Goal: Task Accomplishment & Management: Complete application form

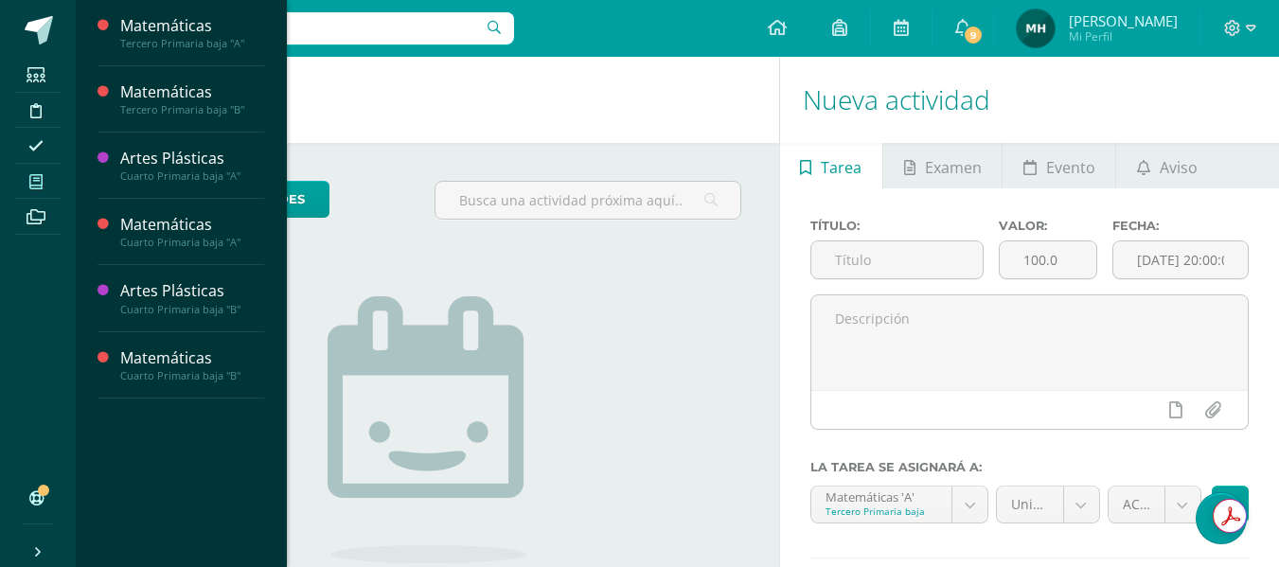
click at [24, 168] on span at bounding box center [36, 181] width 43 height 26
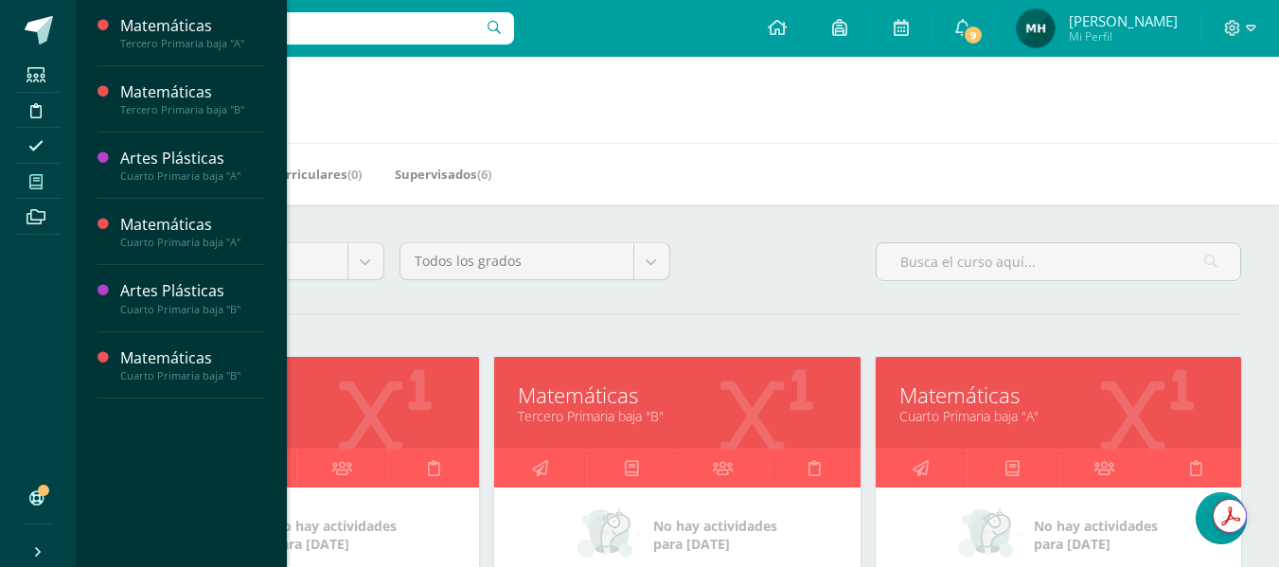
click at [345, 398] on link "Matemáticas" at bounding box center [296, 395] width 318 height 29
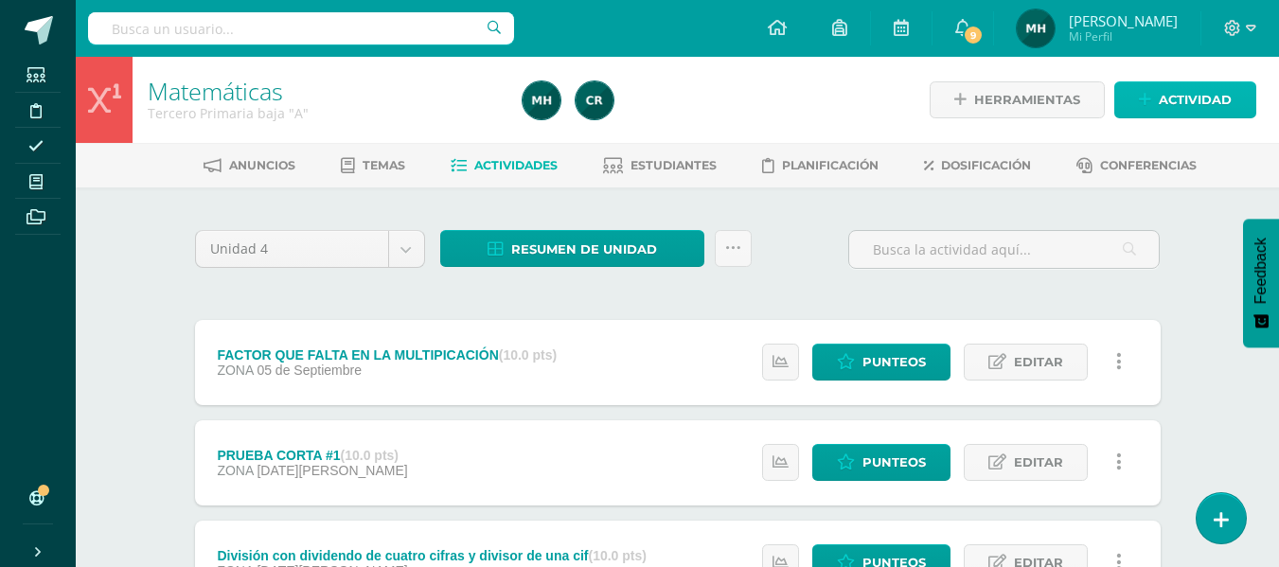
click at [1143, 105] on icon at bounding box center [1145, 100] width 12 height 16
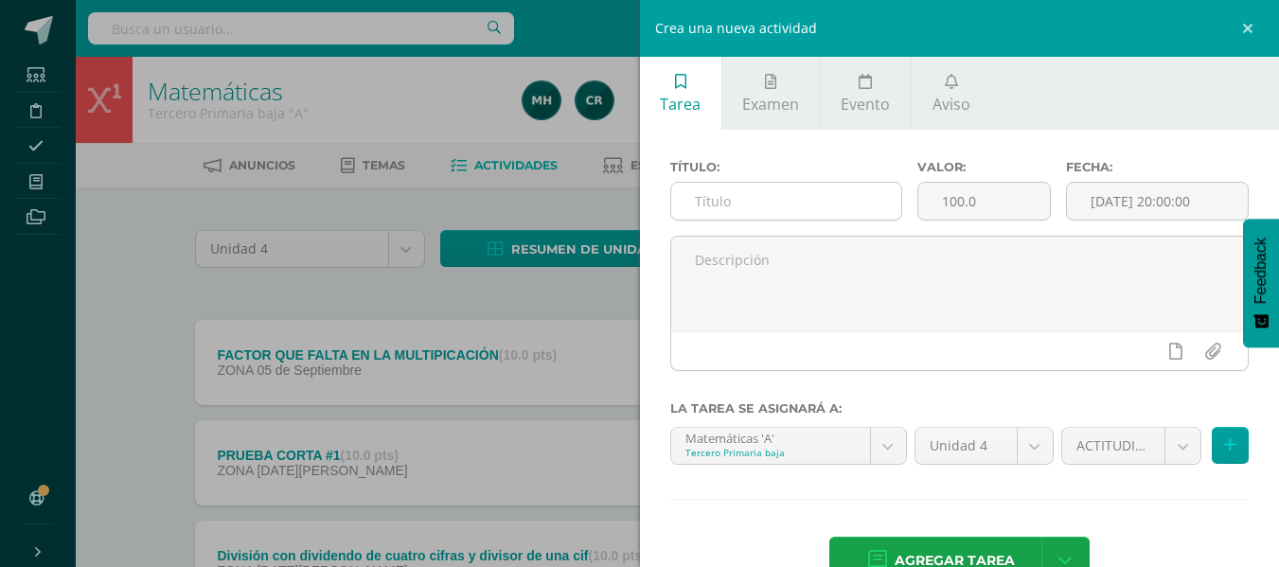
click at [842, 206] on input "text" at bounding box center [786, 201] width 230 height 37
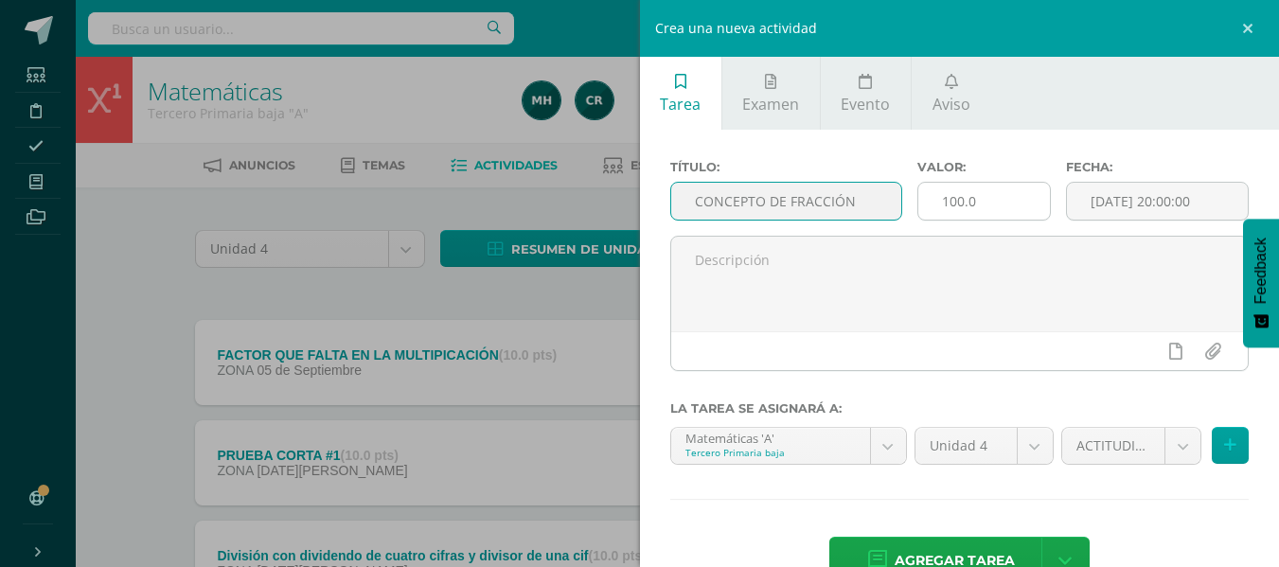
type input "CONCEPTO DE FRACCIÓN"
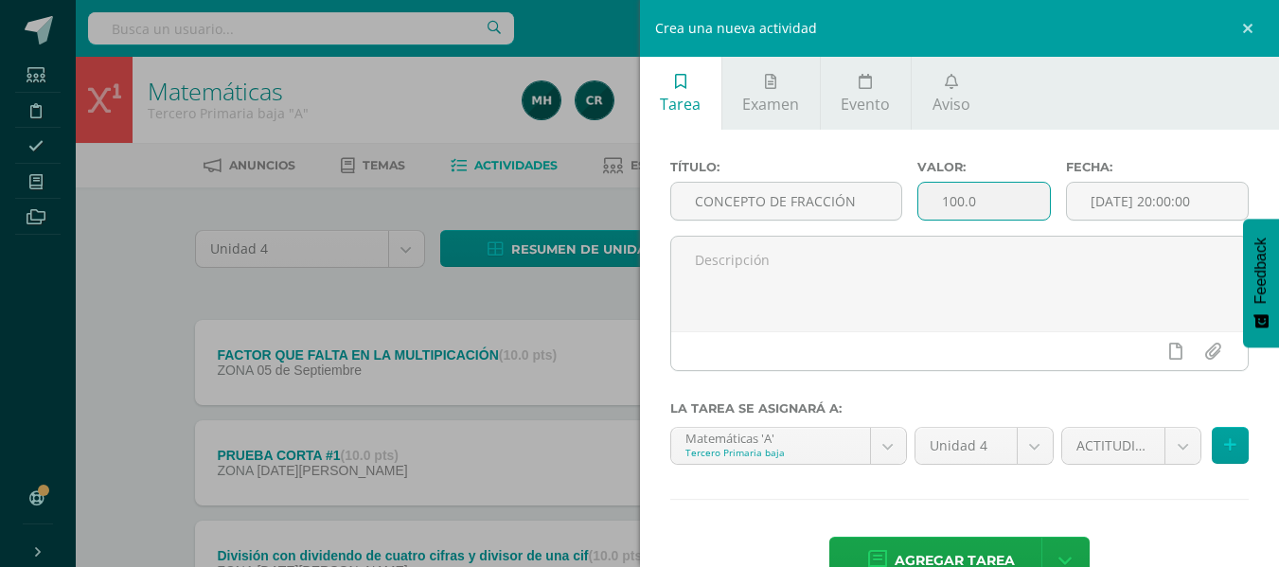
click at [968, 201] on input "100.0" at bounding box center [984, 201] width 132 height 37
type input "10"
click at [1121, 179] on div "Fecha: 2025-09-12 20:00:00" at bounding box center [1157, 198] width 198 height 76
click at [1121, 193] on input "[DATE] 20:00:00" at bounding box center [1157, 201] width 181 height 37
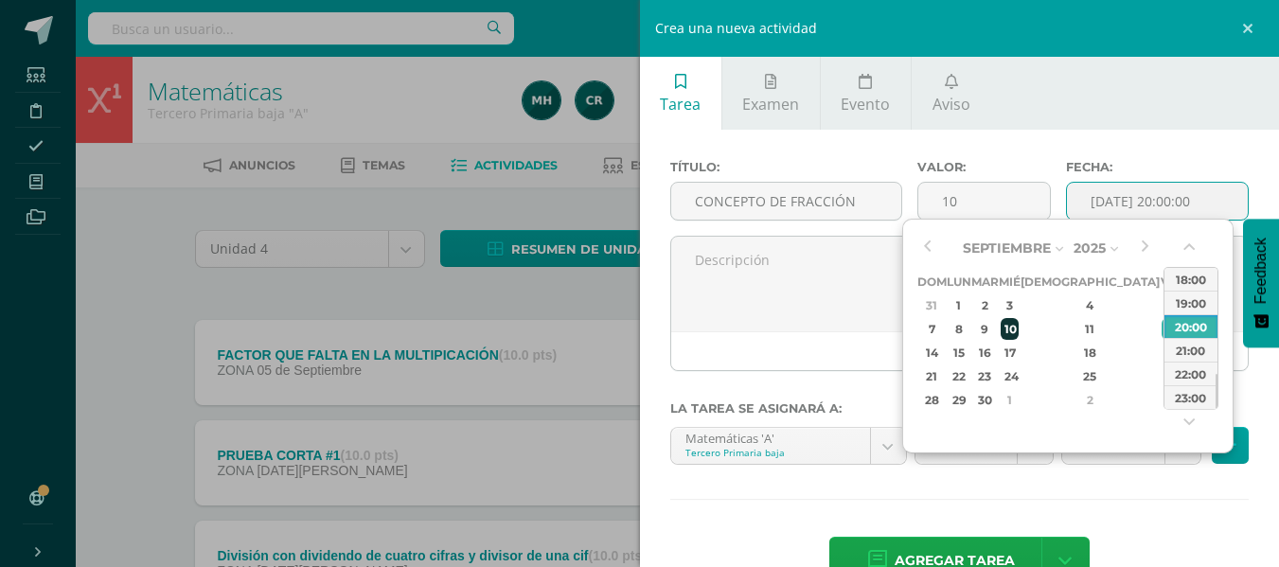
click at [1018, 324] on div "10" at bounding box center [1009, 329] width 17 height 22
click at [1185, 248] on button "button" at bounding box center [1190, 251] width 19 height 28
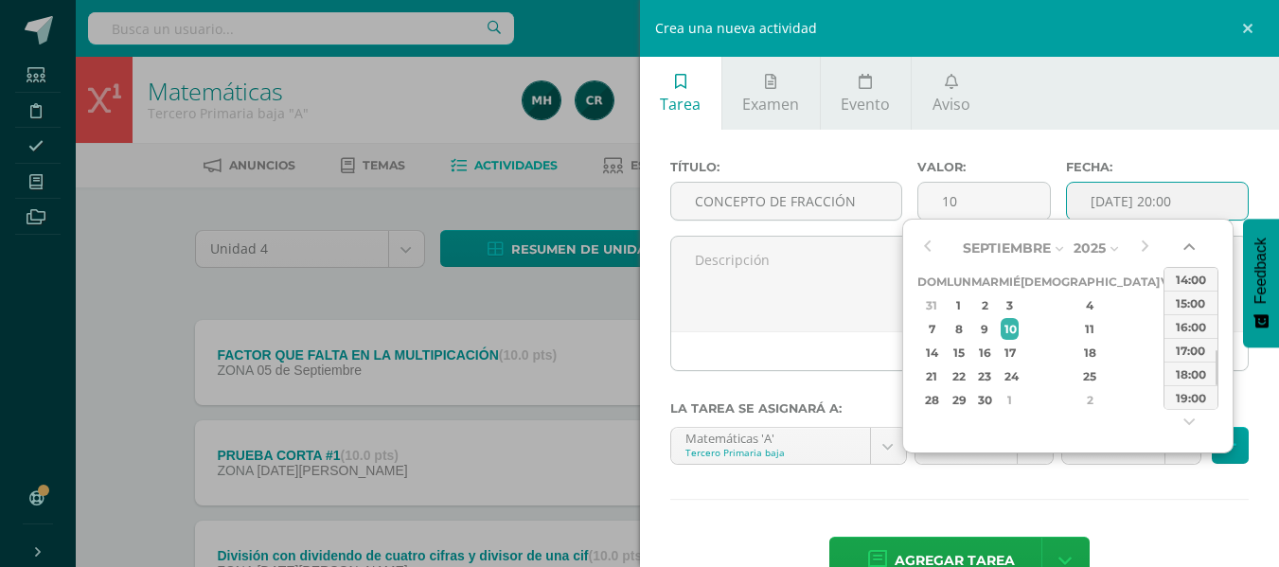
click at [1185, 248] on button "button" at bounding box center [1190, 251] width 19 height 28
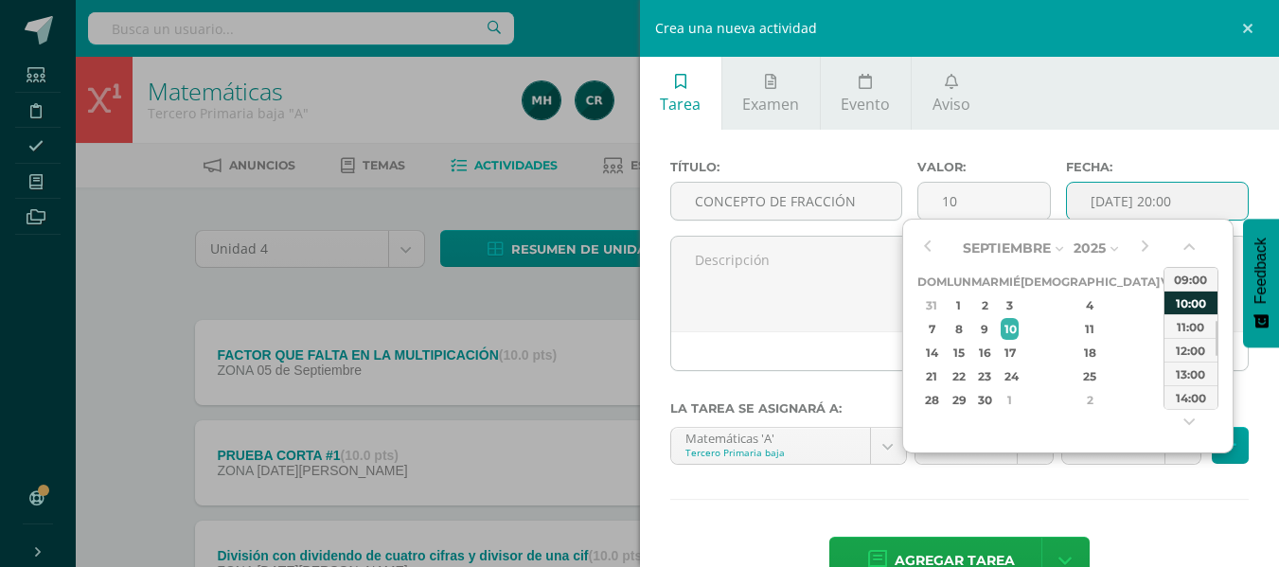
click at [1190, 297] on div "10:00" at bounding box center [1190, 303] width 53 height 24
type input "2025-09-10 10:00"
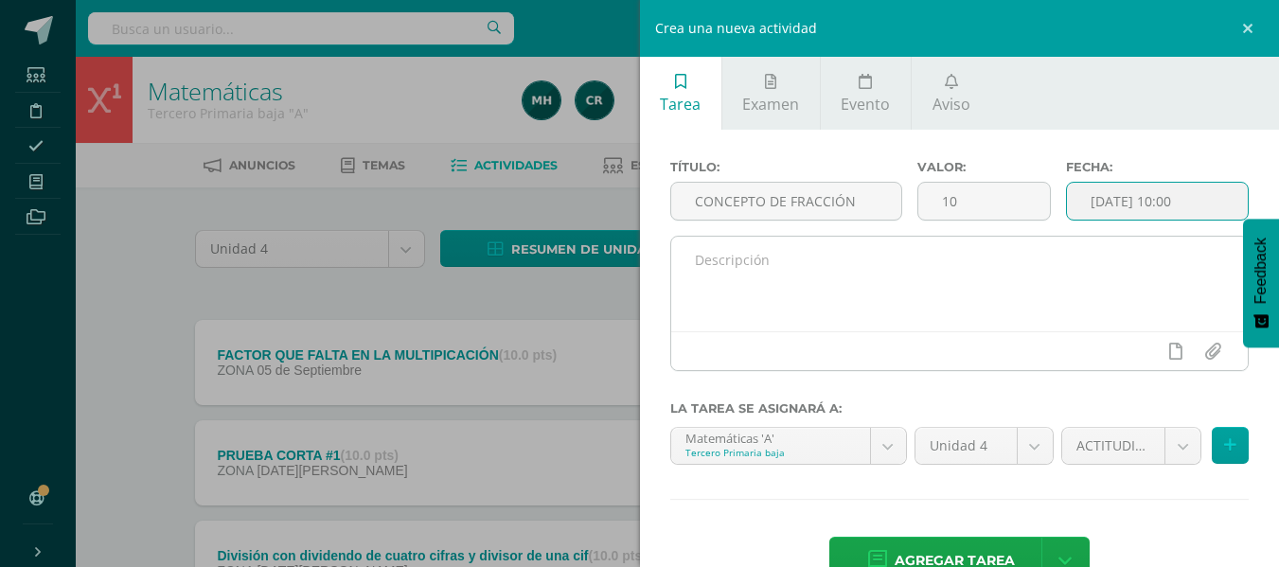
click at [902, 265] on textarea at bounding box center [959, 284] width 577 height 95
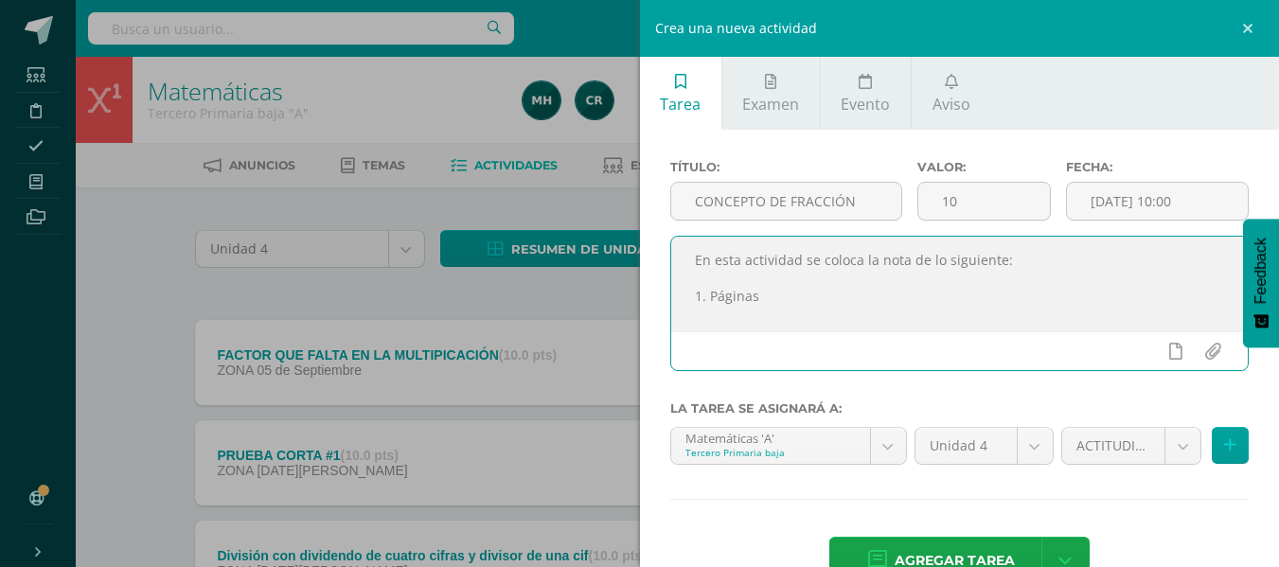
type textarea "En esta actividad se coloca la nota de lo siguiente: 1. Páginas"
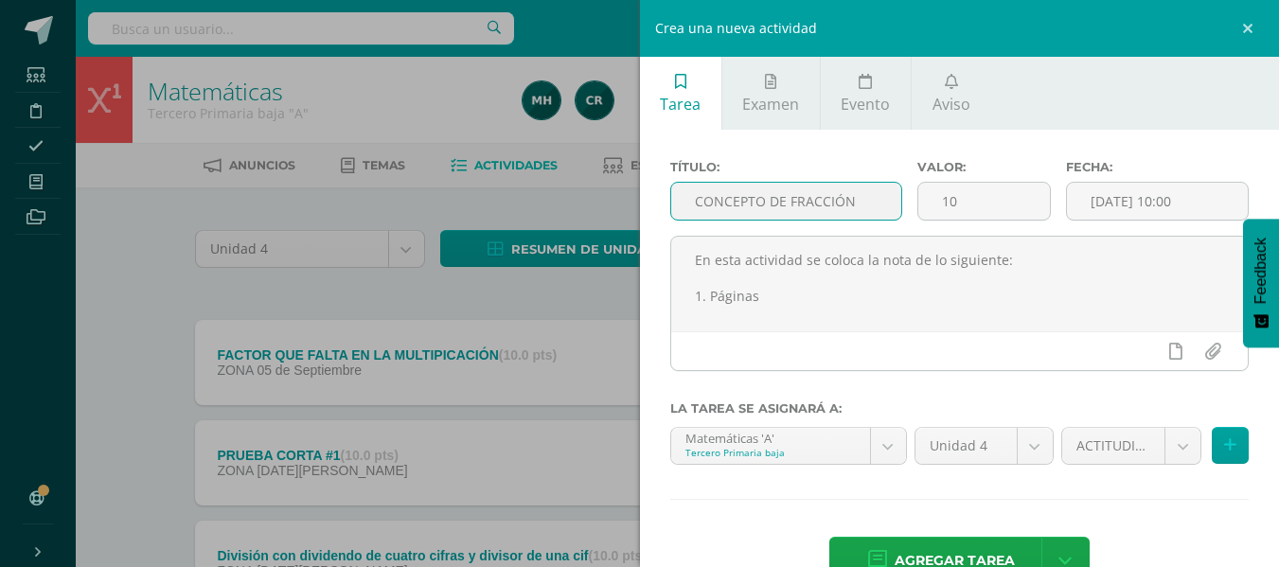
click at [862, 201] on input "CONCEPTO DE FRACCIÓN" at bounding box center [786, 201] width 230 height 37
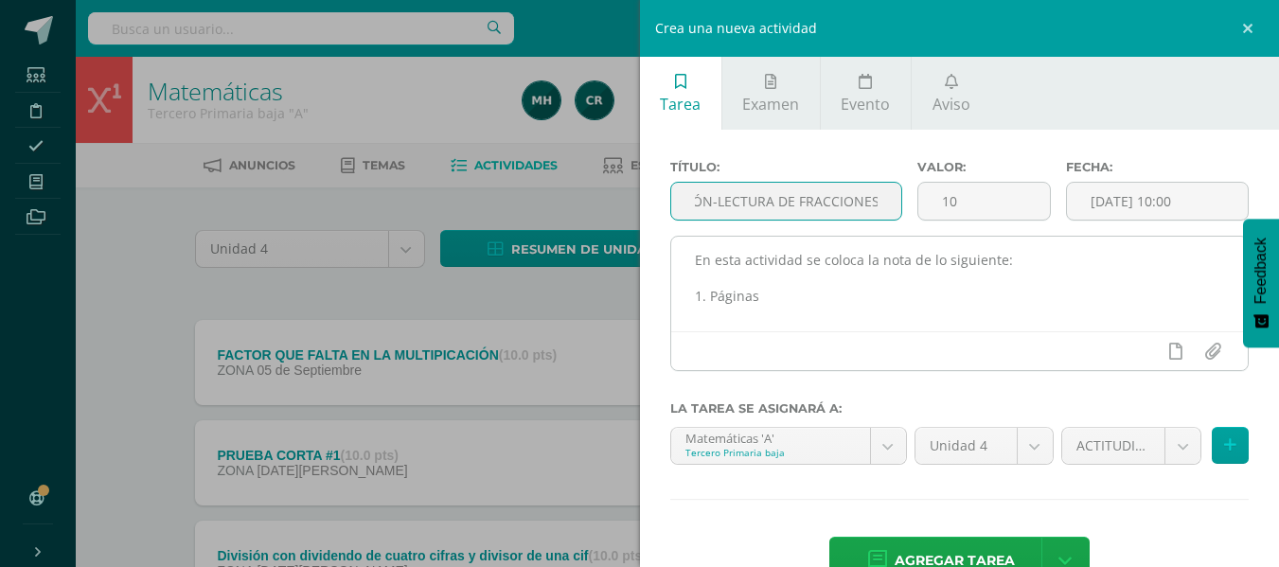
type input "CONCEPTO DE FRACCIÓN-LECTURA DE FRACCIONES"
click at [788, 297] on textarea "En esta actividad se coloca la nota de lo siguiente: 1. Páginas" at bounding box center [959, 284] width 577 height 95
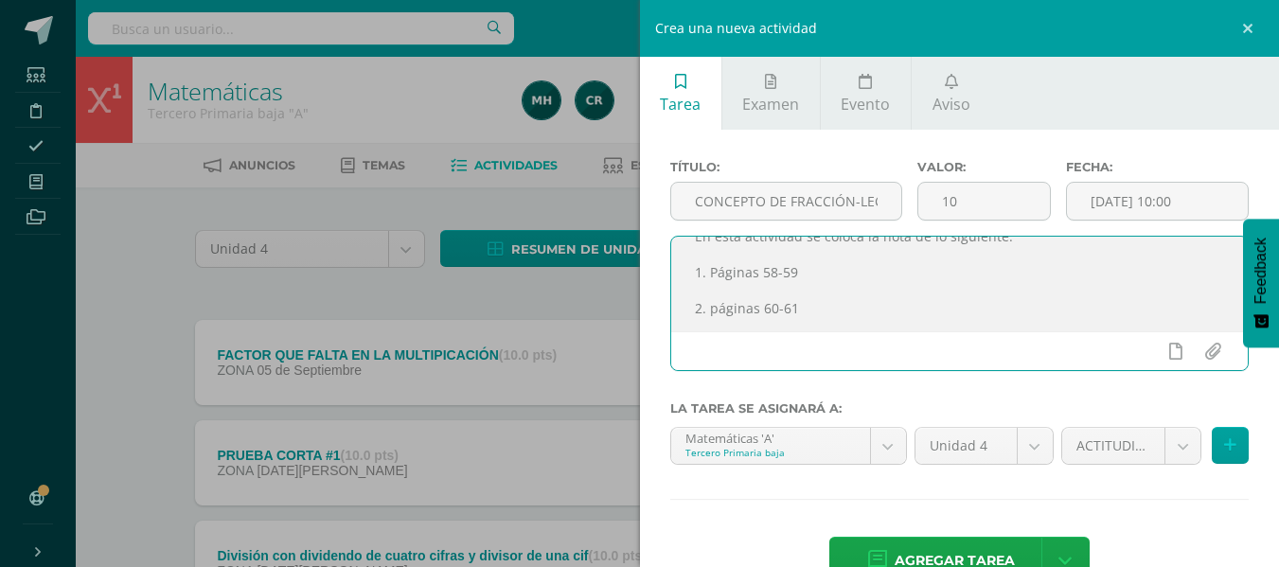
scroll to position [46, 0]
type textarea "En esta actividad se coloca la nota de lo siguiente: 1. Páginas 58-59 2. página…"
click at [1162, 444] on body "Estudiantes Disciplina Asistencia Mis cursos Archivos Soporte Centro de ayuda Ú…" at bounding box center [639, 416] width 1279 height 832
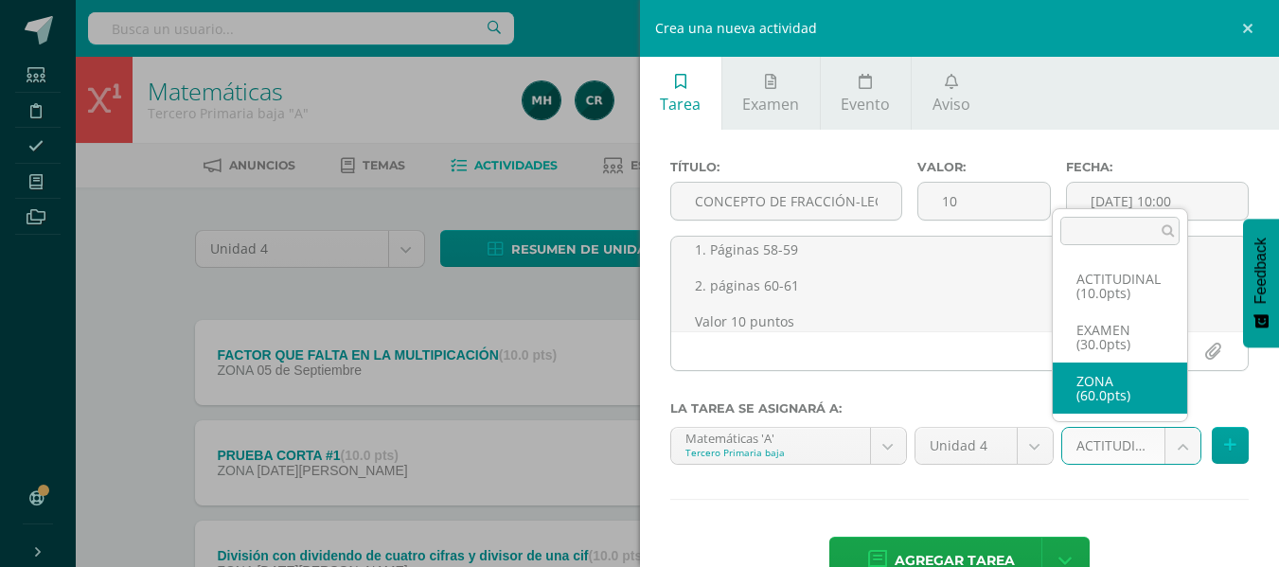
select select "107116"
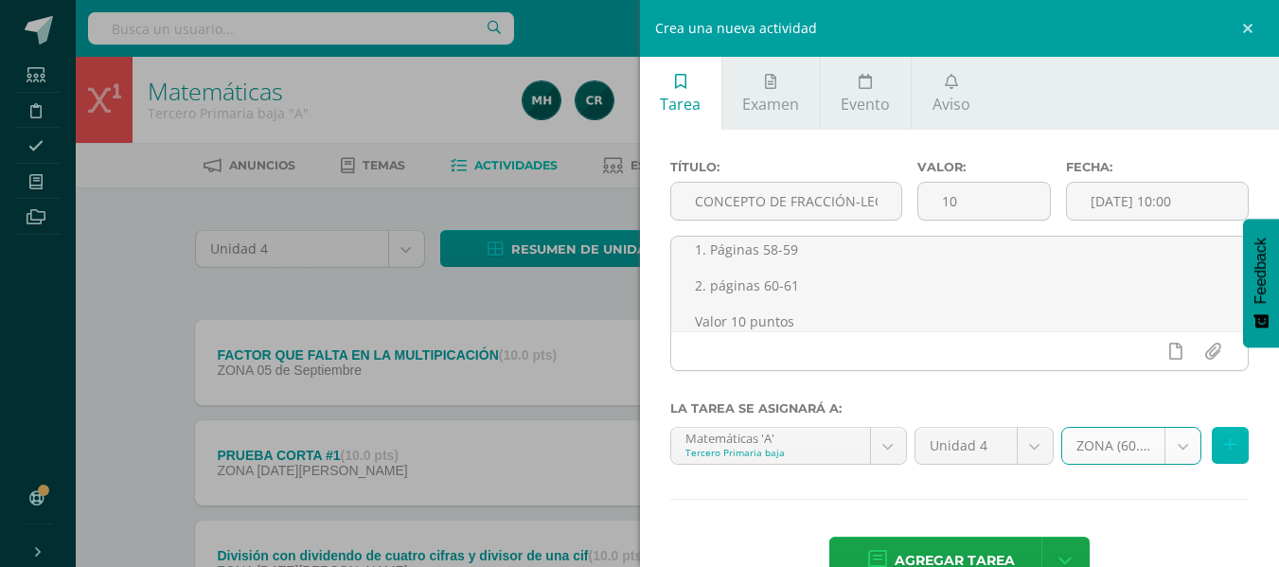
click at [1212, 438] on button at bounding box center [1230, 445] width 37 height 37
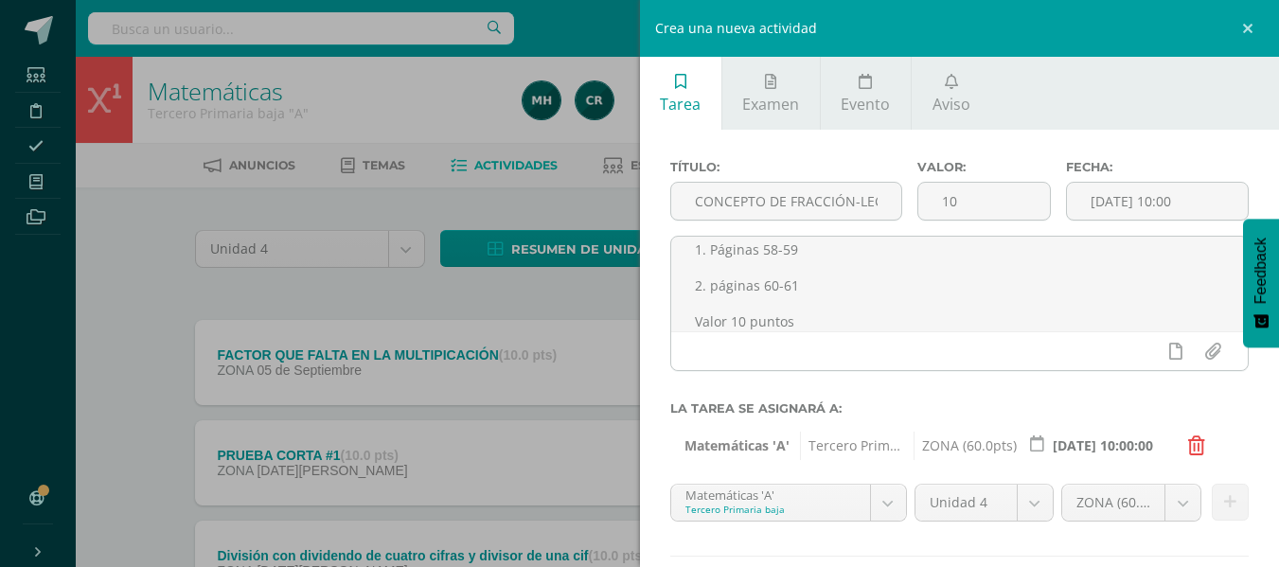
scroll to position [109, 0]
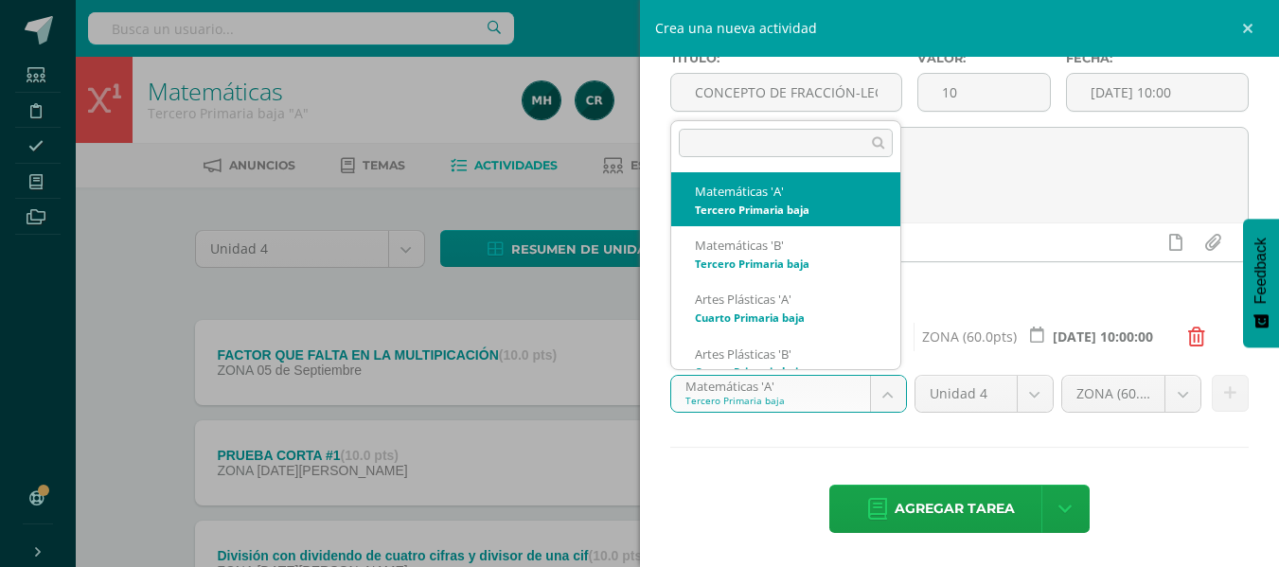
click at [884, 407] on body "Estudiantes Disciplina Asistencia Mis cursos Archivos Soporte Centro de ayuda Ú…" at bounding box center [639, 416] width 1279 height 832
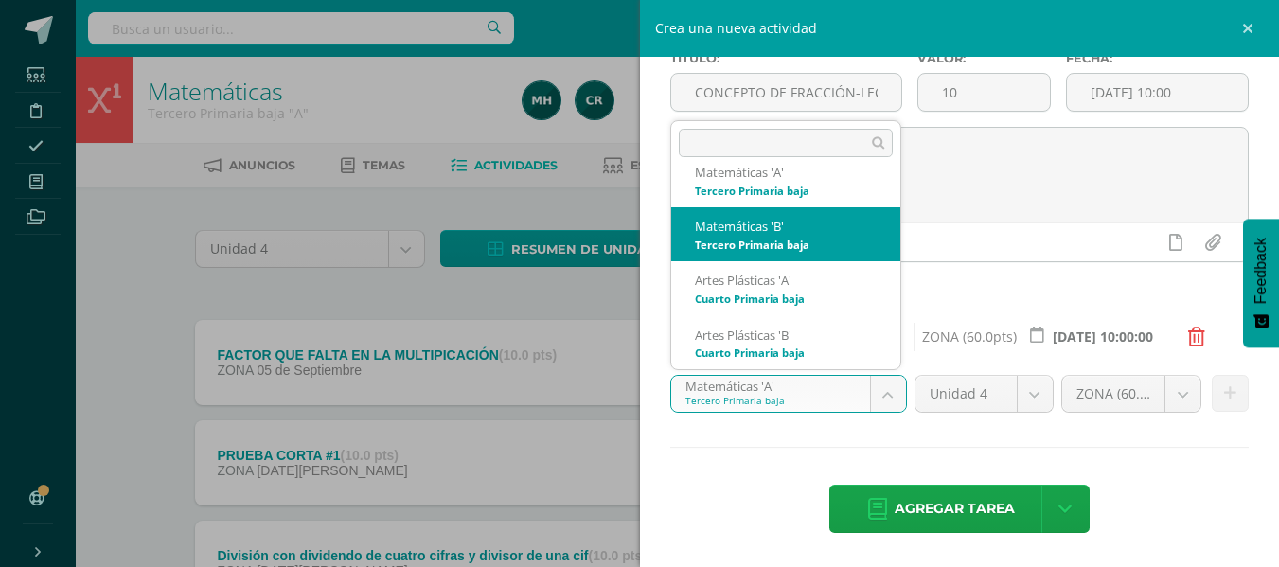
select select "92610"
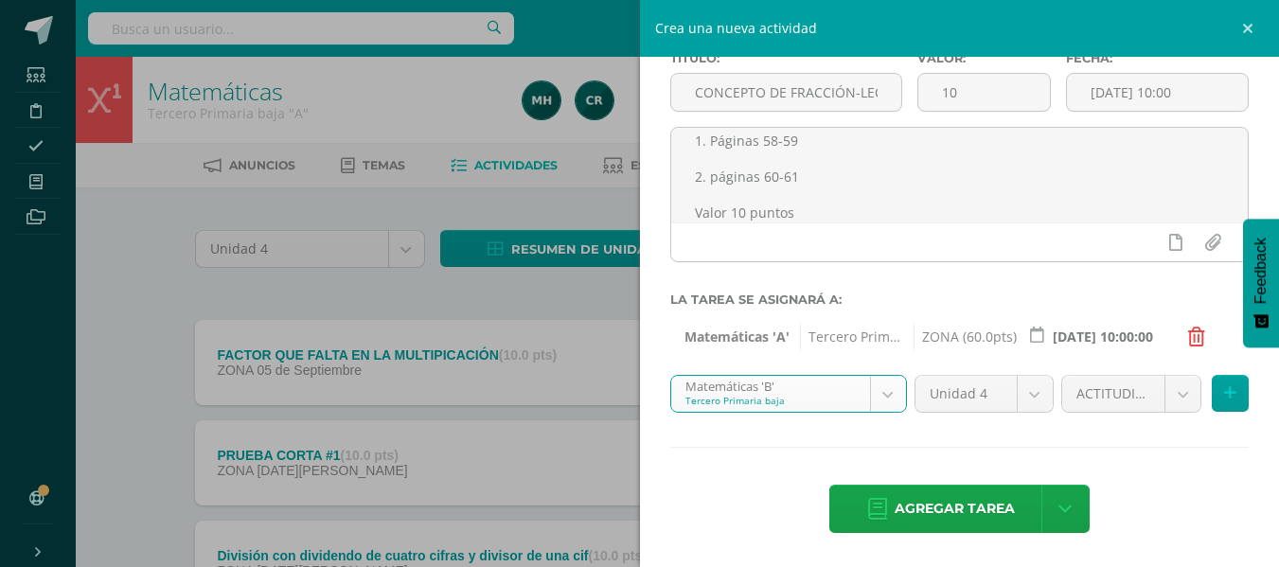
click at [1156, 397] on body "Estudiantes Disciplina Asistencia Mis cursos Archivos Soporte Centro de ayuda Ú…" at bounding box center [639, 416] width 1279 height 832
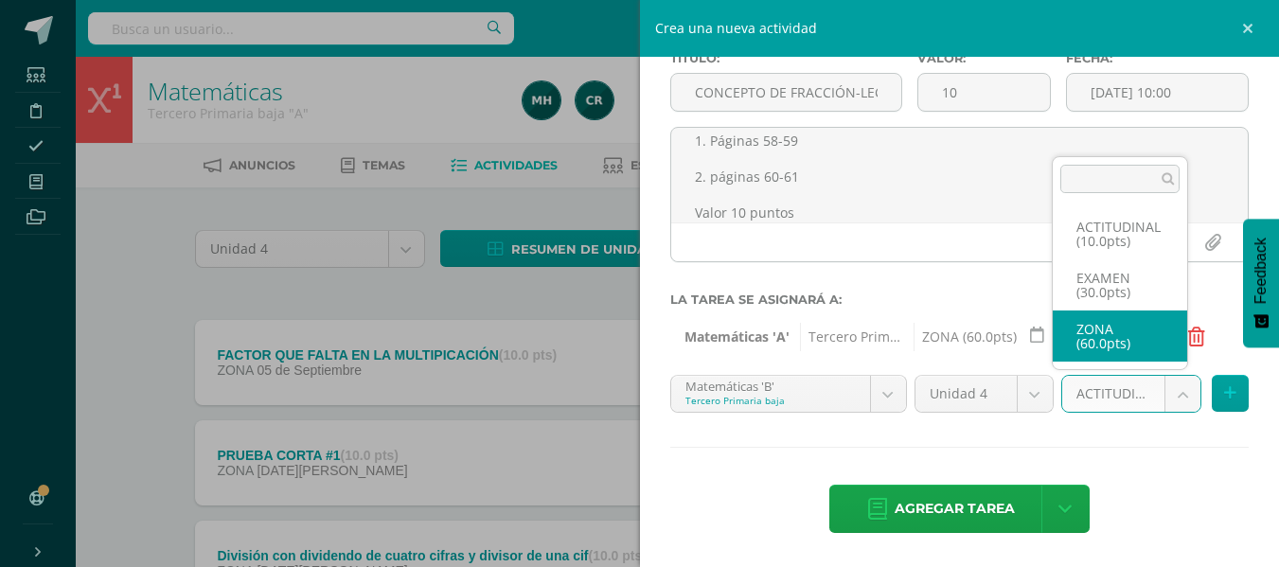
select select "107119"
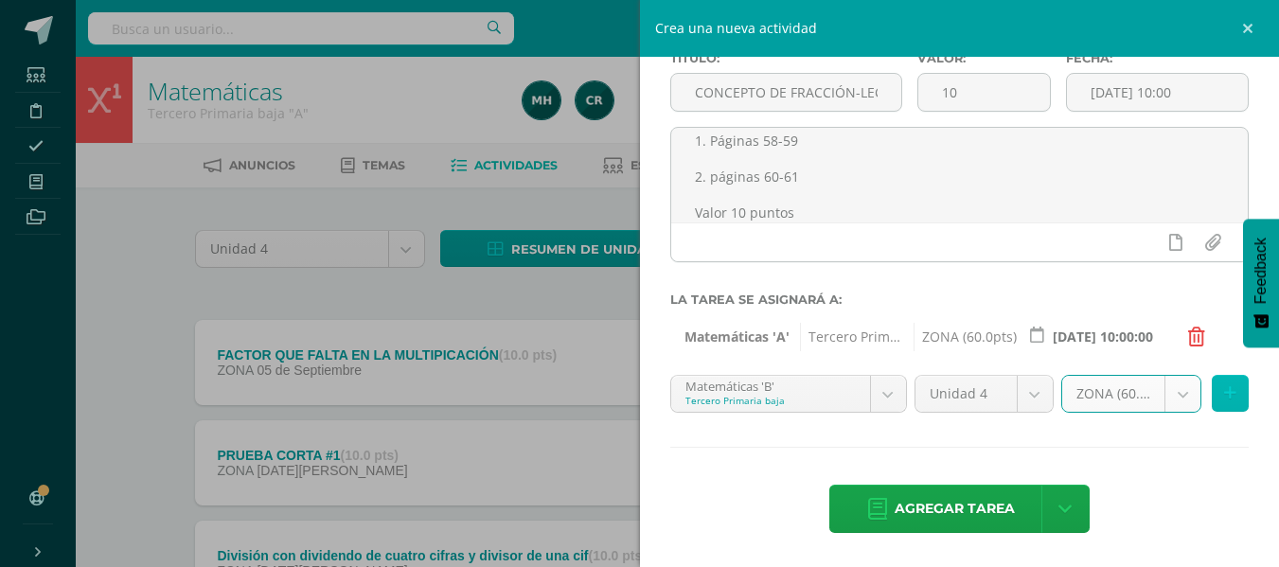
click at [1224, 400] on icon at bounding box center [1230, 393] width 12 height 16
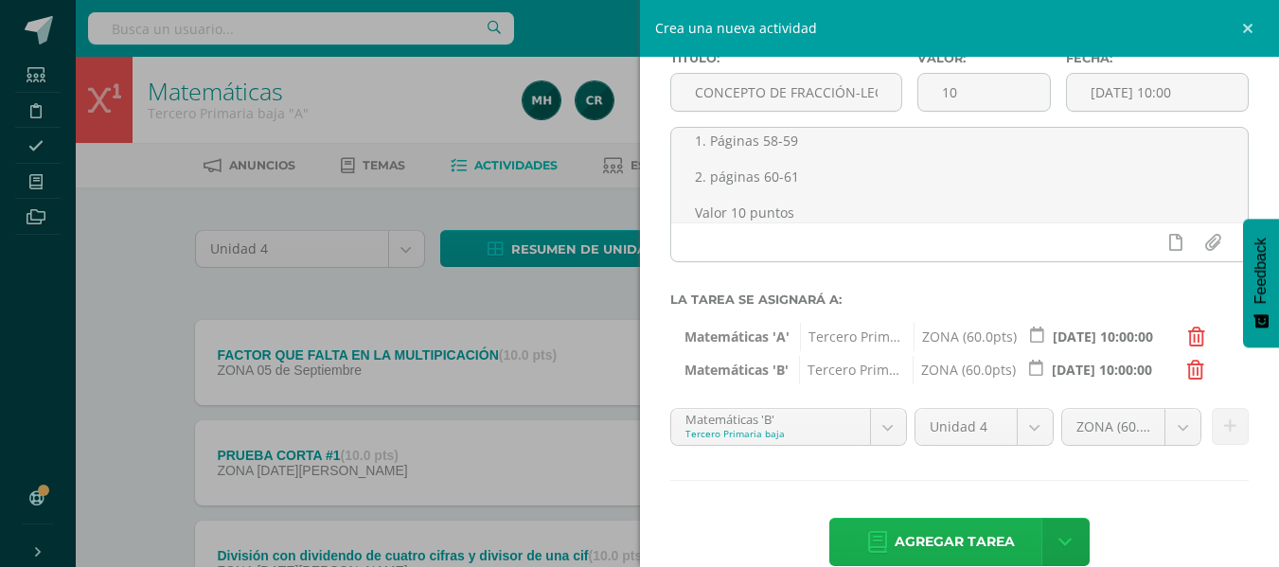
click at [986, 524] on span "Agregar tarea" at bounding box center [955, 542] width 120 height 46
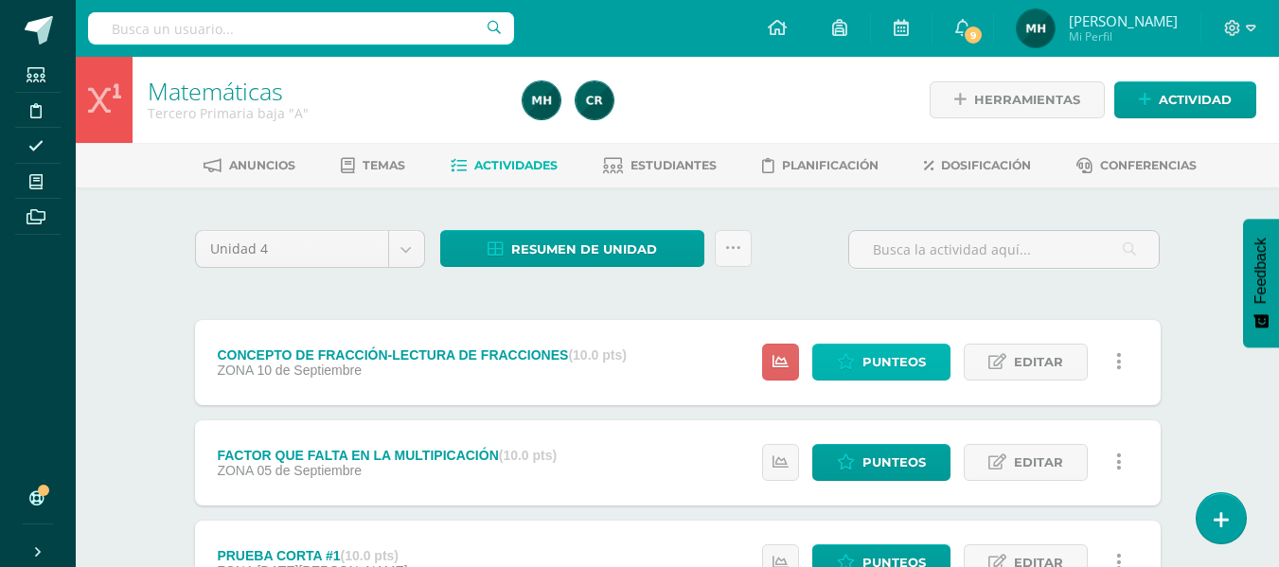
click at [859, 350] on link "Punteos" at bounding box center [881, 362] width 138 height 37
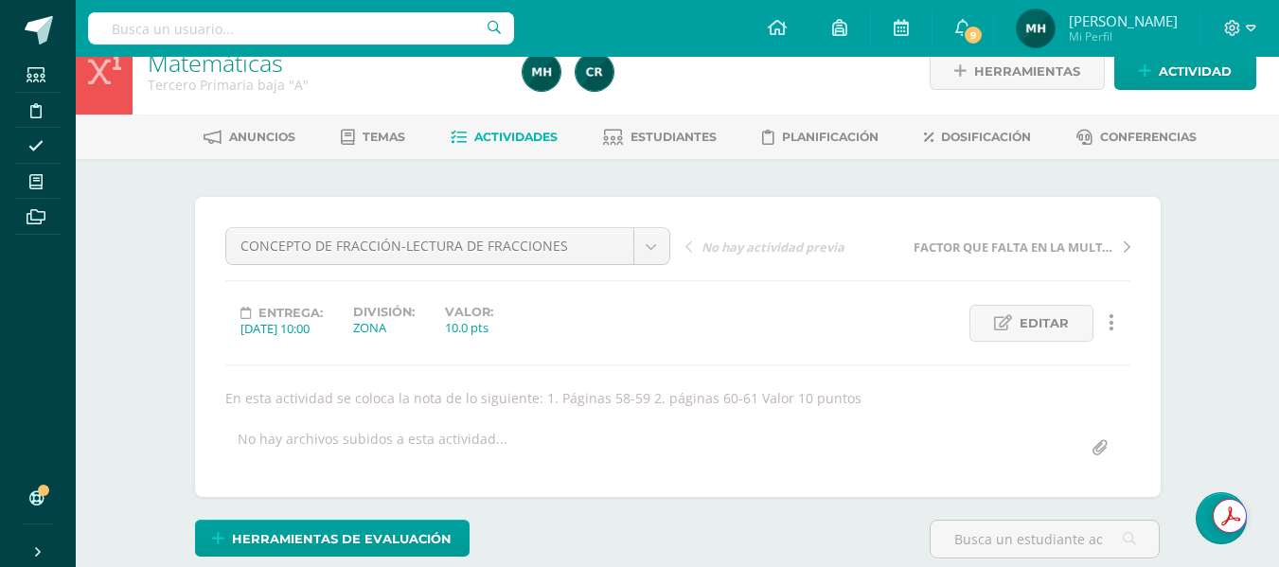
scroll to position [29, 0]
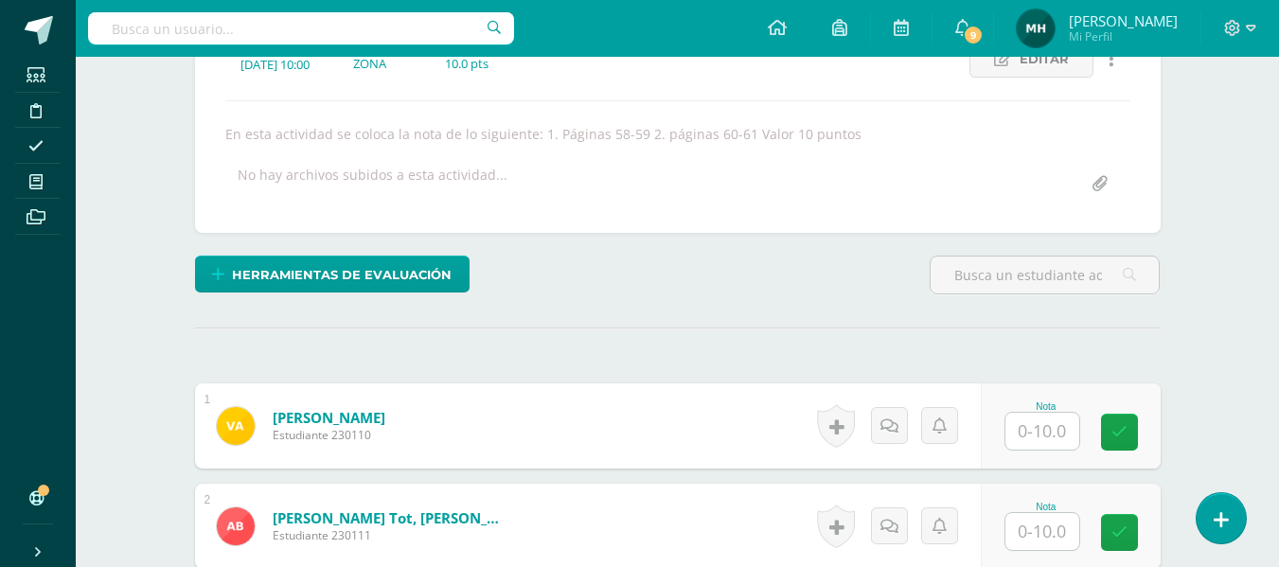
scroll to position [294, 0]
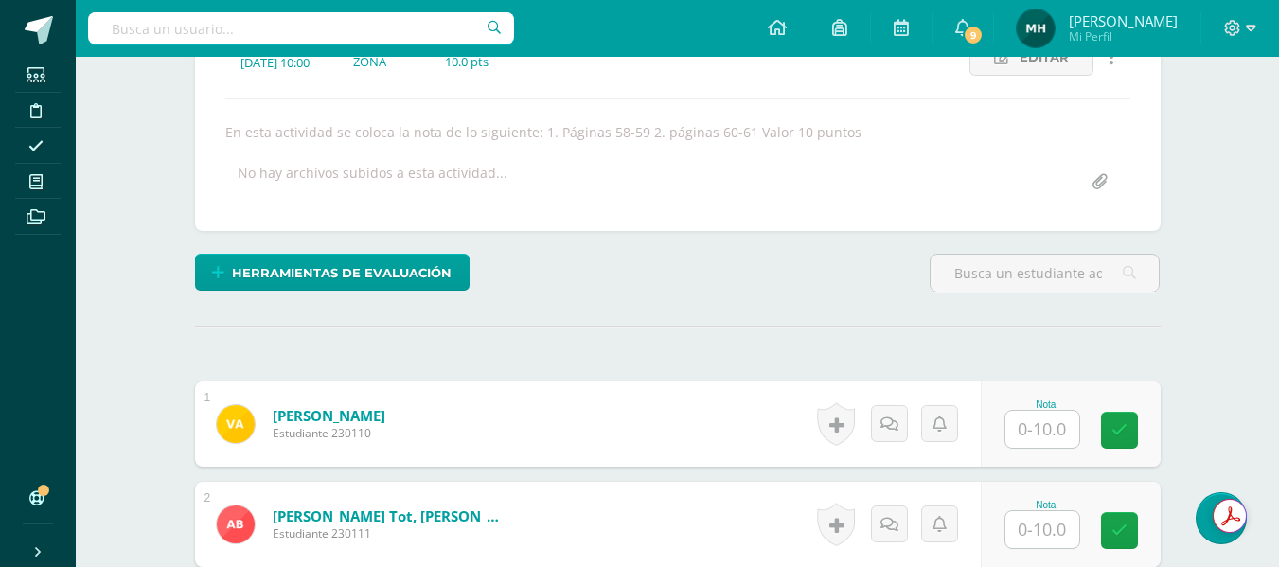
click at [1024, 425] on input "text" at bounding box center [1042, 429] width 74 height 37
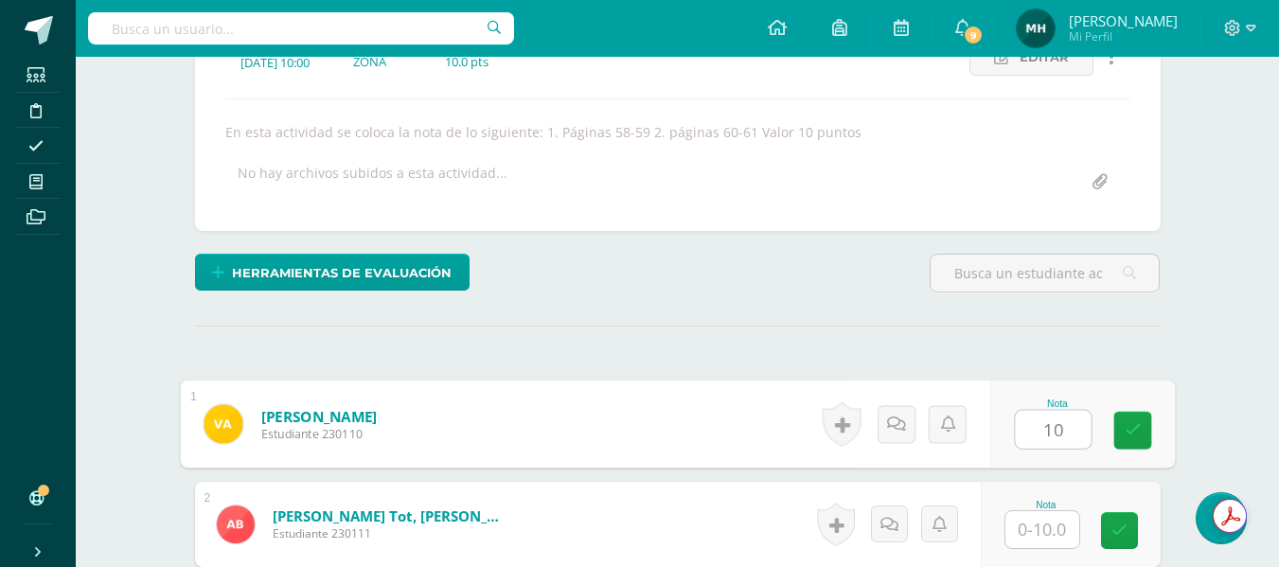
type input "10"
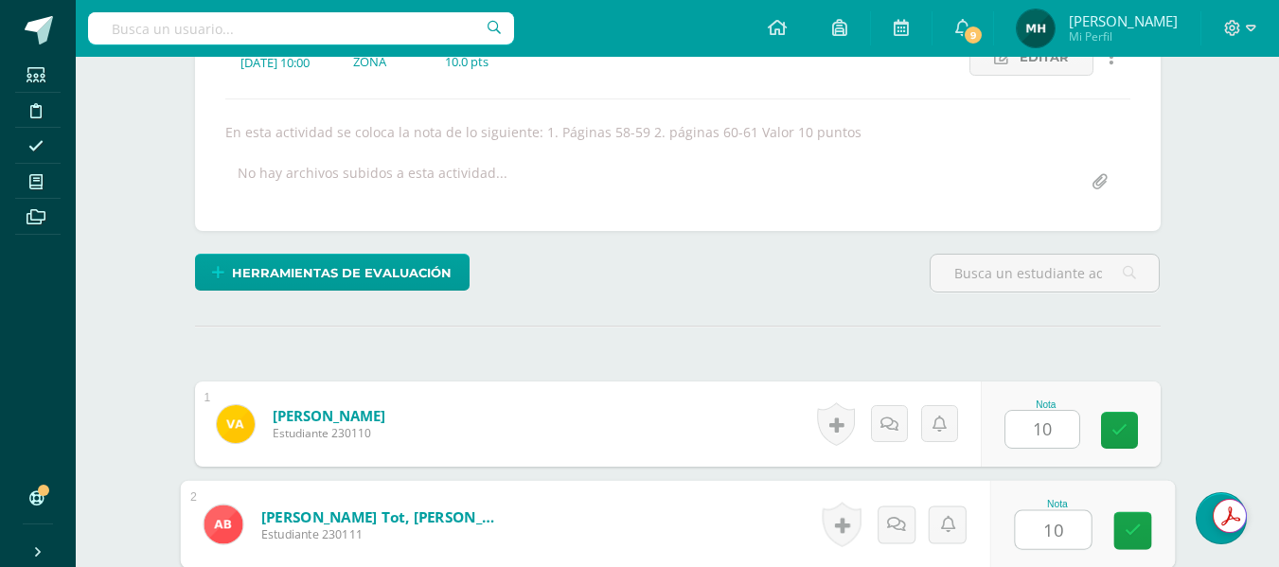
type input "10"
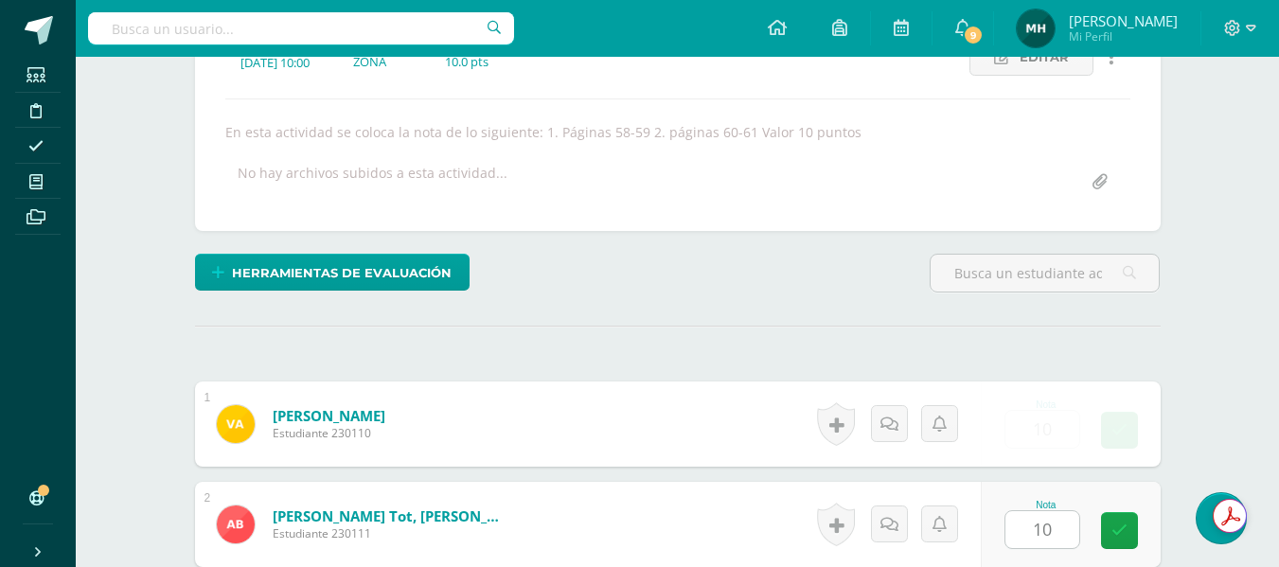
scroll to position [641, 0]
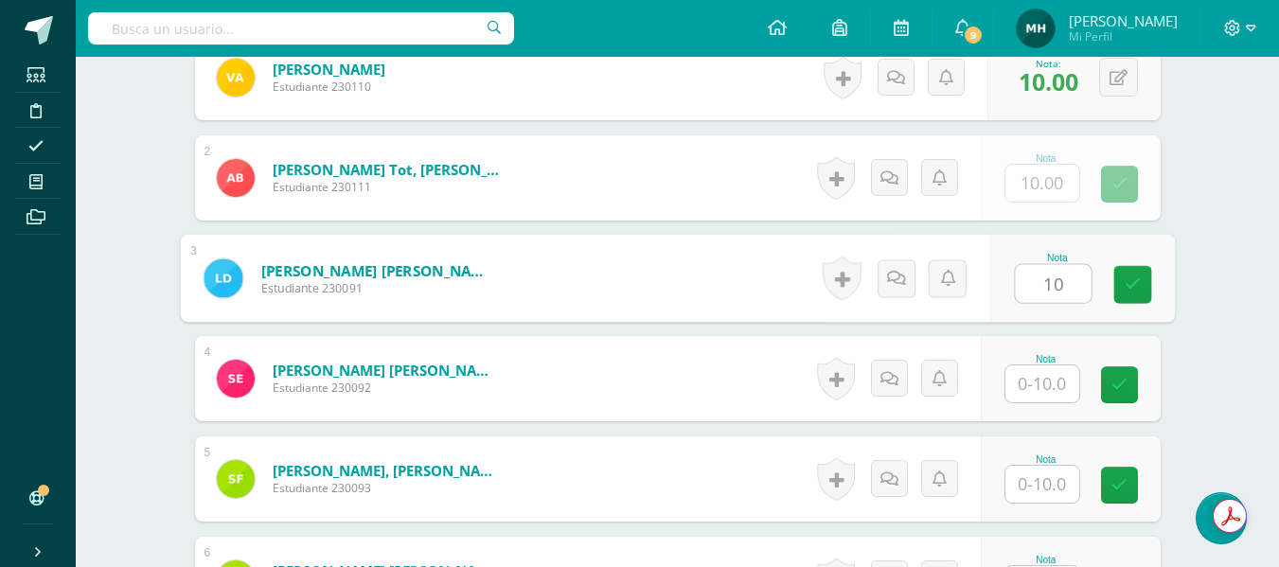
type input "10"
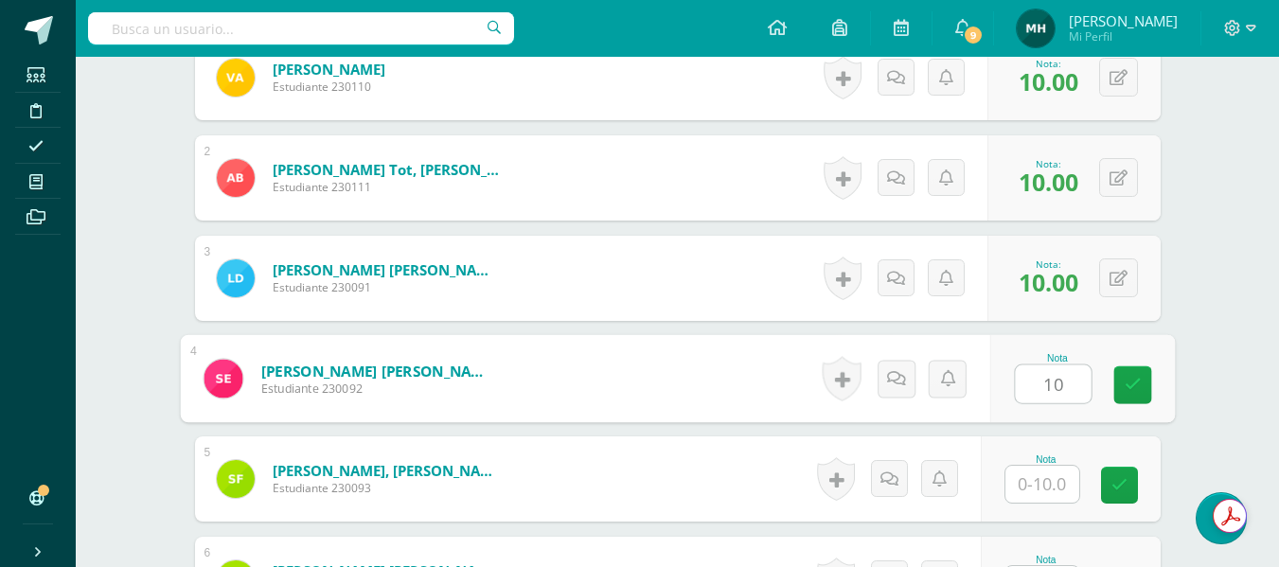
type input "10"
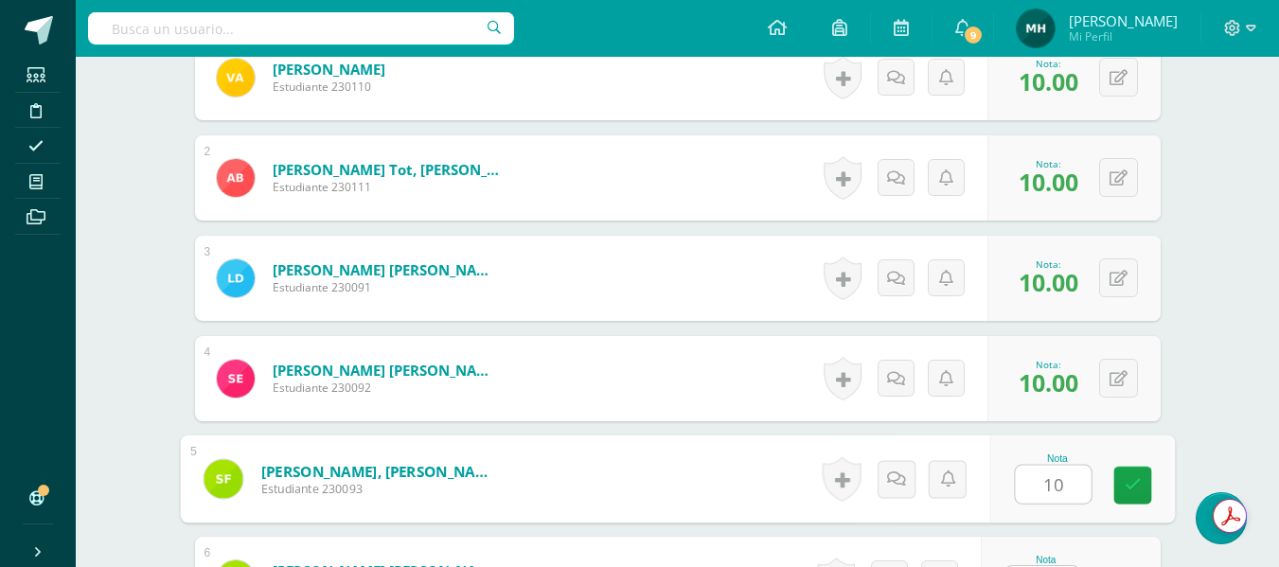
type input "10"
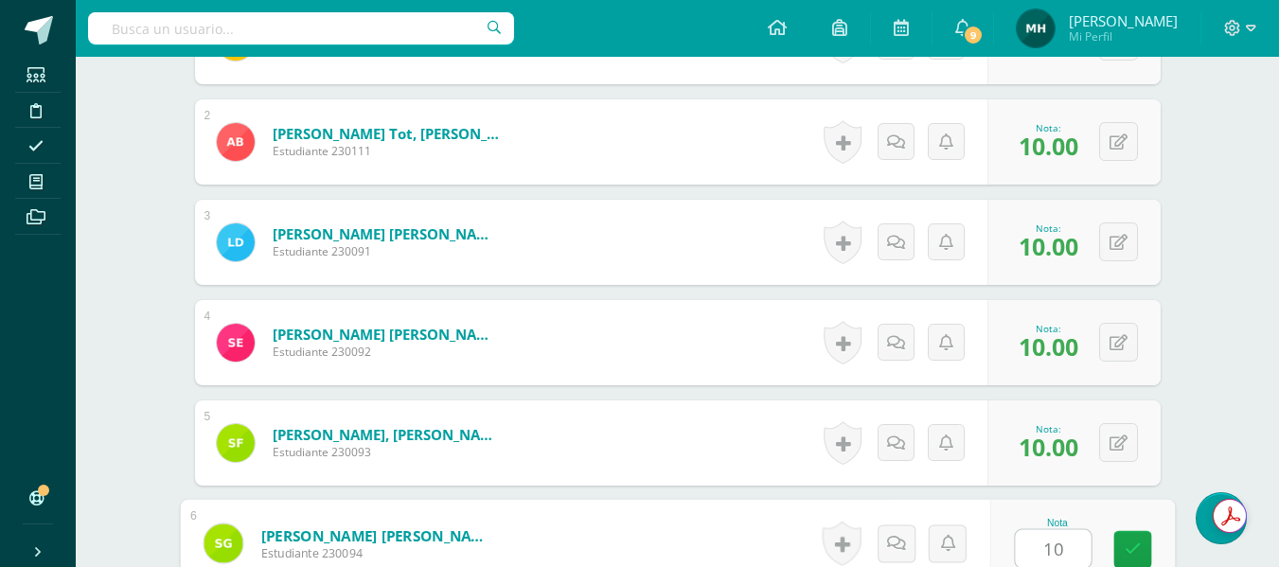
type input "10"
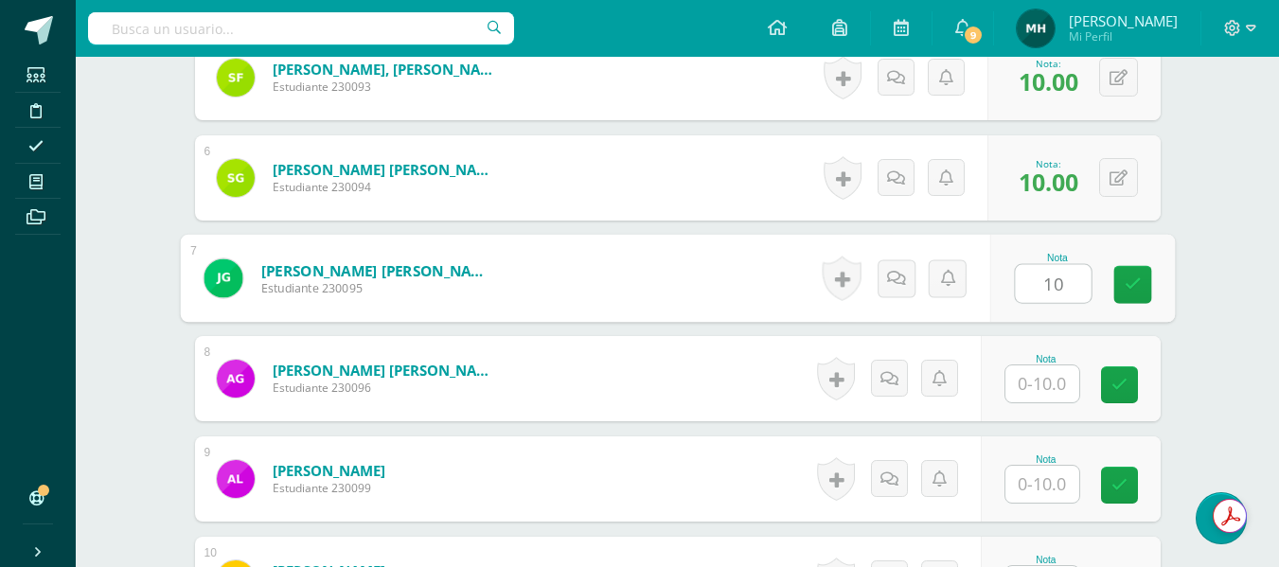
type input "10"
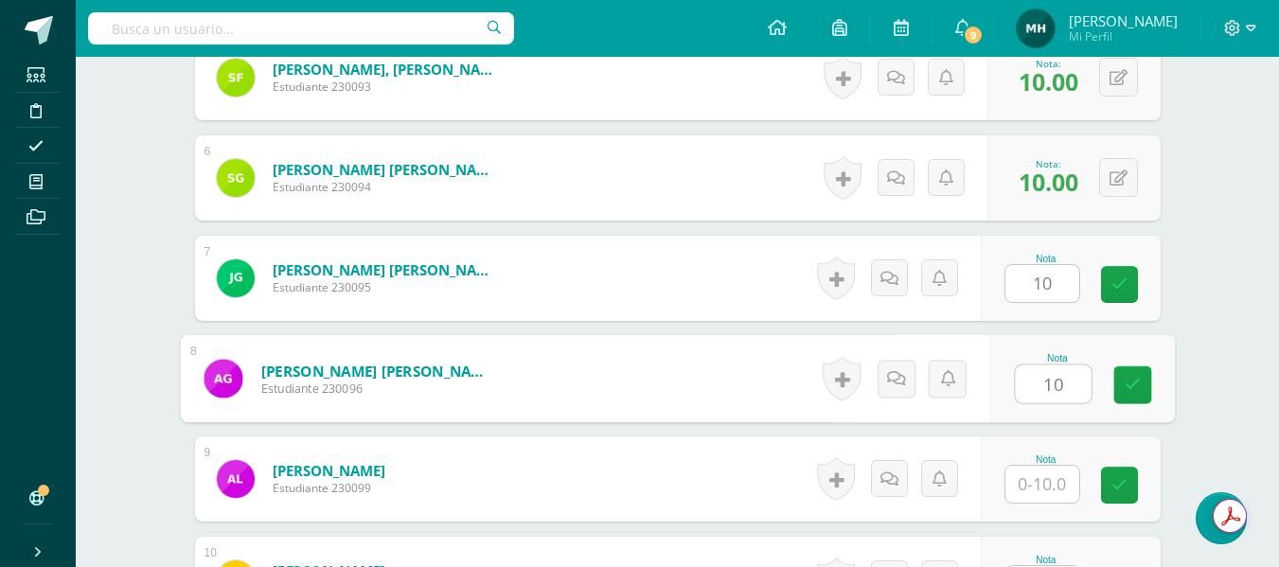
type input "10"
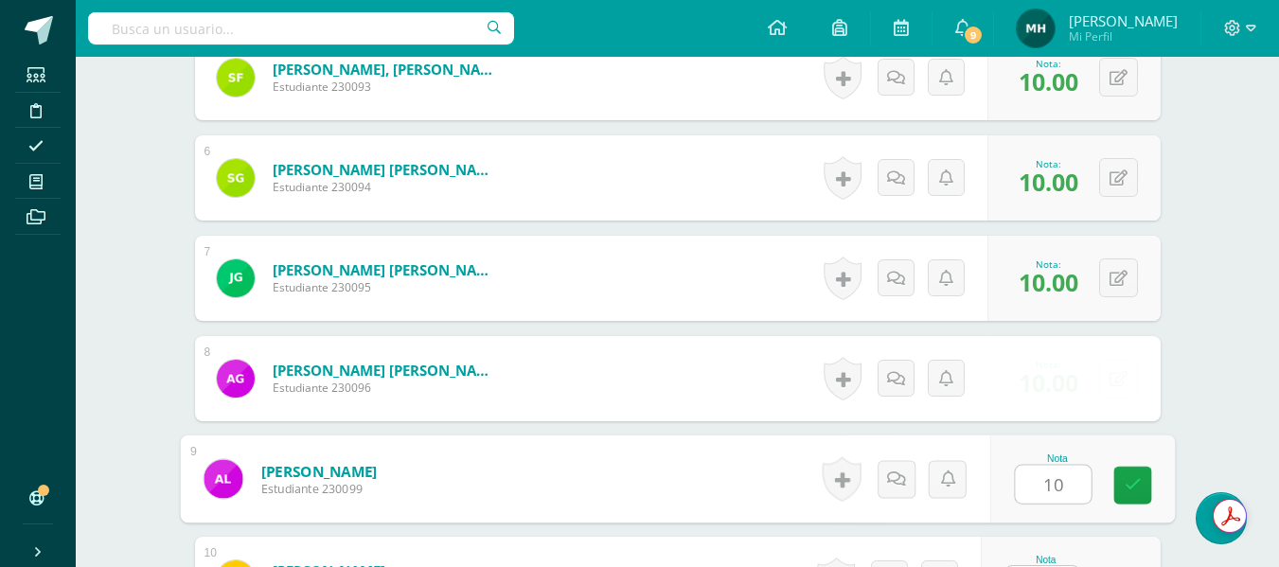
type input "10"
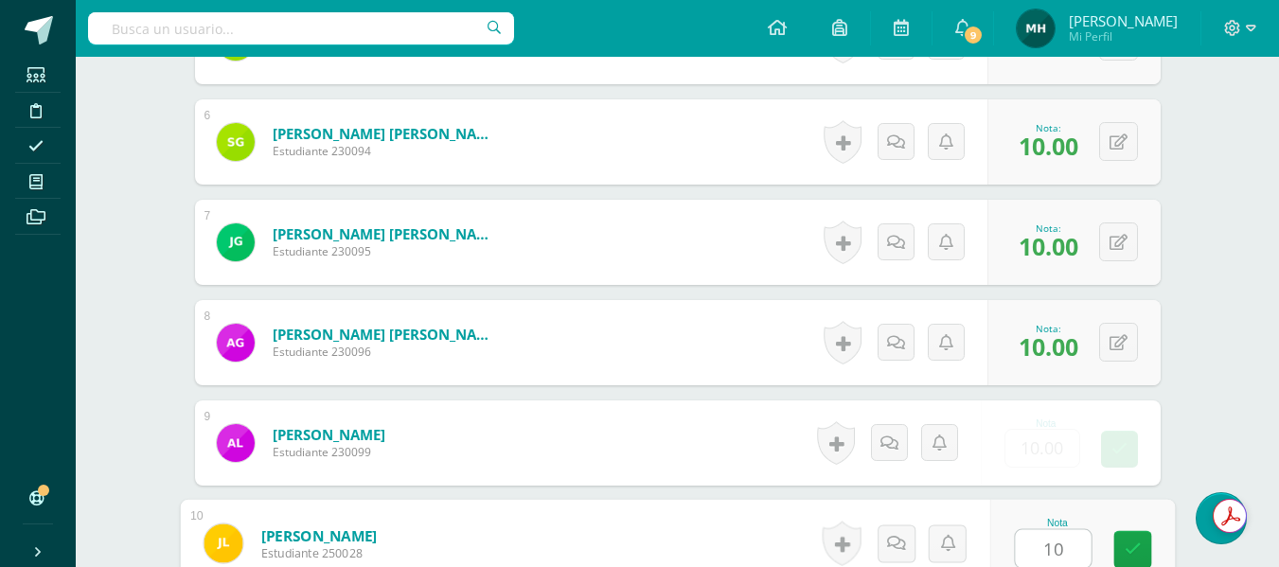
type input "10"
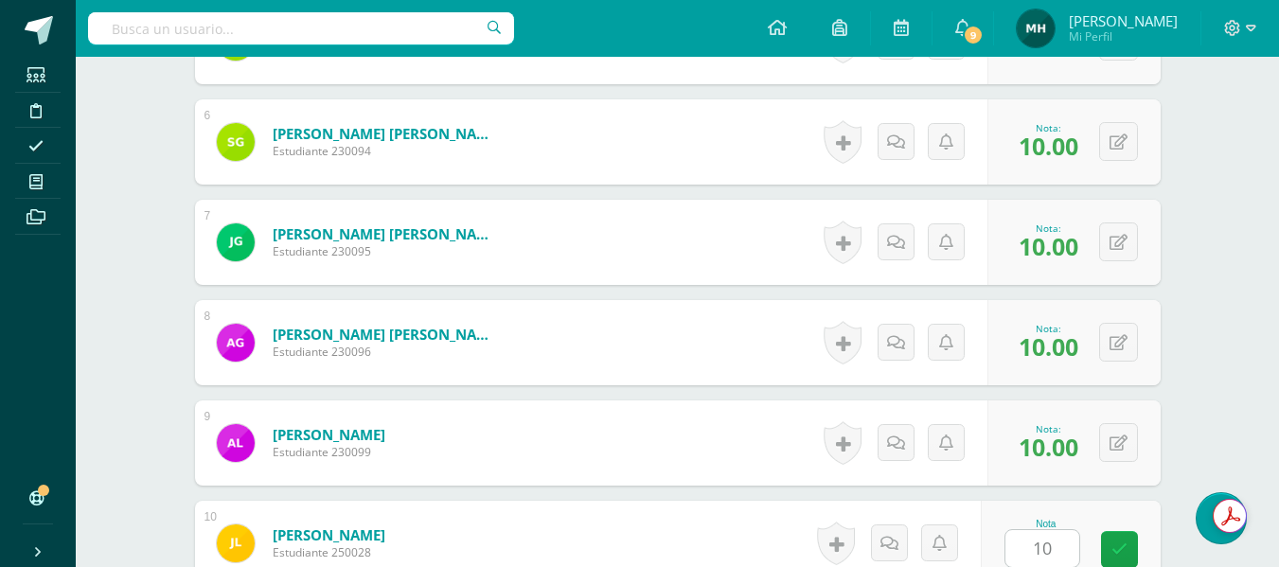
scroll to position [1444, 0]
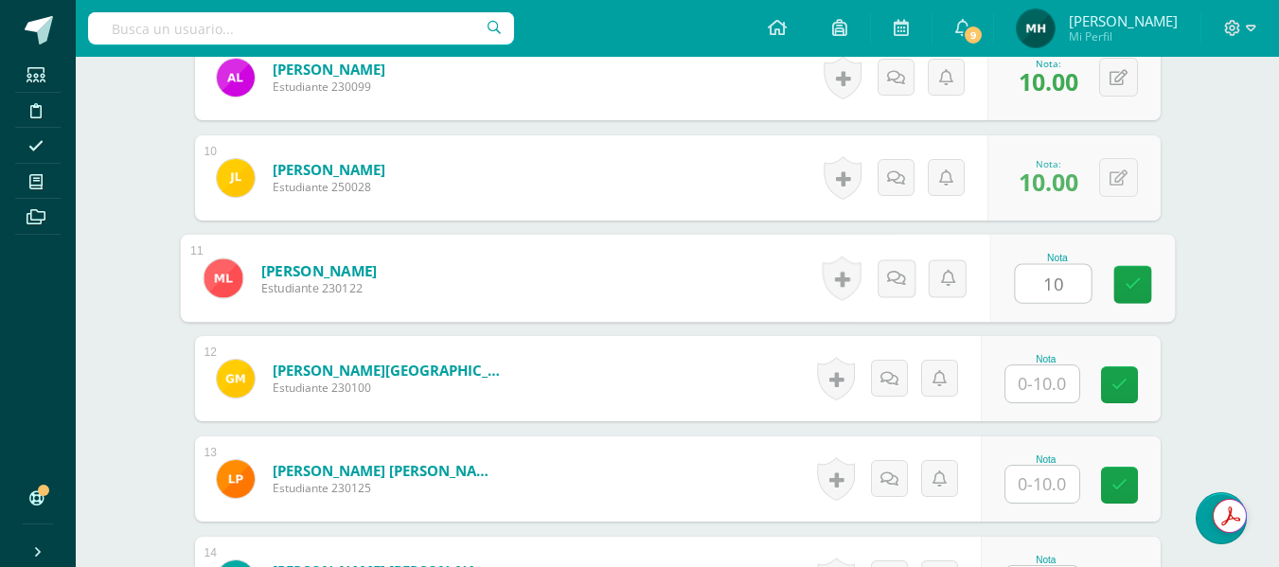
type input "10"
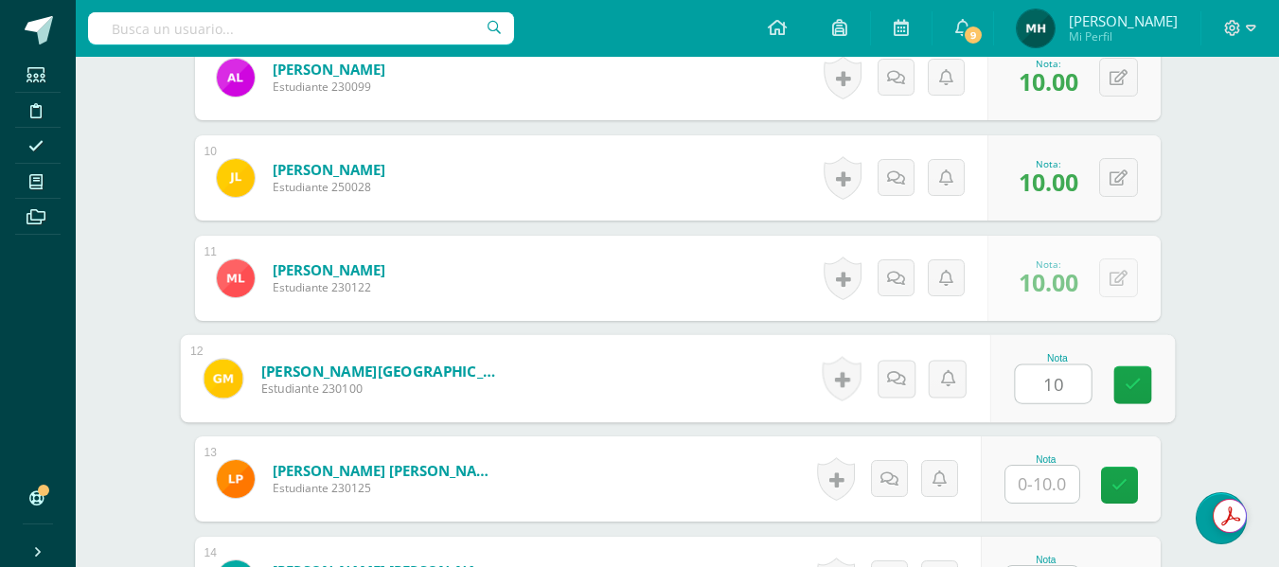
type input "10"
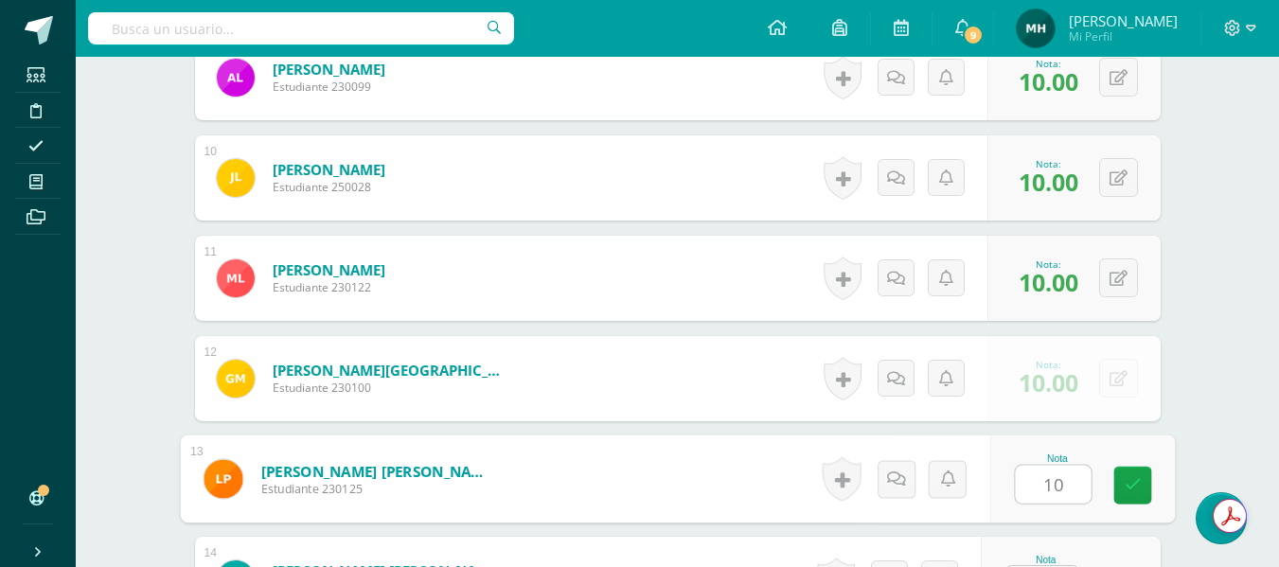
type input "10"
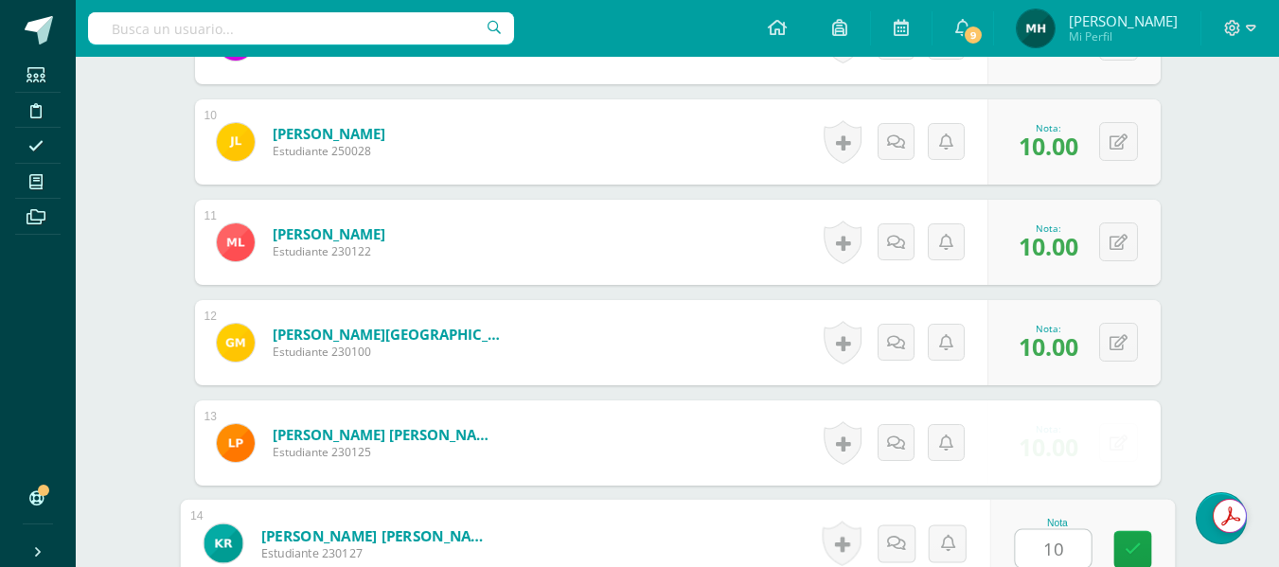
type input "10"
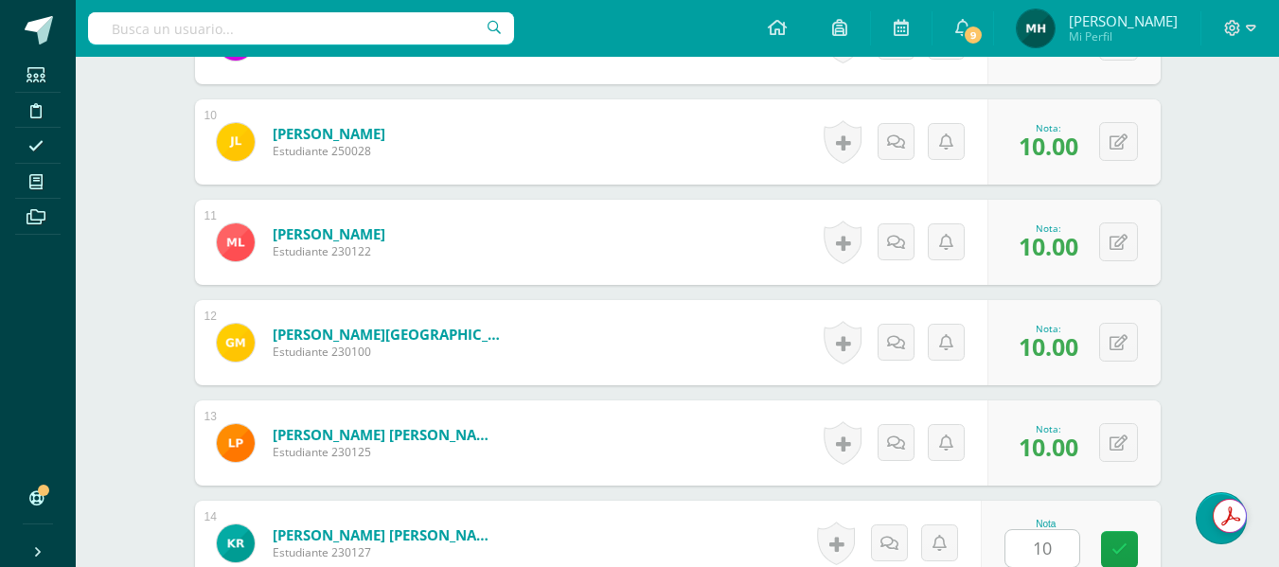
scroll to position [1816, 0]
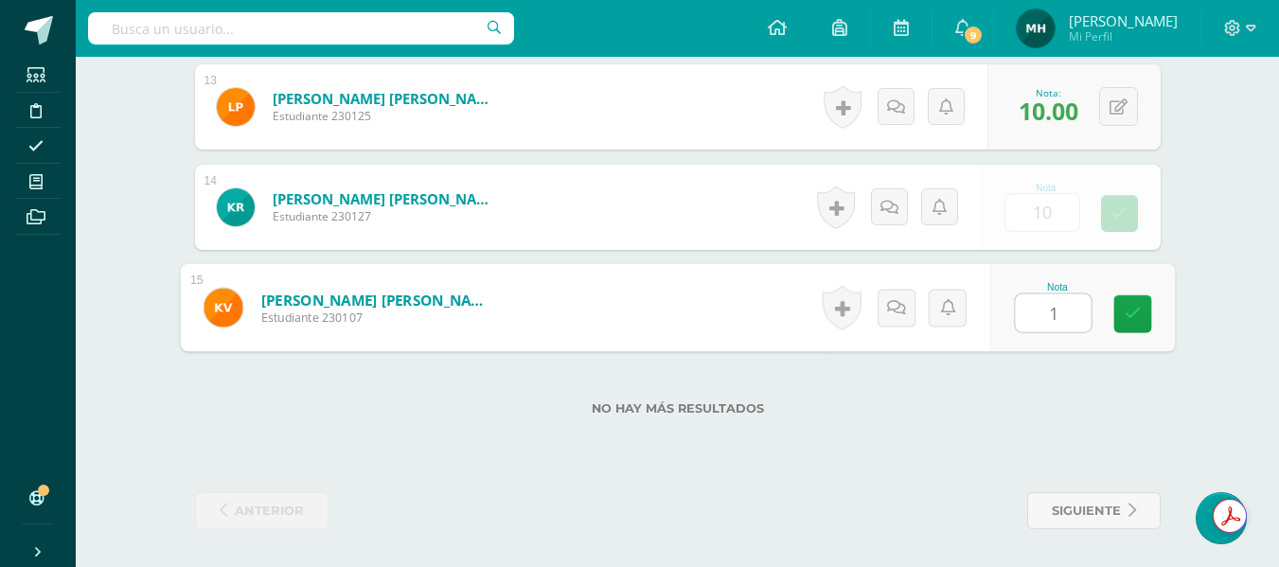
type input "10"
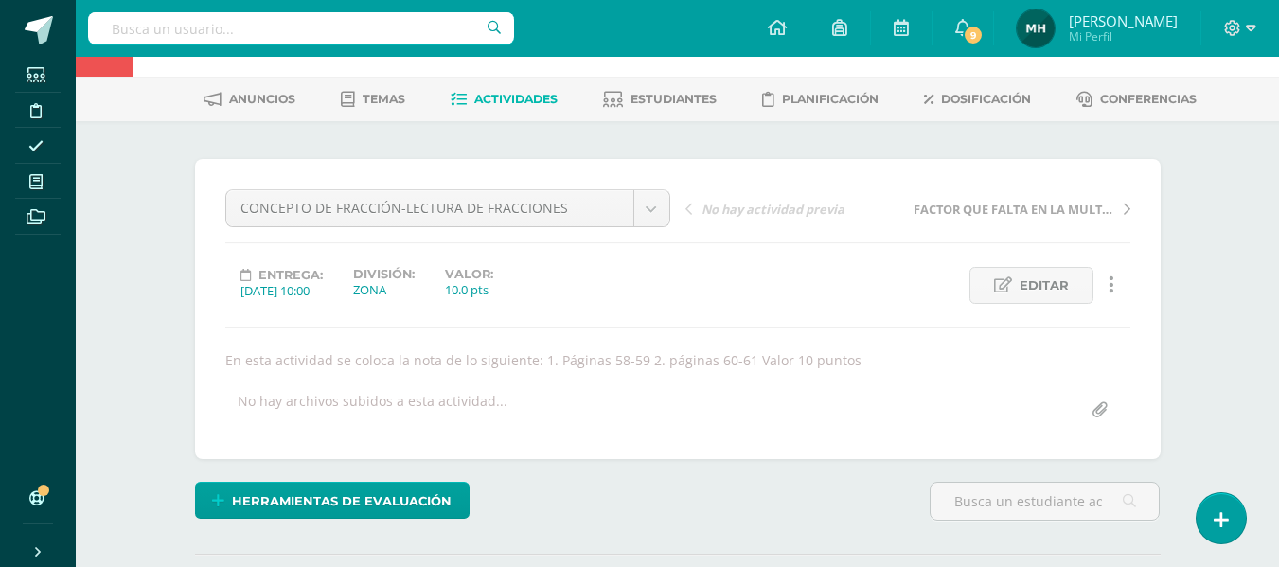
scroll to position [0, 0]
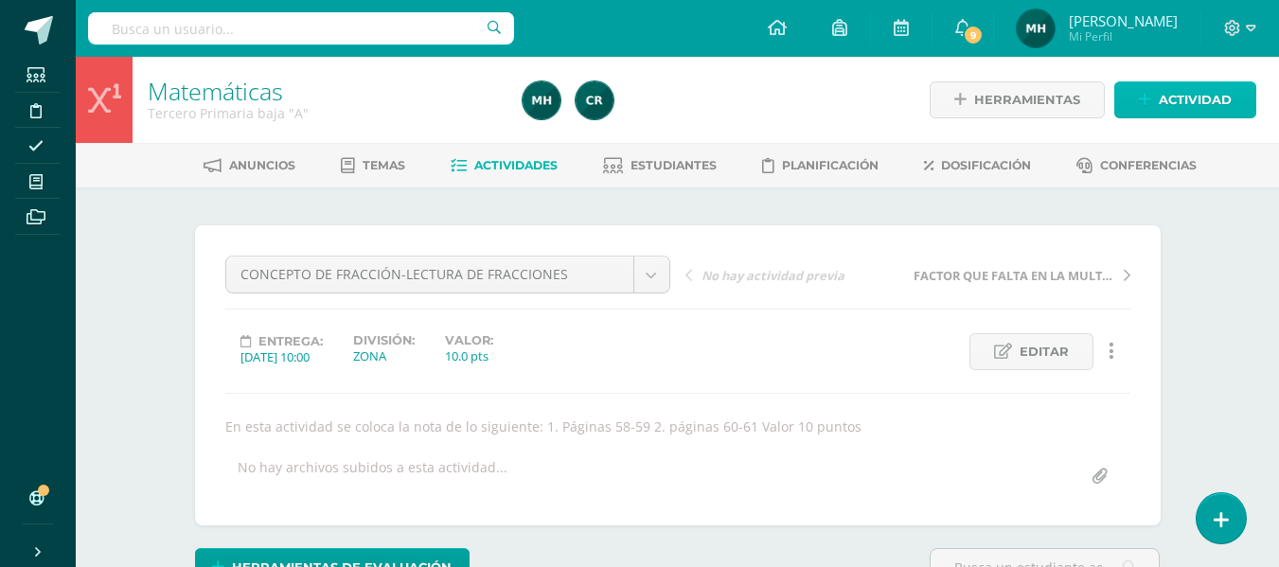
click at [1194, 84] on span "Actividad" at bounding box center [1195, 99] width 73 height 35
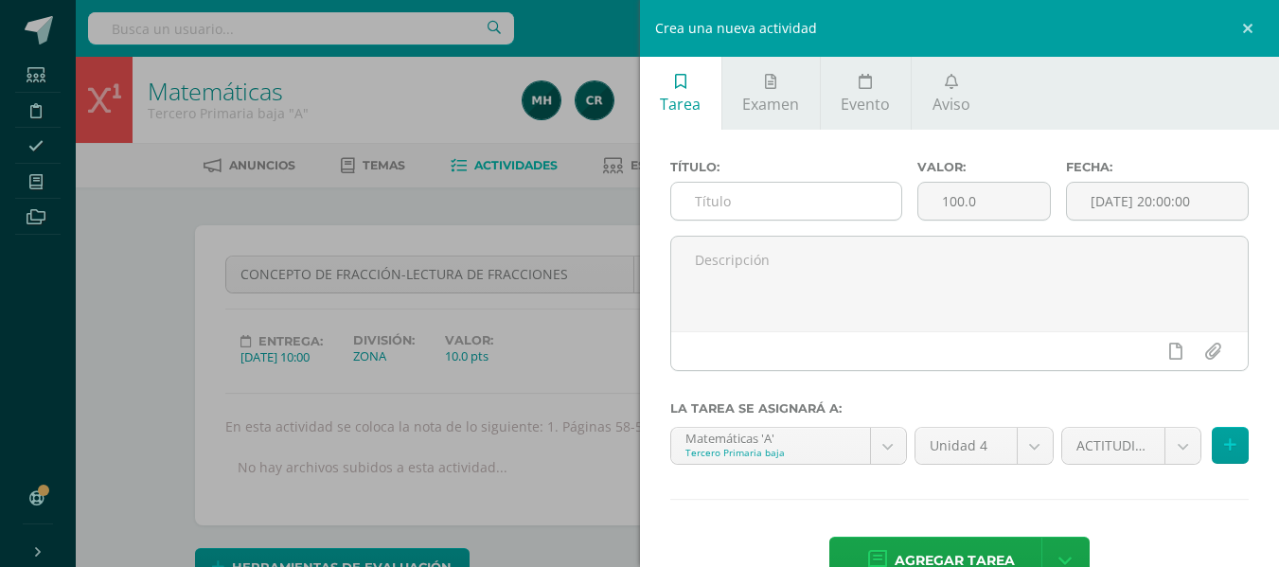
click at [807, 196] on input "text" at bounding box center [786, 201] width 230 height 37
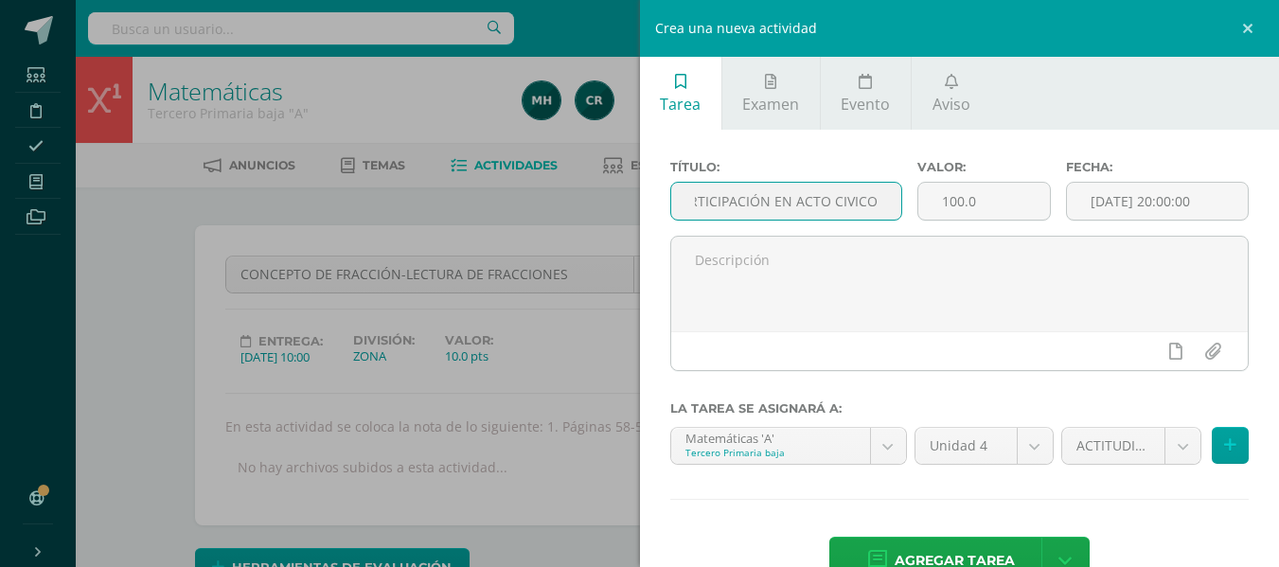
scroll to position [0, 27]
type input "PARTICIPACIÓN EN ACTO CIVICO"
click at [1001, 210] on input "100.0" at bounding box center [984, 201] width 132 height 37
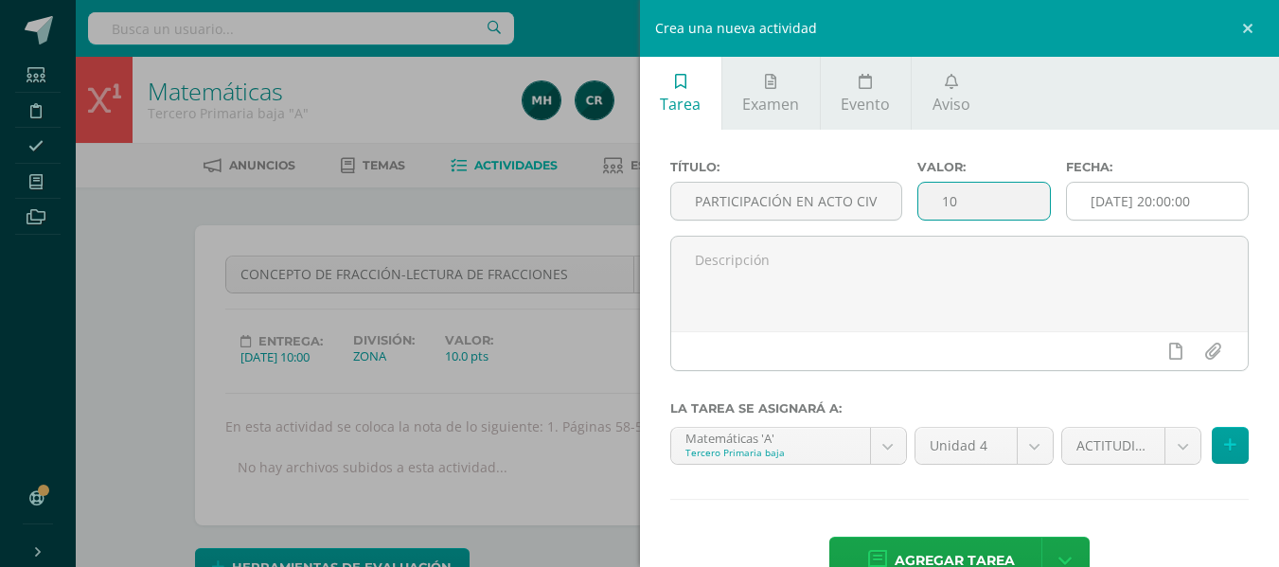
type input "10"
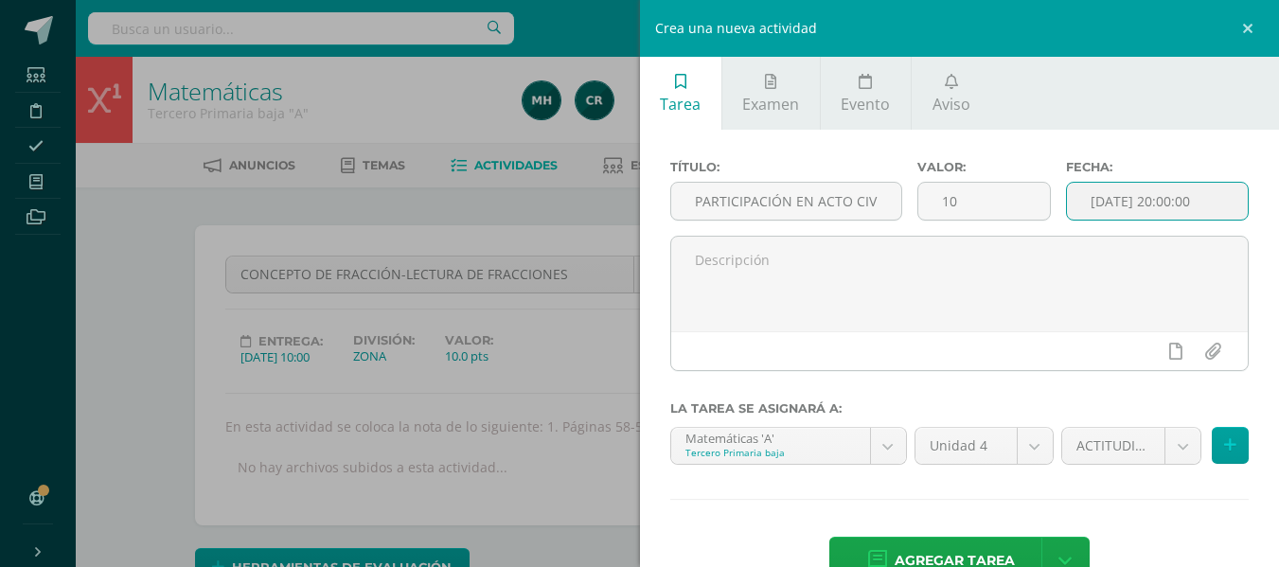
click at [1091, 204] on input "[DATE] 20:00:00" at bounding box center [1157, 201] width 181 height 37
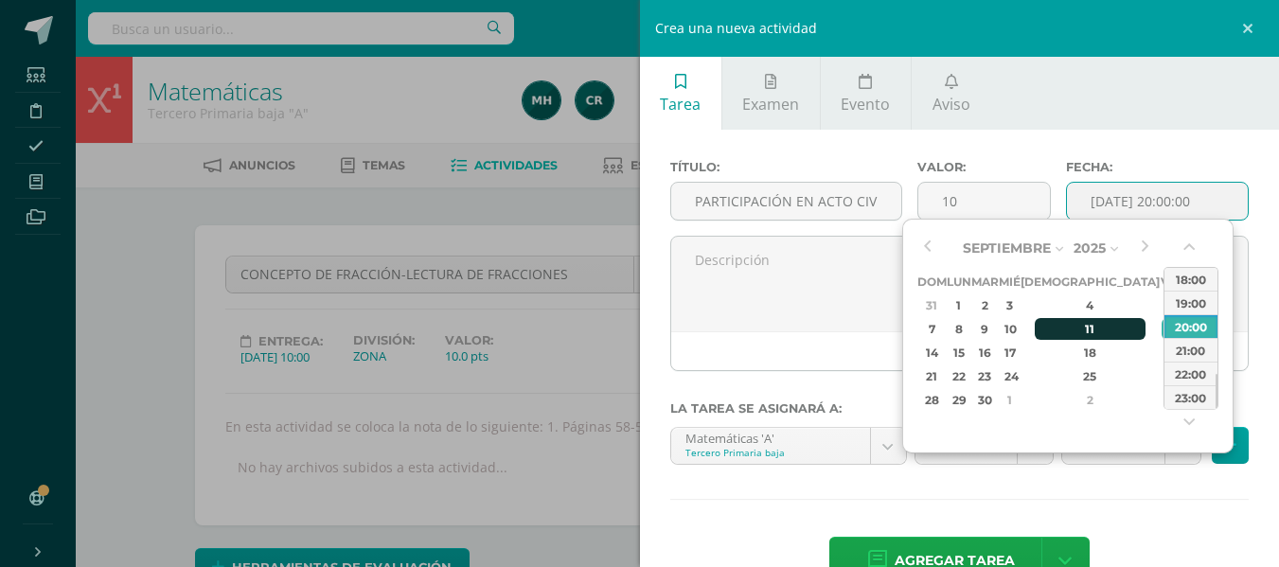
click at [1071, 321] on div "11" at bounding box center [1091, 329] width 112 height 22
click at [1181, 241] on button "button" at bounding box center [1190, 251] width 19 height 28
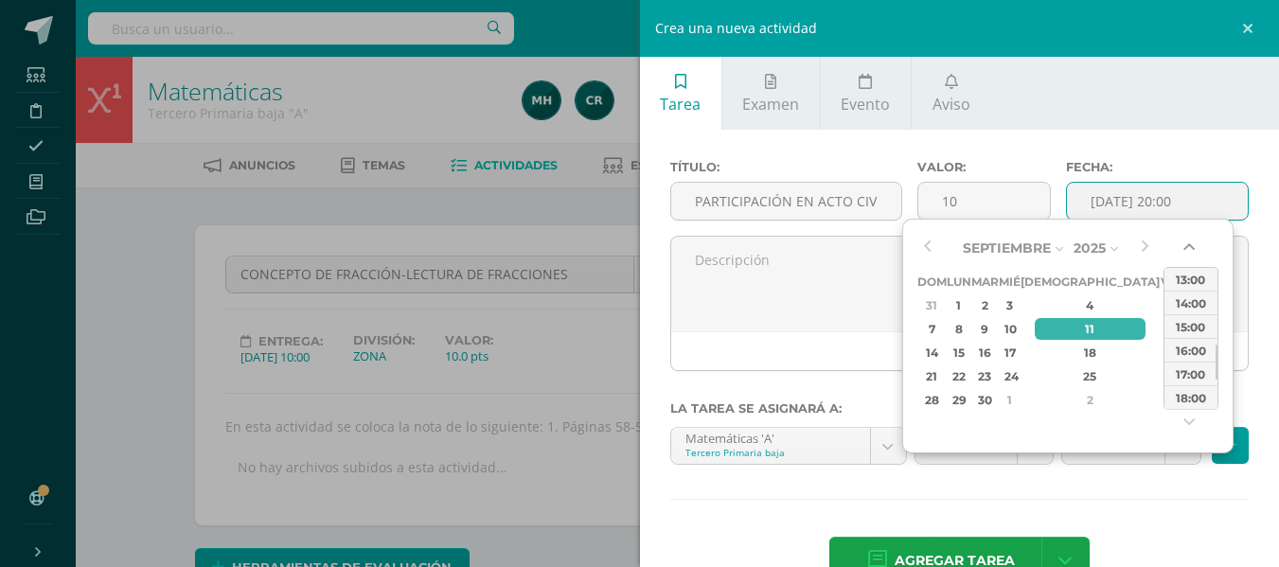
click at [1181, 241] on button "button" at bounding box center [1190, 251] width 19 height 28
click at [1183, 293] on div "14:00" at bounding box center [1190, 303] width 53 height 24
type input "2025-09-11 14:00"
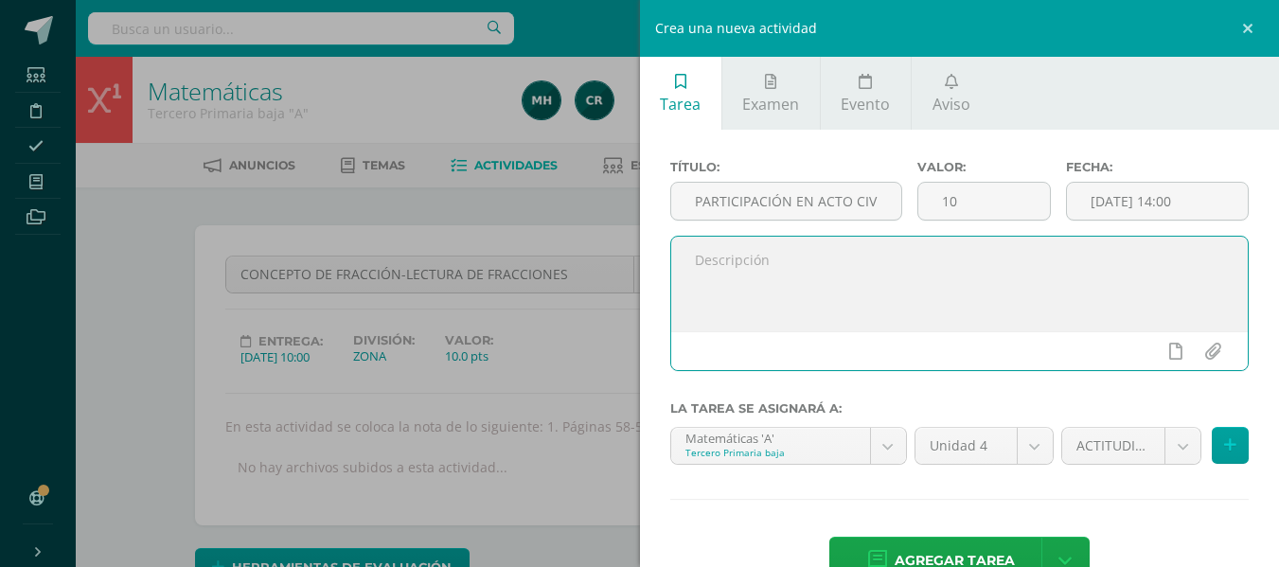
click at [869, 273] on textarea at bounding box center [959, 284] width 577 height 95
type textarea "En esta actividad se coloca nota por la participación y colaboración en el acto…"
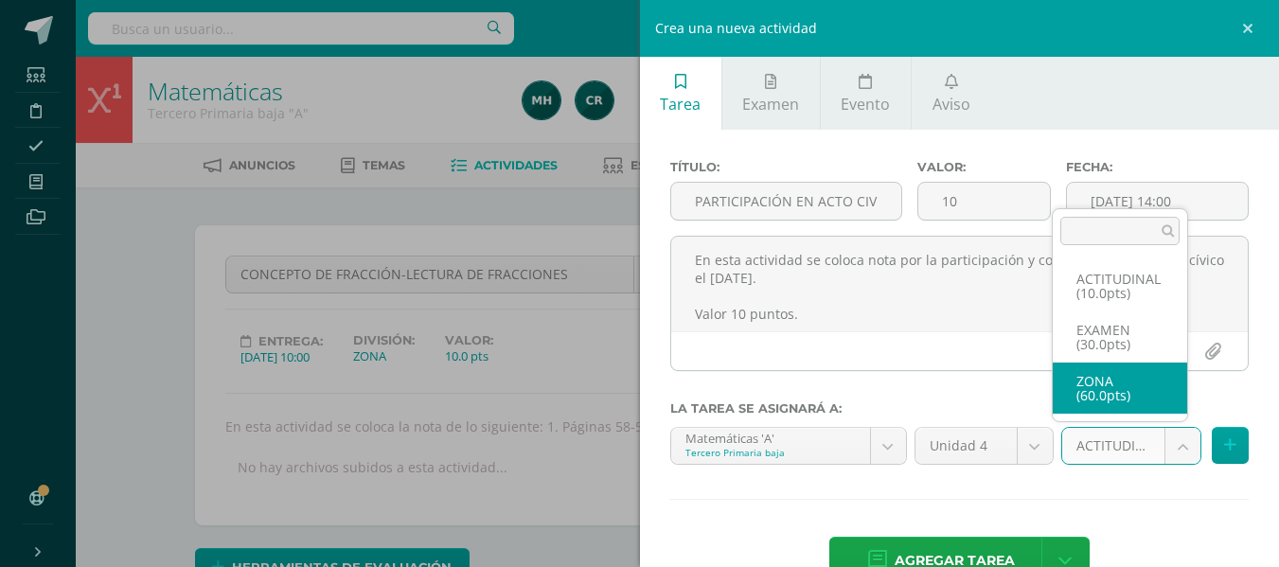
select select "107116"
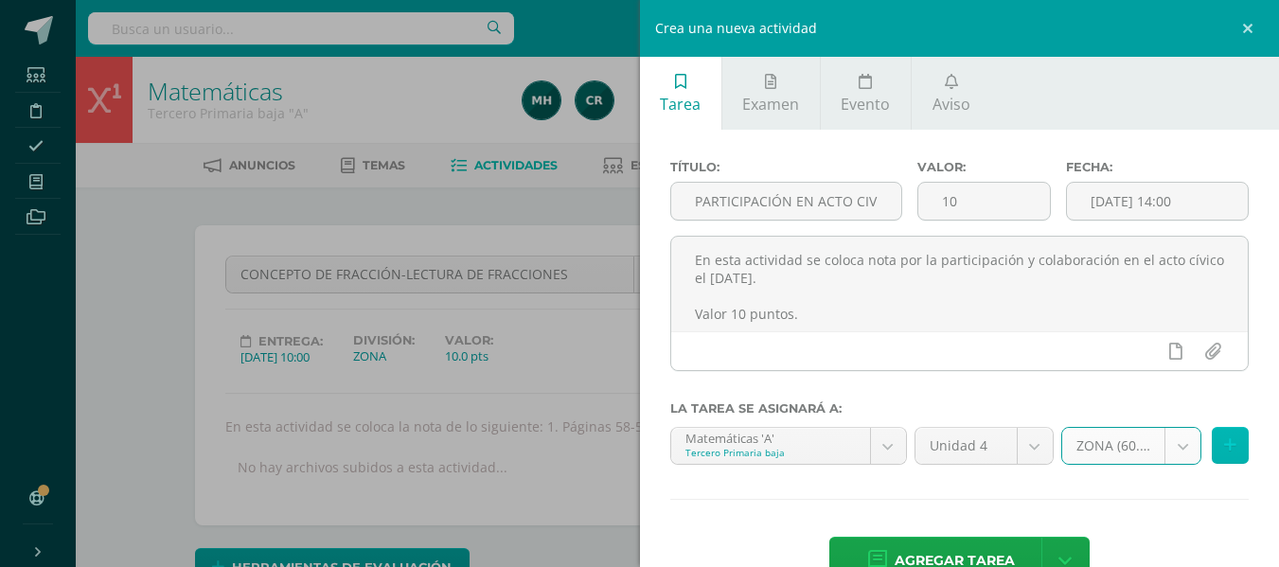
click at [1212, 433] on button at bounding box center [1230, 445] width 37 height 37
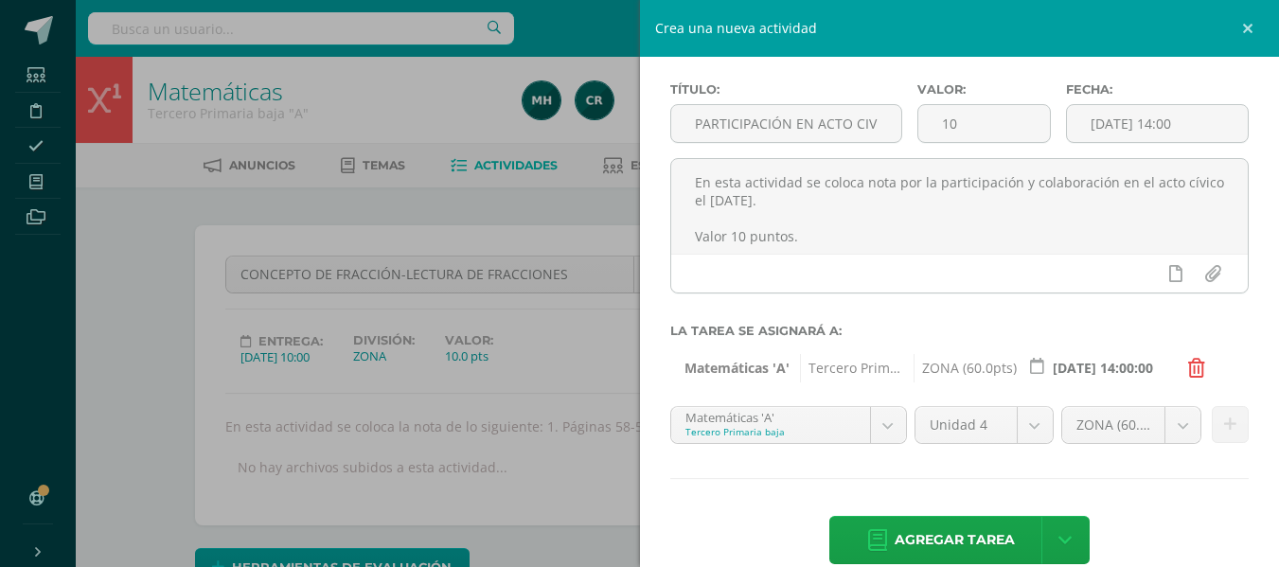
scroll to position [109, 0]
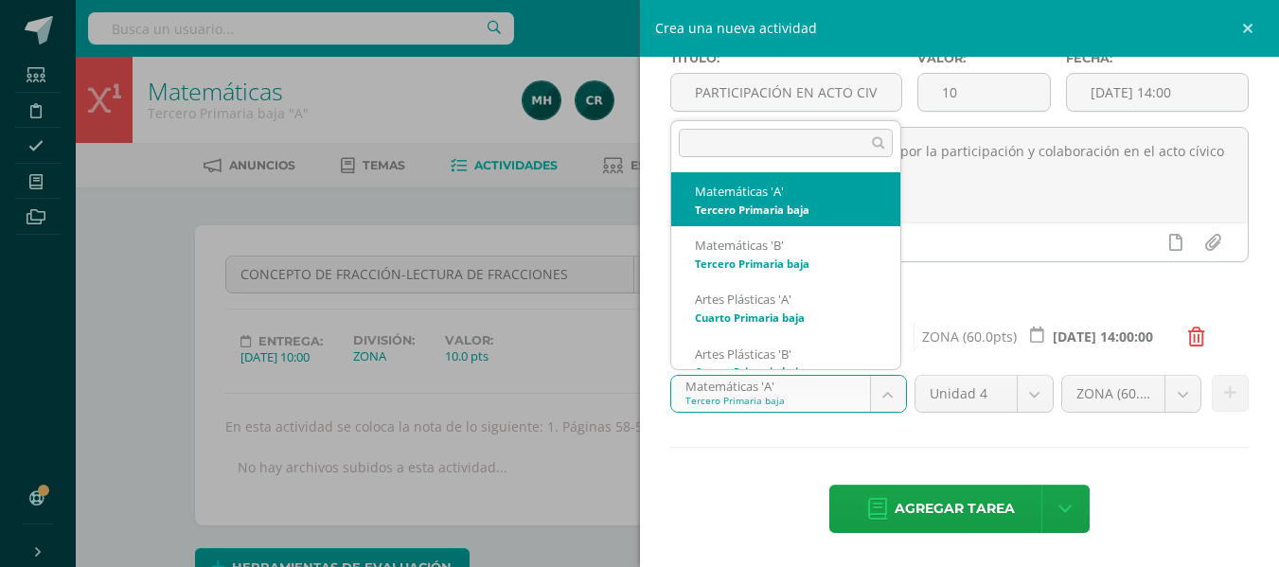
scroll to position [19, 0]
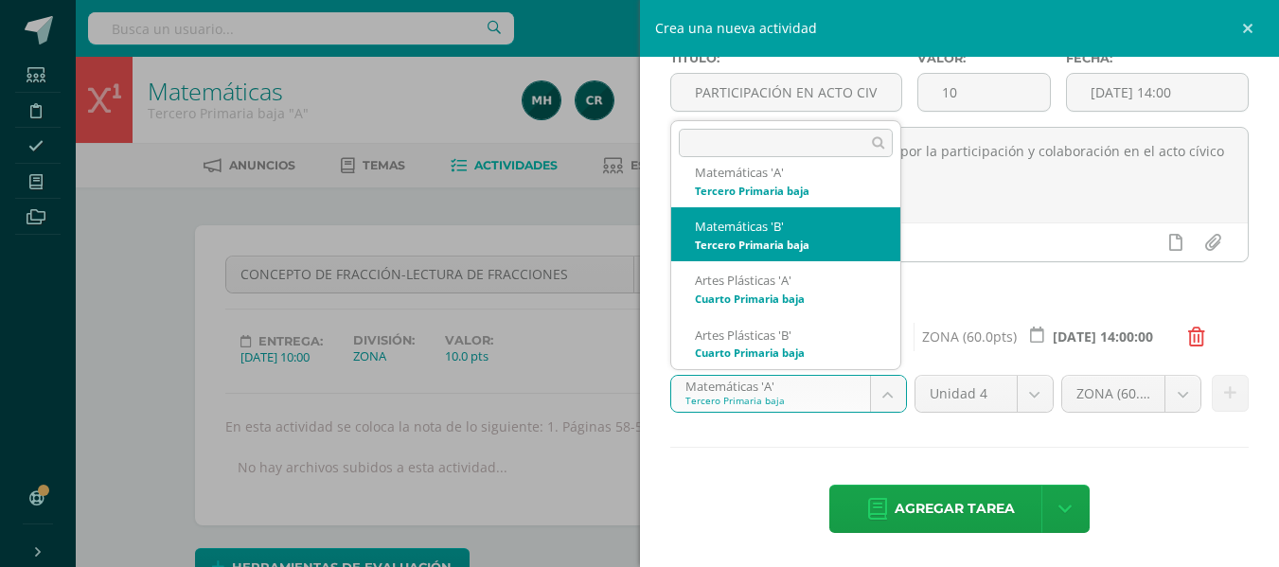
select select "92610"
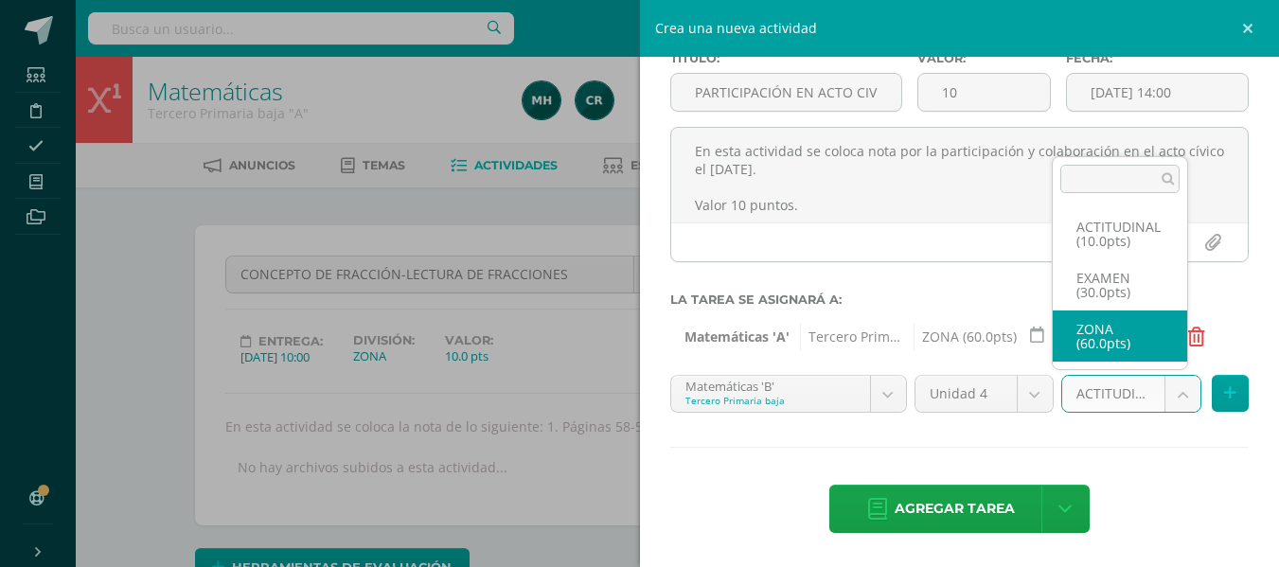
select select "107119"
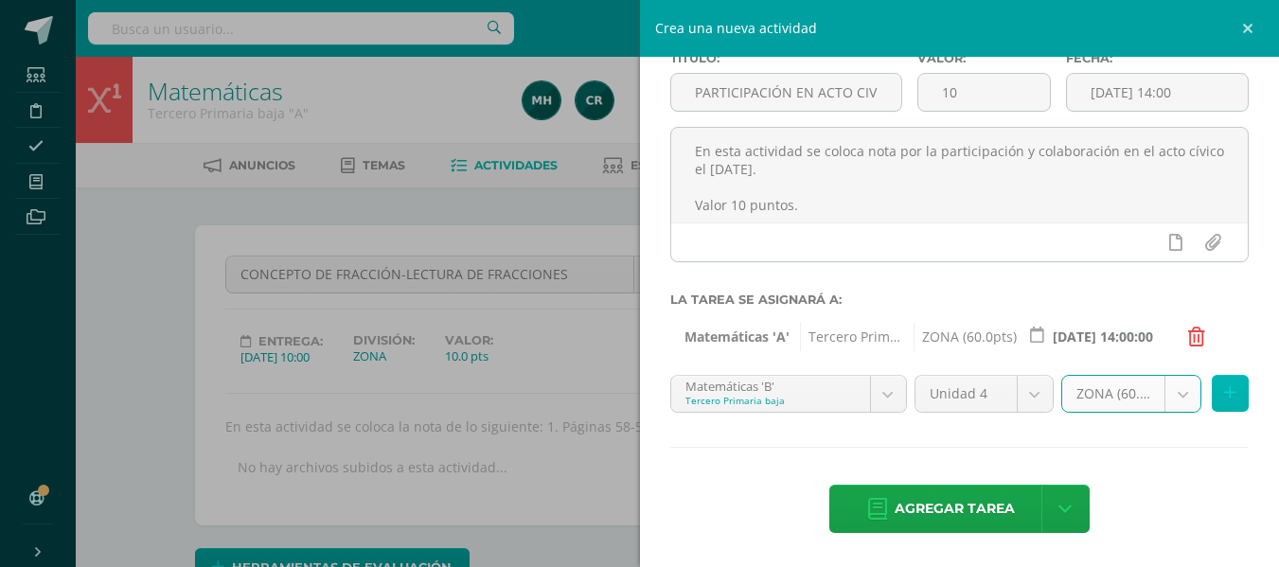
click at [1224, 385] on icon at bounding box center [1230, 393] width 12 height 16
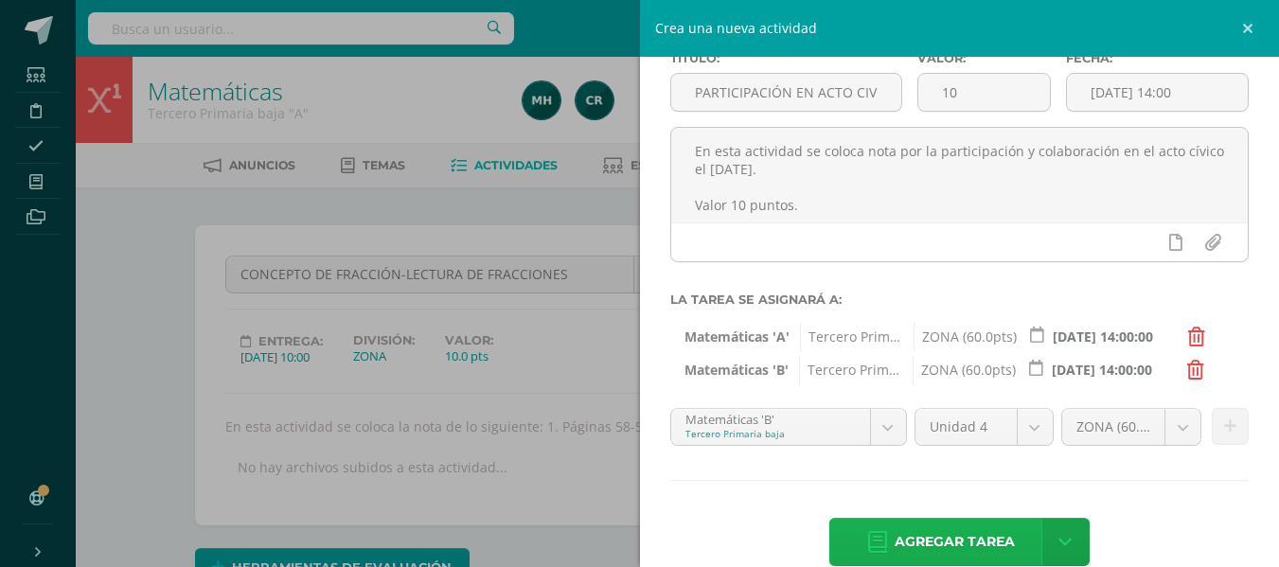
click at [862, 563] on link "Agregar tarea" at bounding box center [940, 542] width 223 height 48
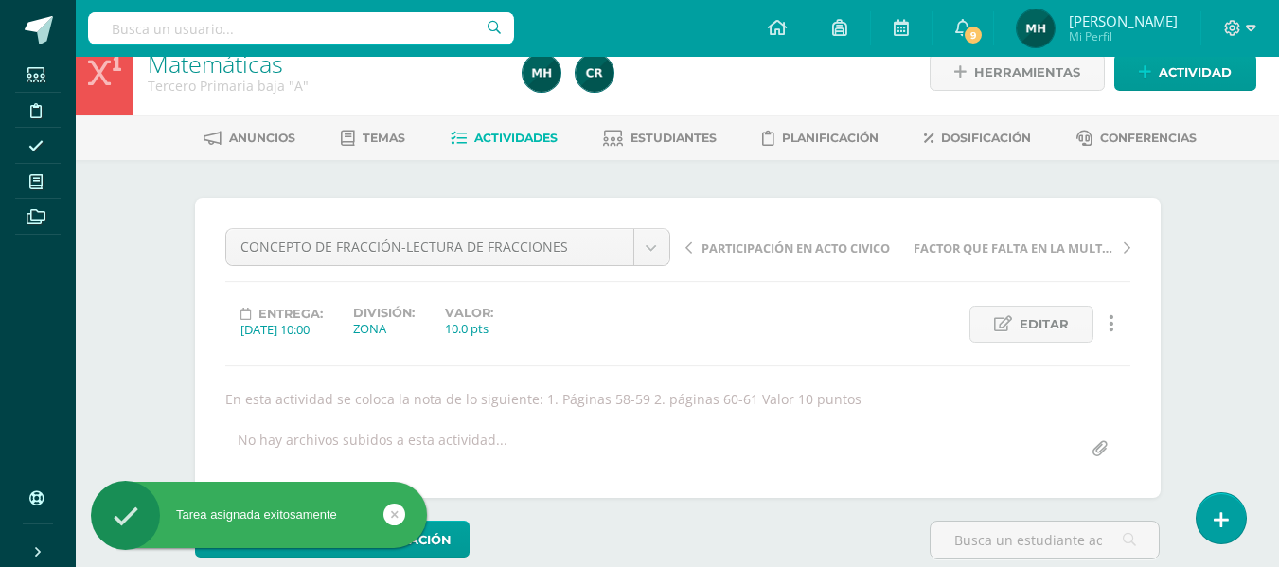
scroll to position [27, 0]
drag, startPoint x: 101, startPoint y: 186, endPoint x: 914, endPoint y: 99, distance: 817.8
click at [101, 186] on div "Matemáticas Tercero Primaria baja "A" Herramientas Detalle de asistencias Activ…" at bounding box center [677, 384] width 1203 height 711
click at [489, 125] on link "Actividades" at bounding box center [504, 138] width 107 height 30
click at [490, 124] on link "Actividades" at bounding box center [504, 138] width 107 height 30
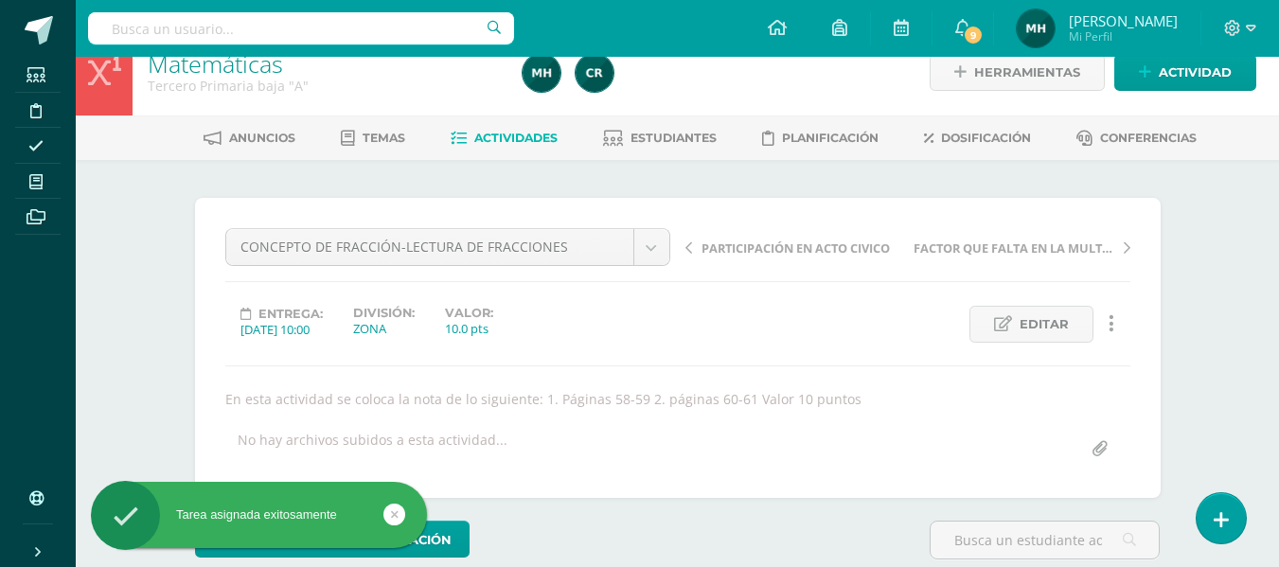
scroll to position [0, 0]
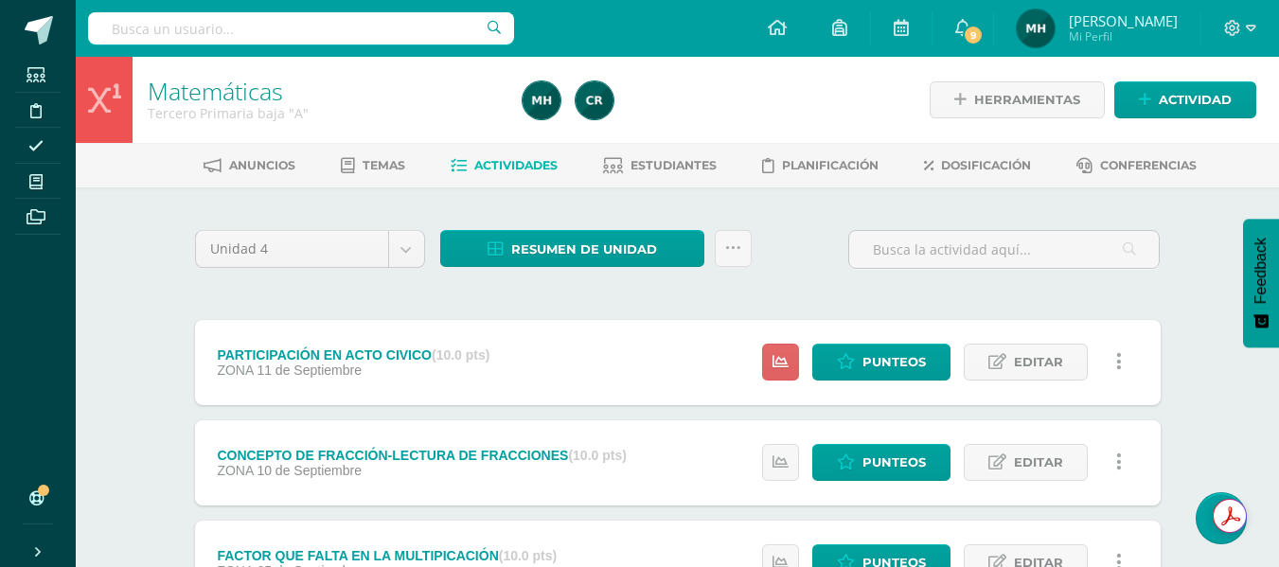
click at [1207, 425] on div "Matemáticas Tercero Primaria baja "A" Herramientas Detalle de asistencias Activ…" at bounding box center [677, 545] width 1203 height 976
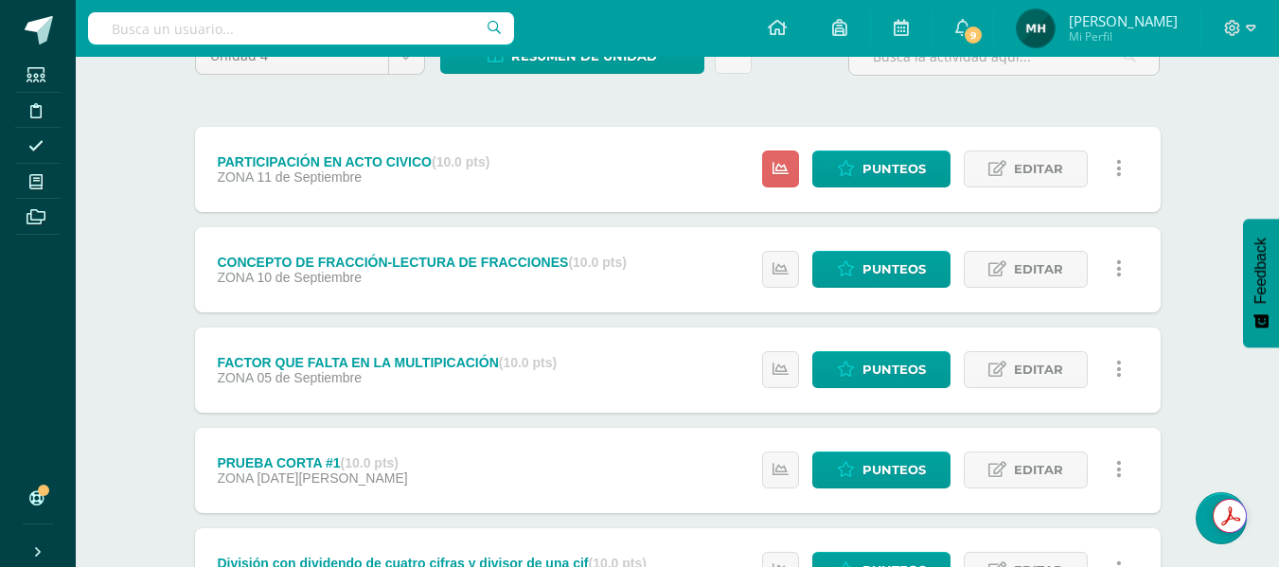
scroll to position [189, 0]
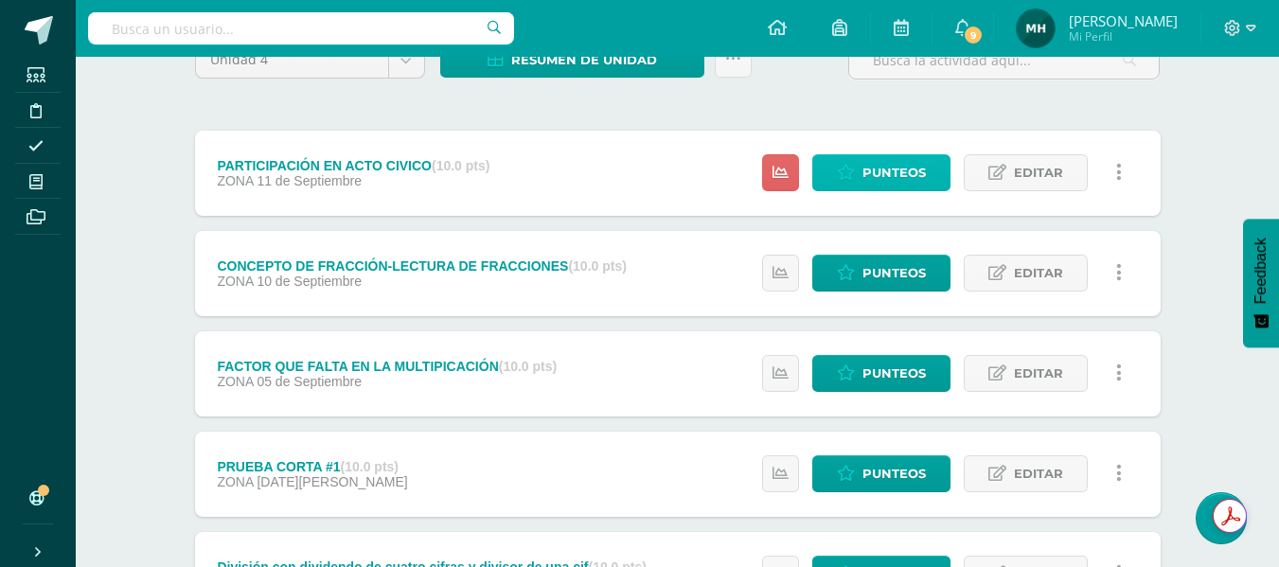
click at [871, 158] on span "Punteos" at bounding box center [893, 172] width 63 height 35
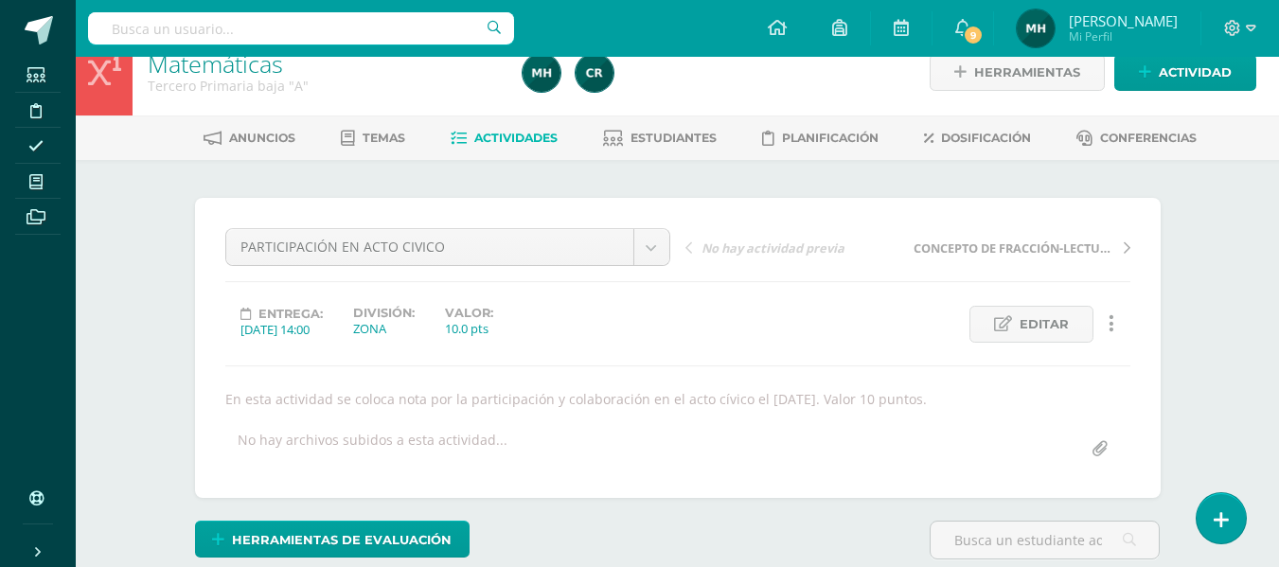
scroll to position [27, 0]
click at [1236, 291] on div "Matemáticas Tercero Primaria baja "A" Herramientas Detalle de asistencias Activ…" at bounding box center [677, 384] width 1203 height 711
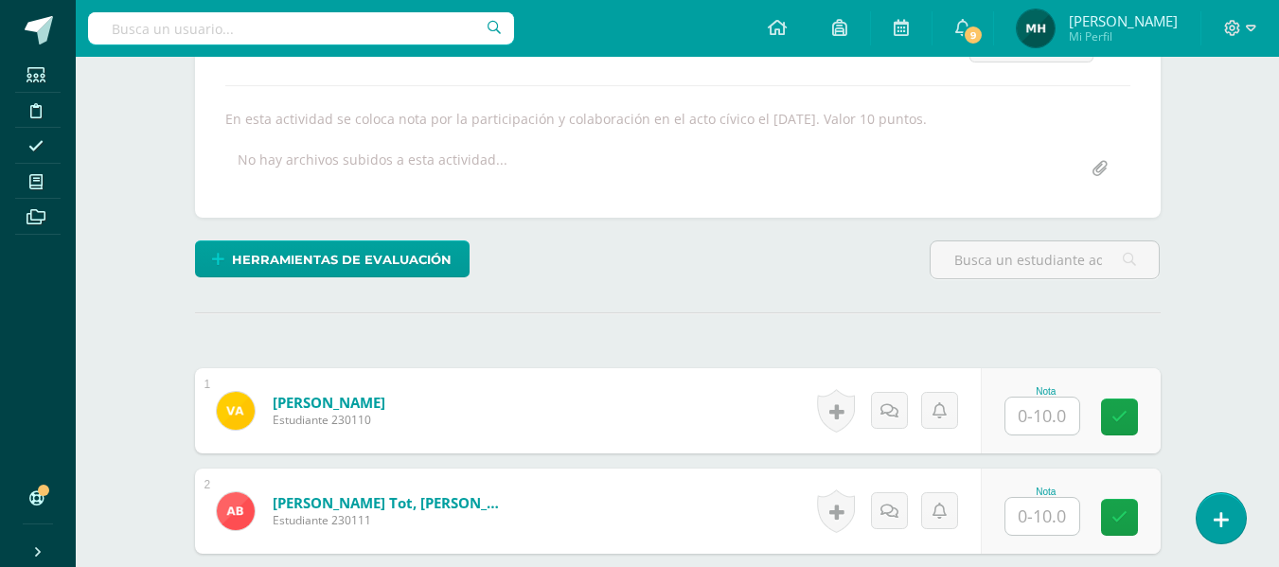
scroll to position [309, 0]
click at [1056, 407] on input "text" at bounding box center [1042, 415] width 74 height 37
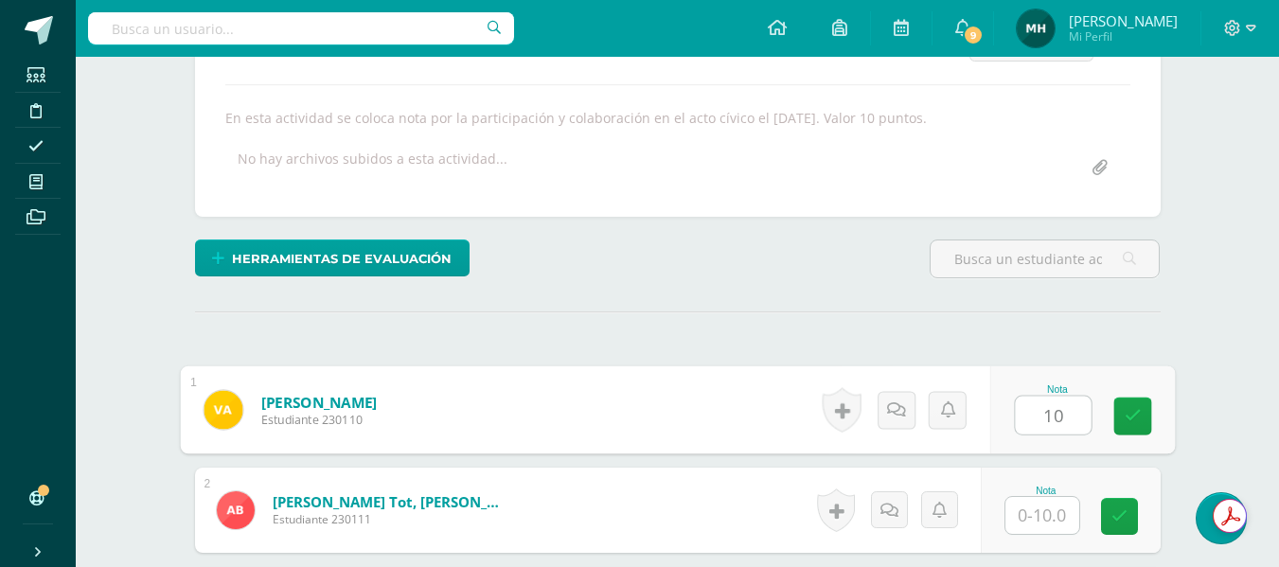
type input "10"
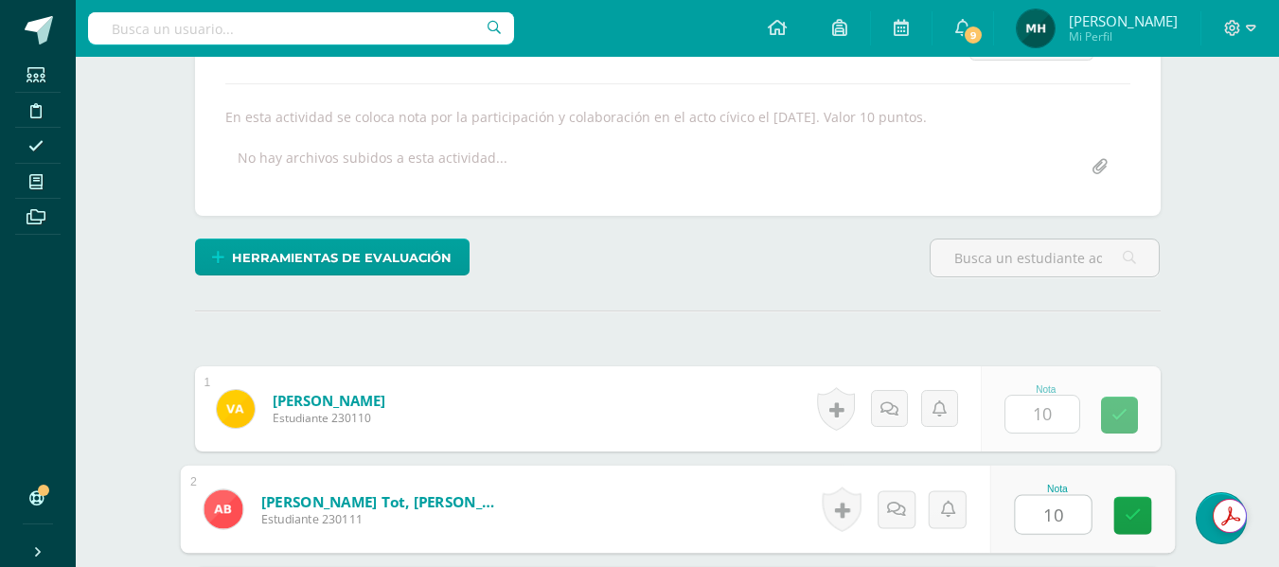
type input "10"
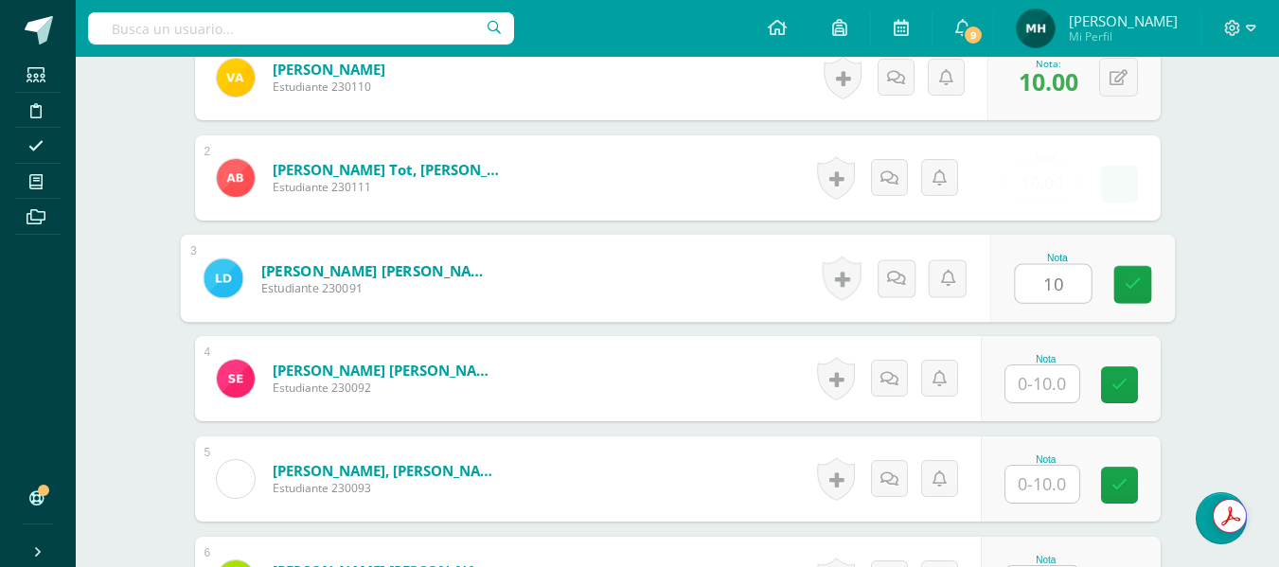
type input "10"
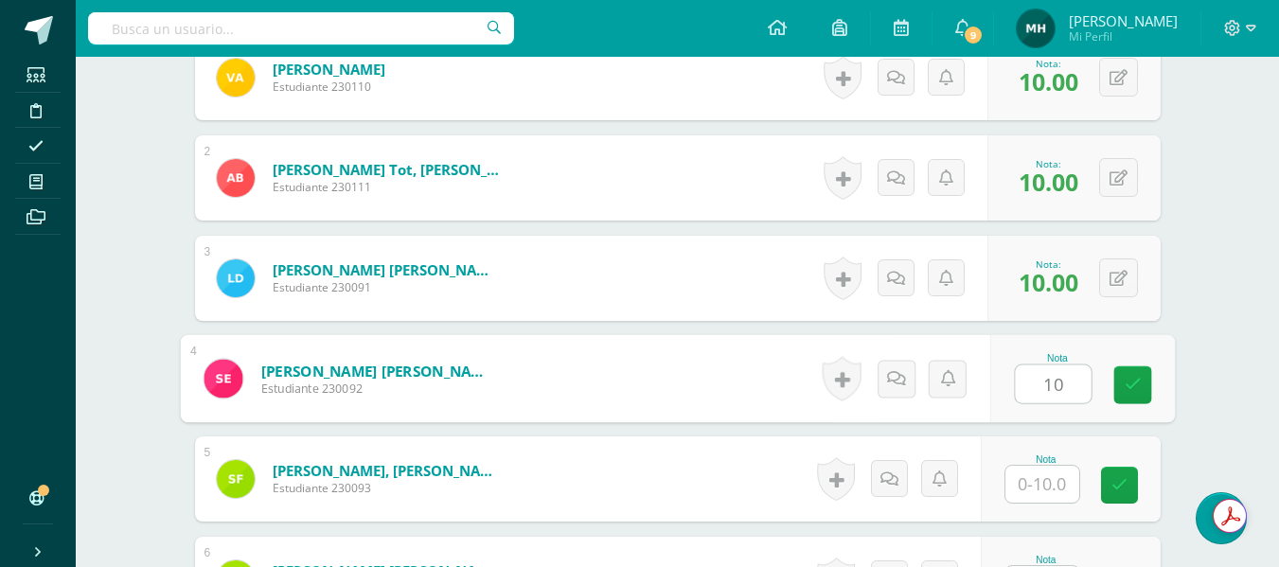
type input "10"
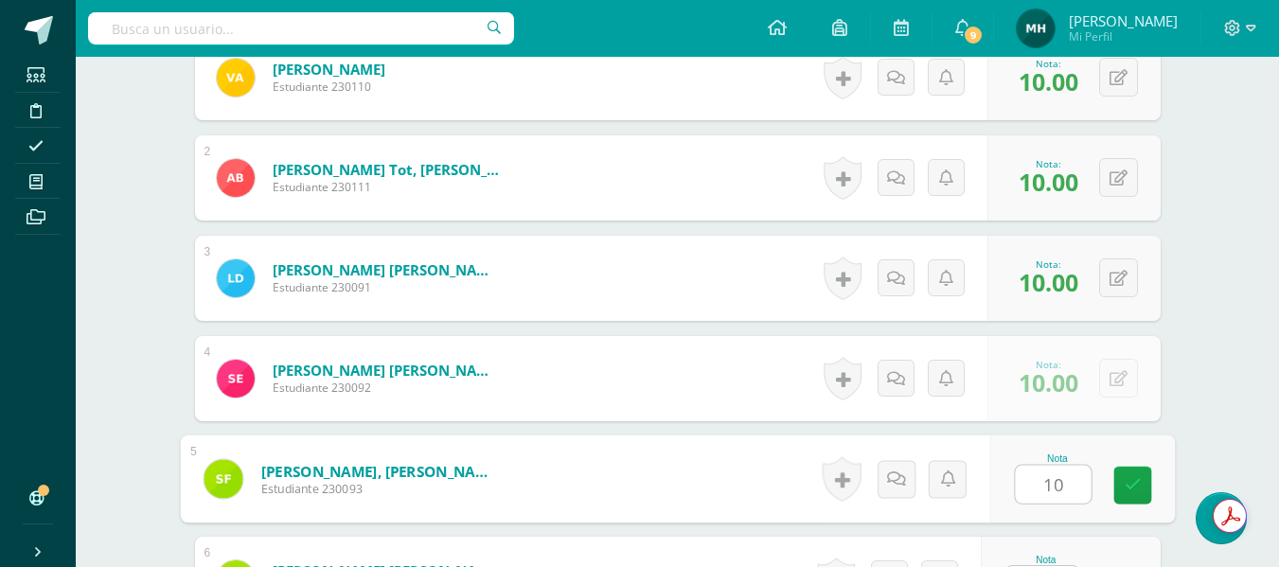
type input "10"
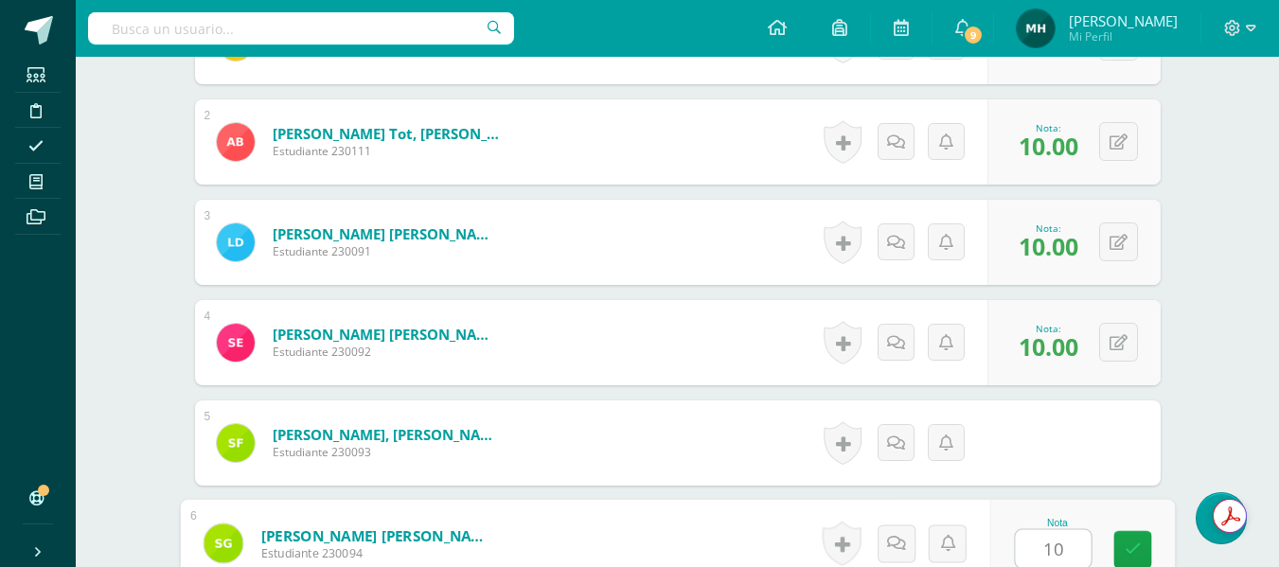
type input "10"
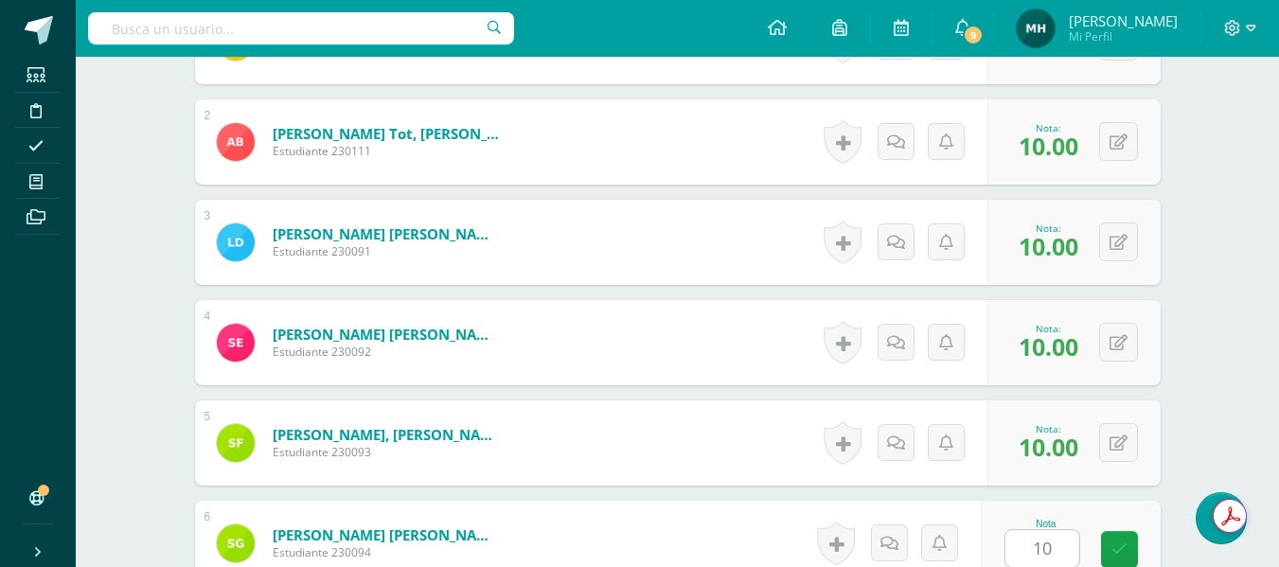
scroll to position [1042, 0]
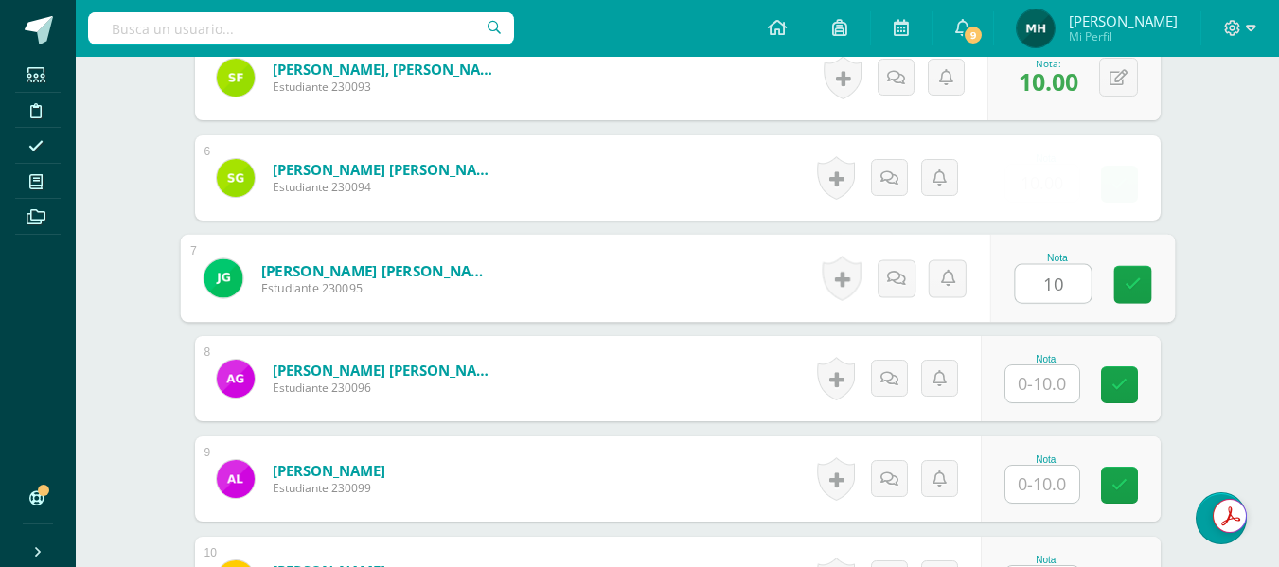
type input "10"
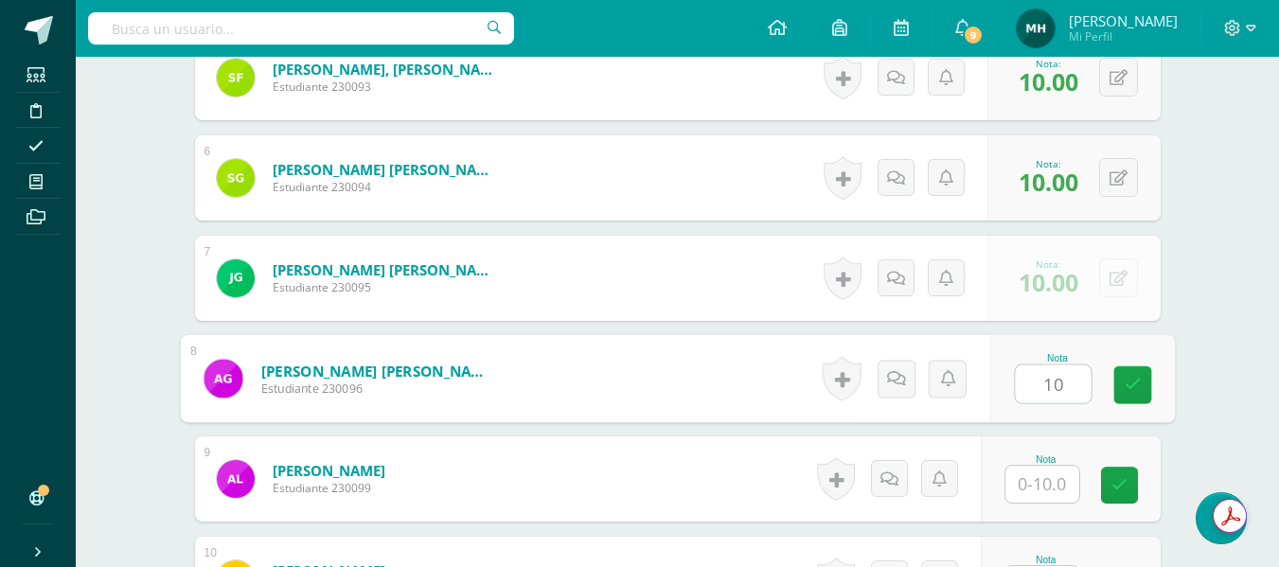
type input "10"
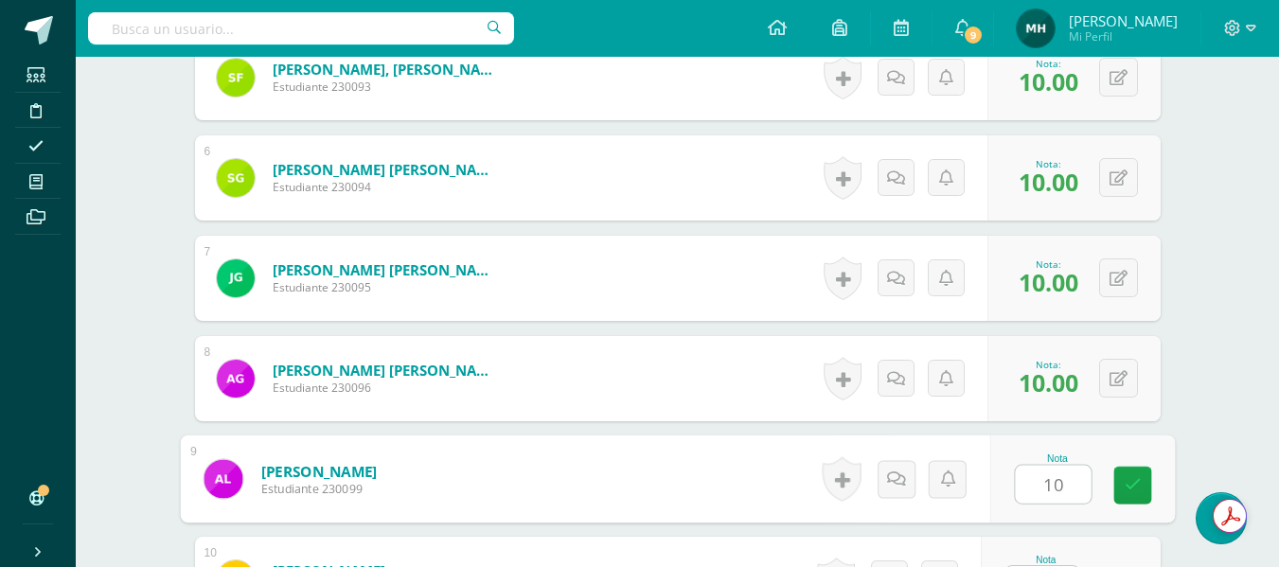
type input "10"
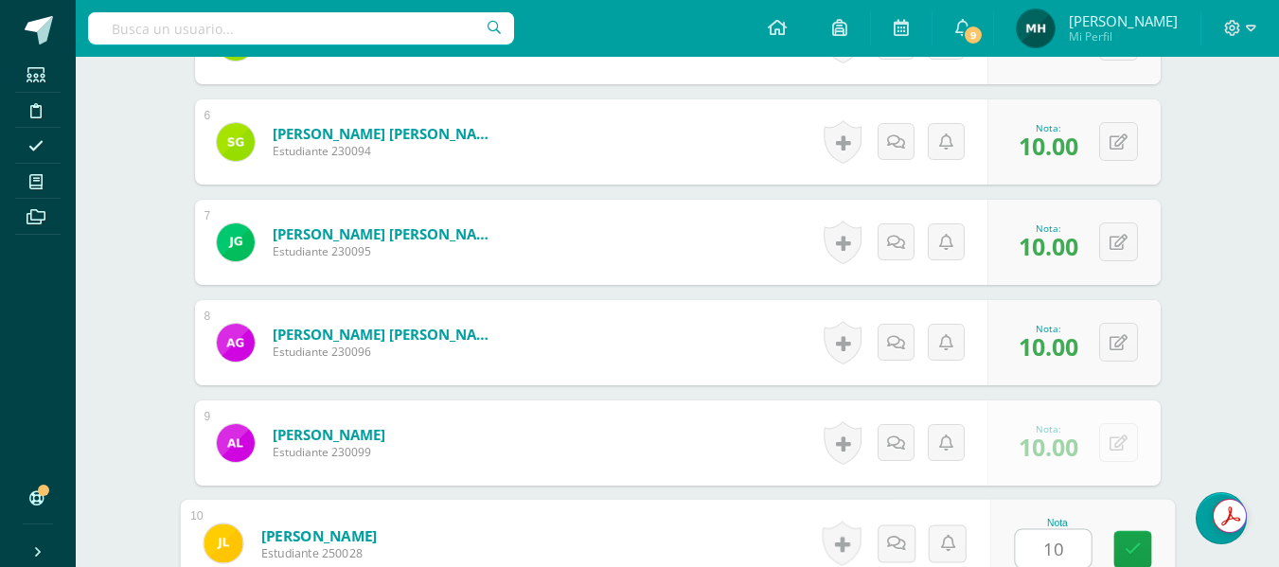
type input "10"
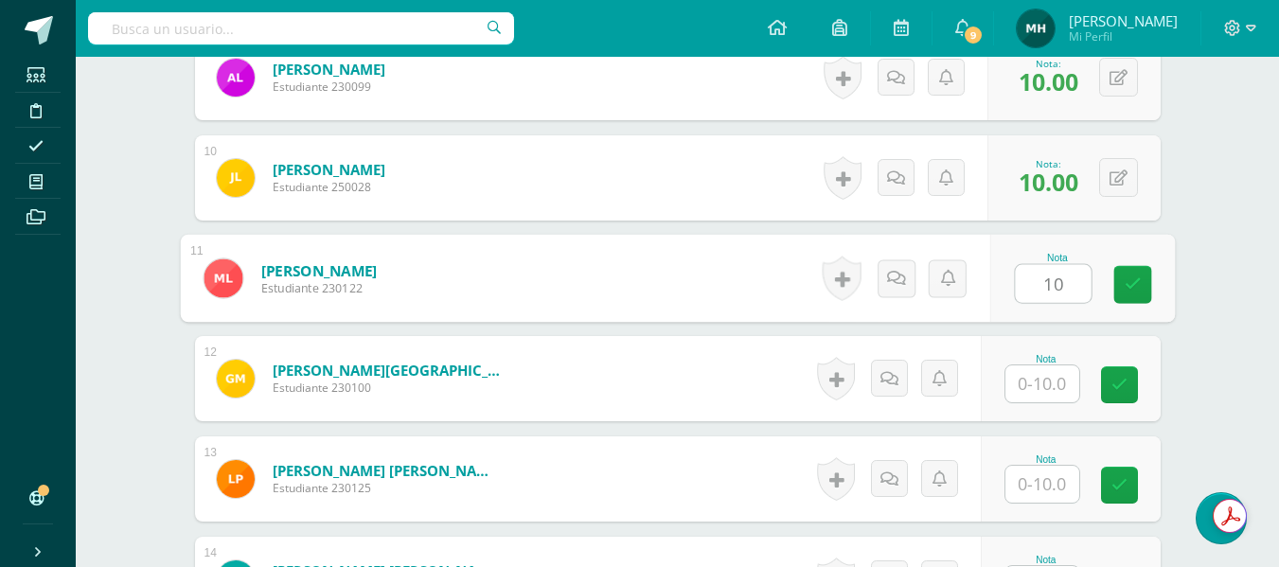
type input "10"
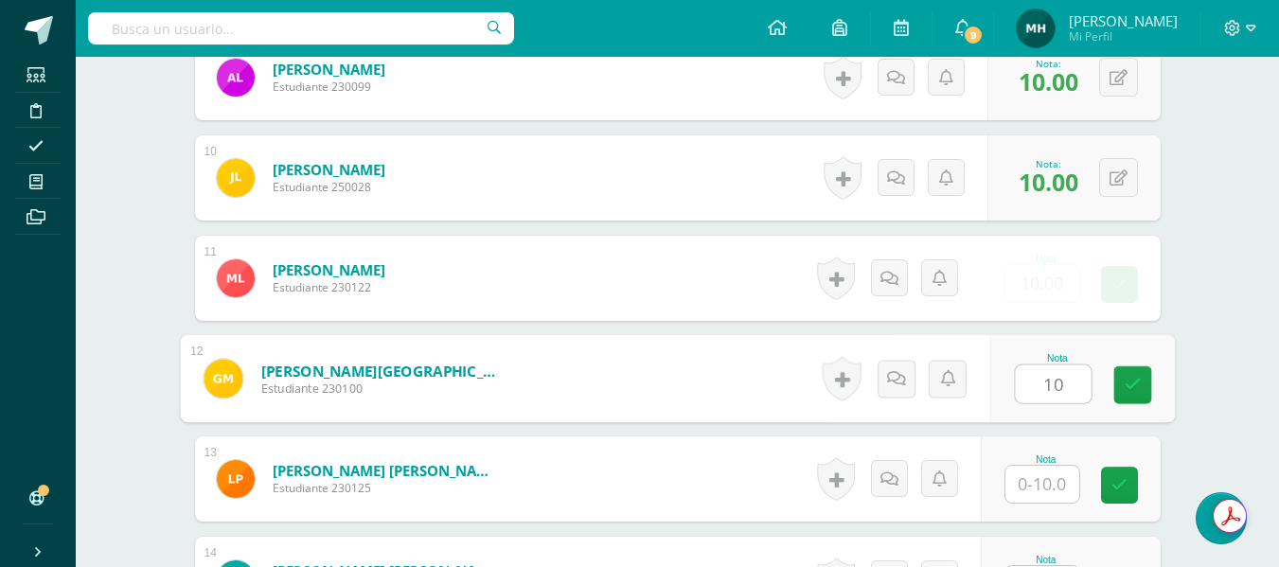
type input "10"
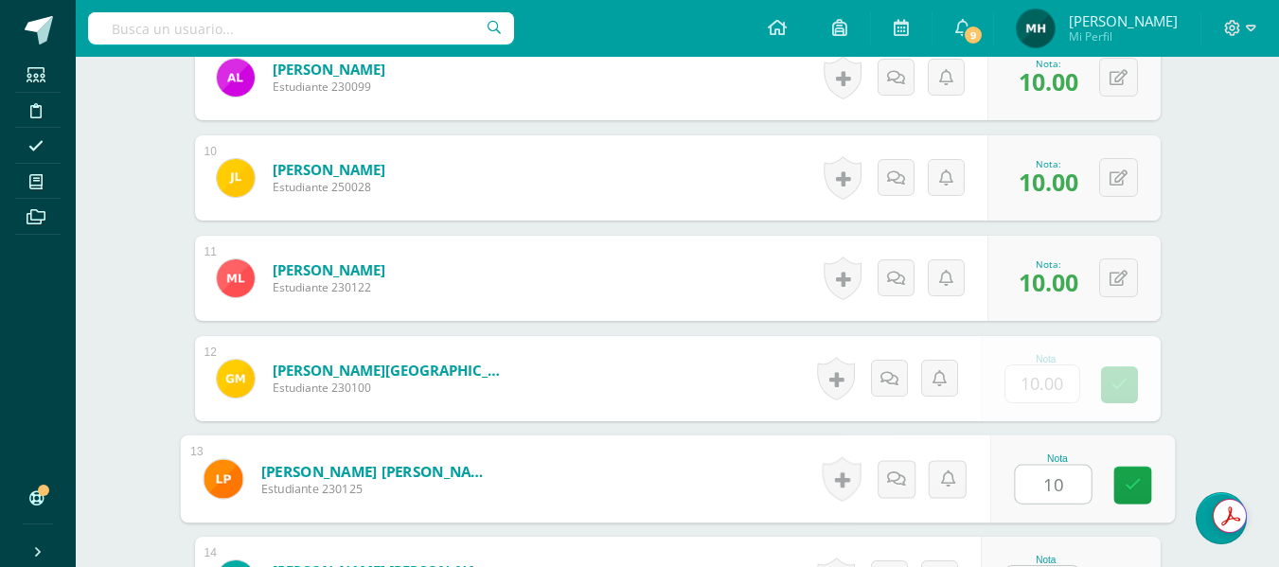
type input "10"
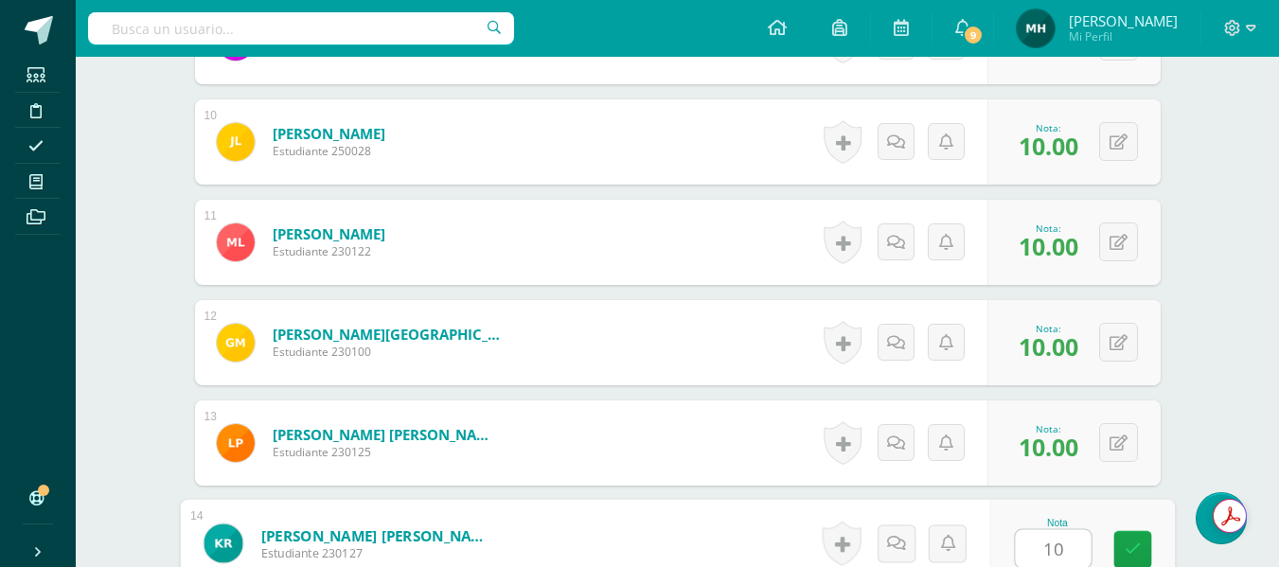
type input "10"
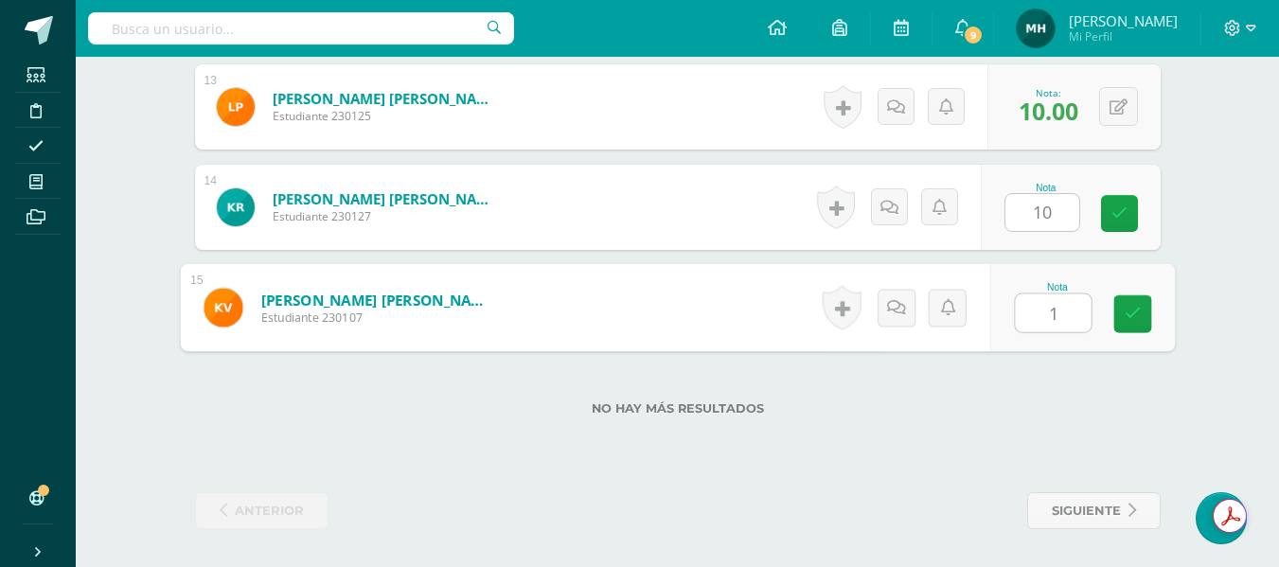
type input "10"
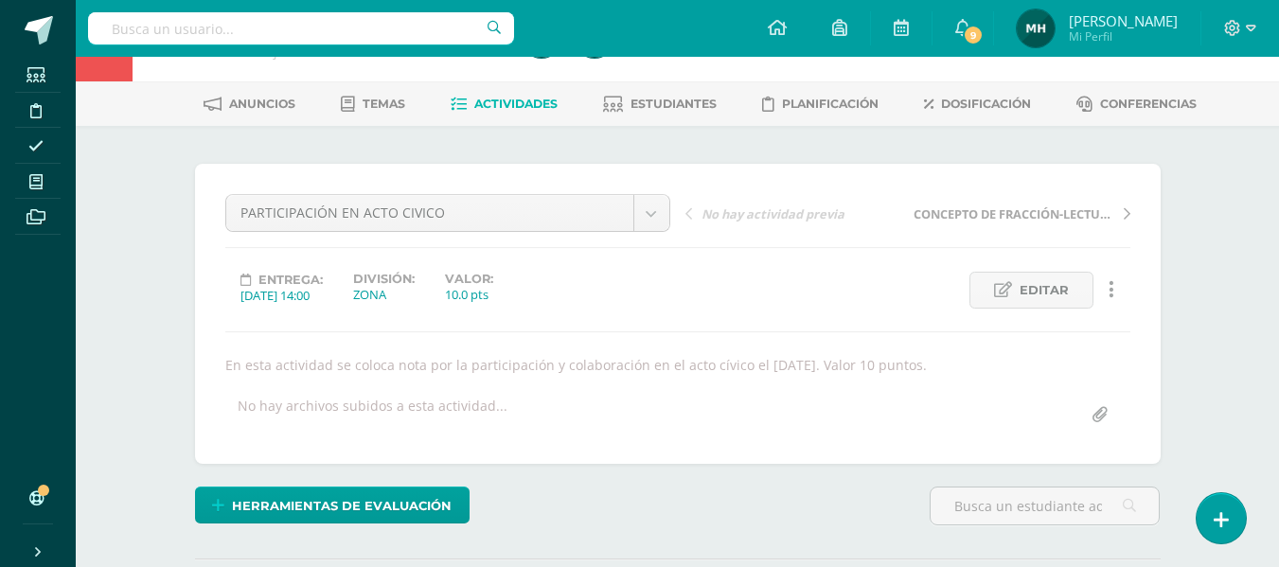
scroll to position [0, 0]
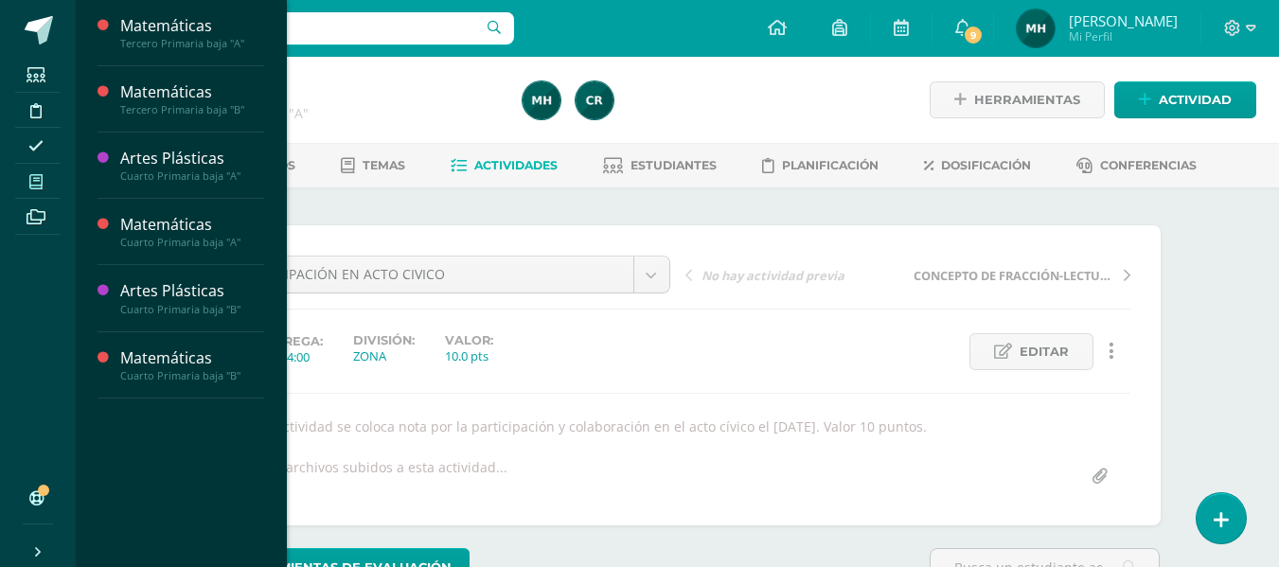
click at [35, 185] on icon at bounding box center [35, 181] width 13 height 15
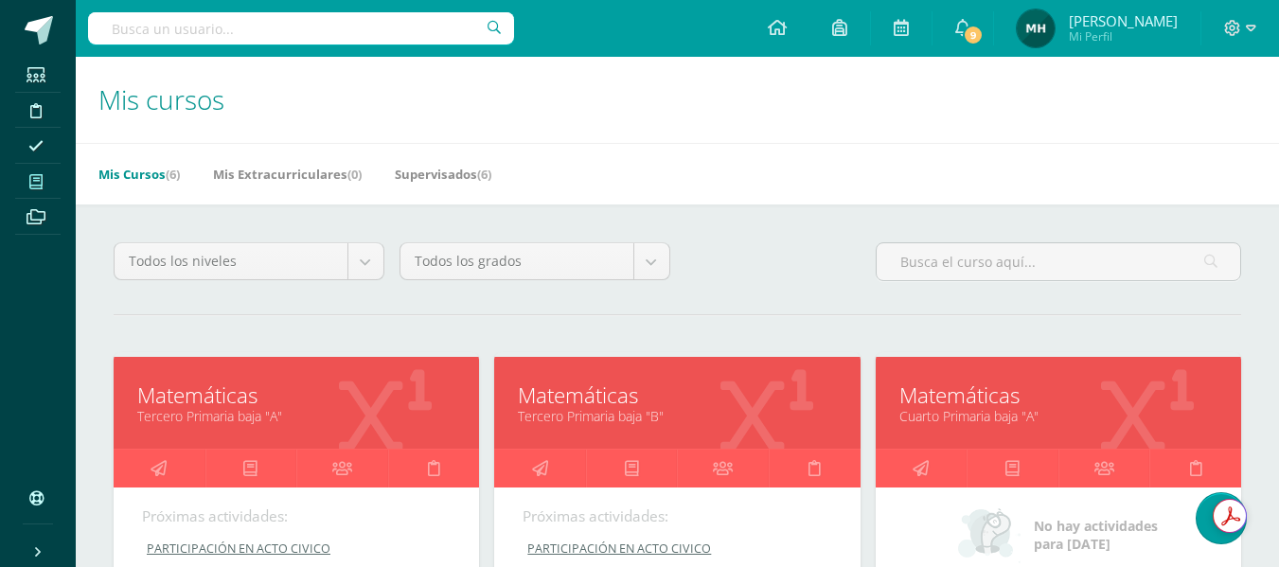
click at [561, 390] on link "Matemáticas" at bounding box center [677, 395] width 318 height 29
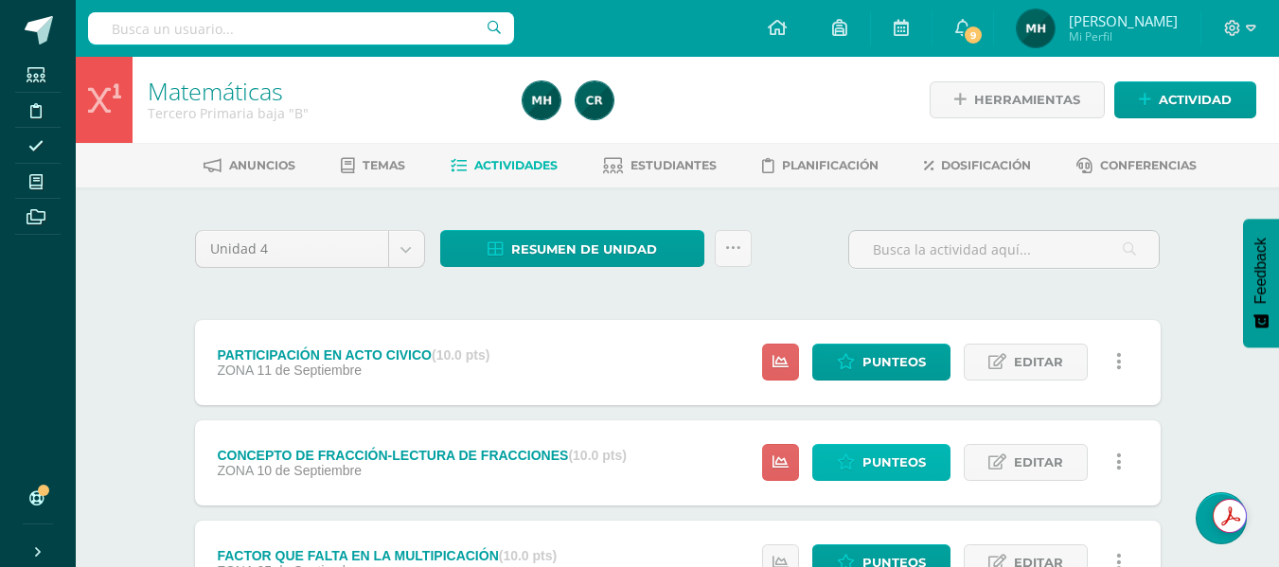
click at [843, 452] on link "Punteos" at bounding box center [881, 462] width 138 height 37
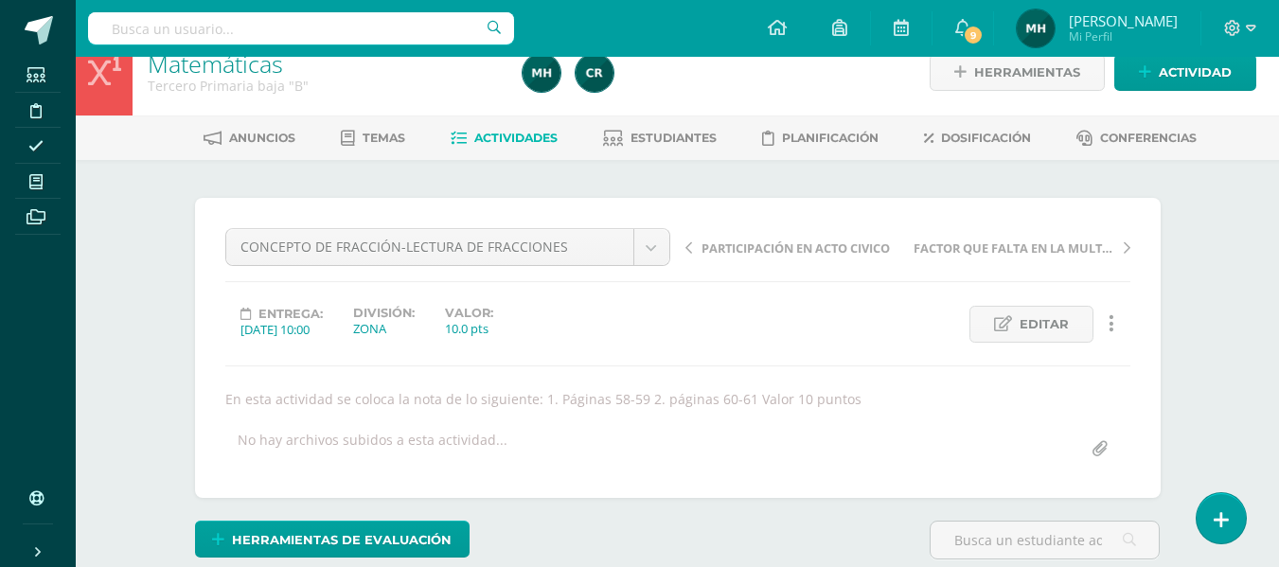
scroll to position [27, 0]
click at [1207, 420] on div "Matemáticas Tercero Primaria baja "B" Herramientas Detalle de asistencias Activ…" at bounding box center [677, 384] width 1203 height 711
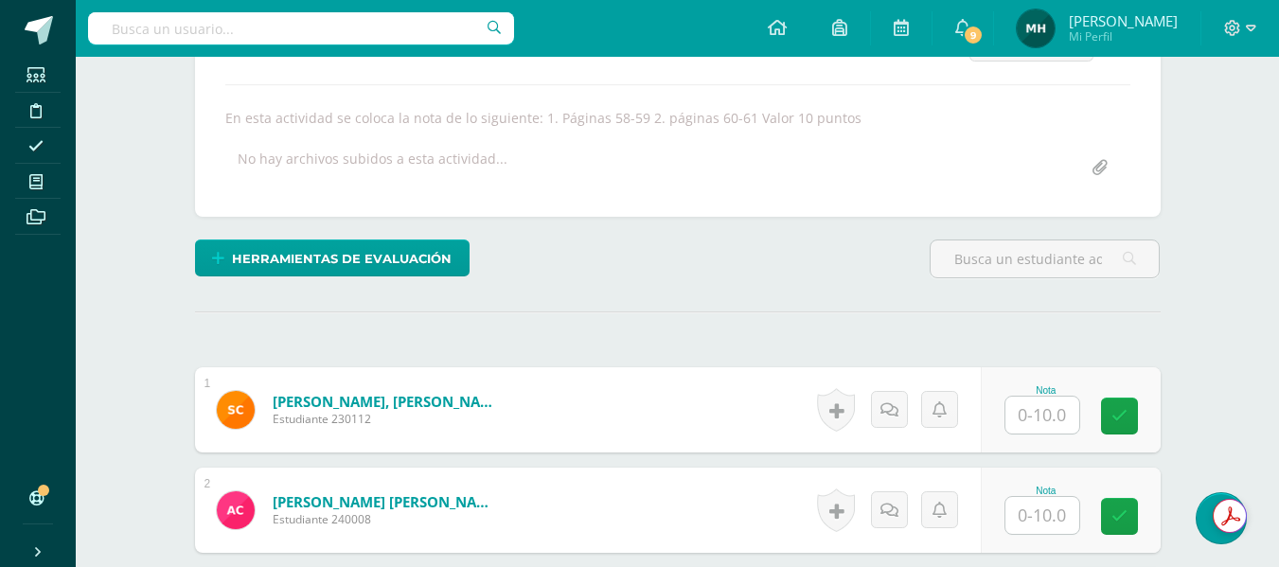
scroll to position [310, 0]
click at [1032, 412] on input "text" at bounding box center [1042, 414] width 74 height 37
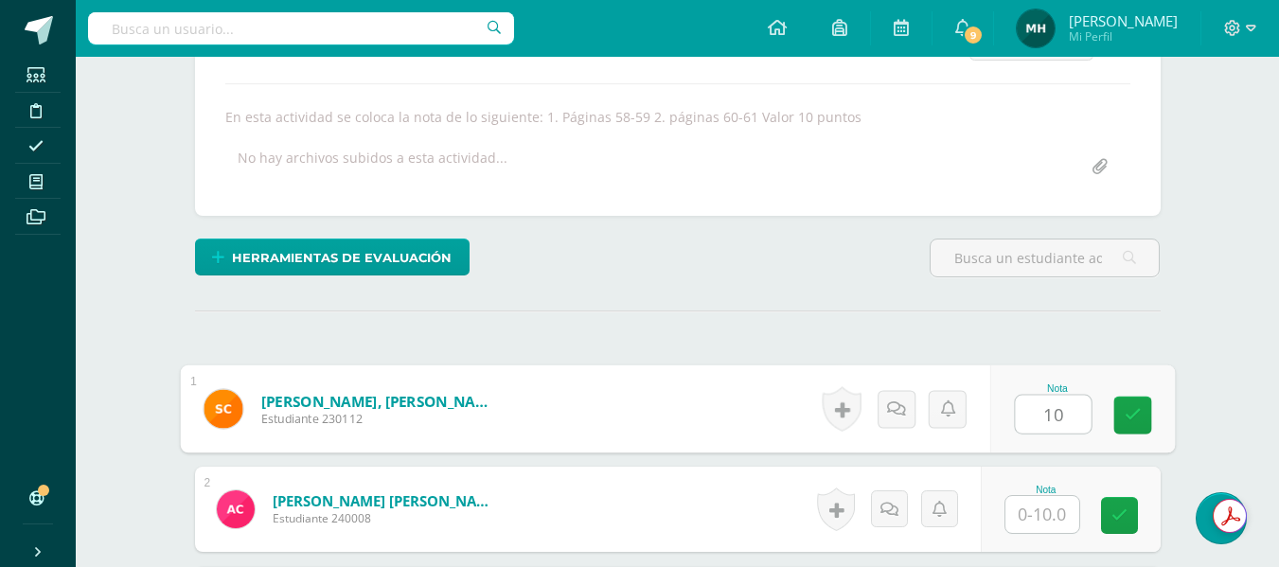
type input "10"
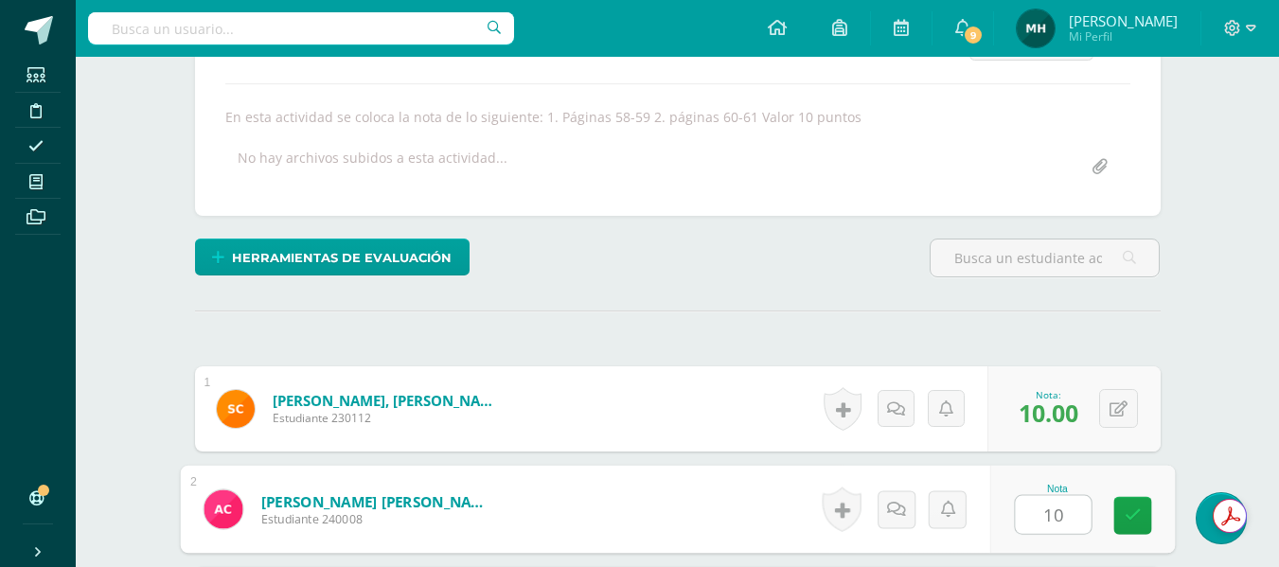
type input "10"
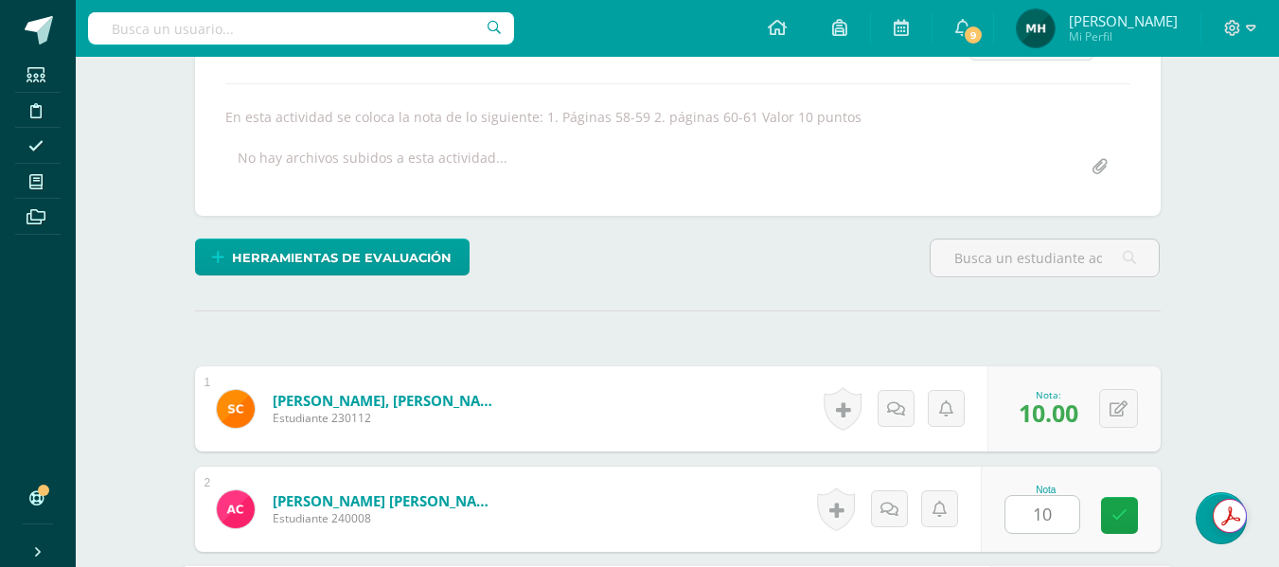
scroll to position [641, 0]
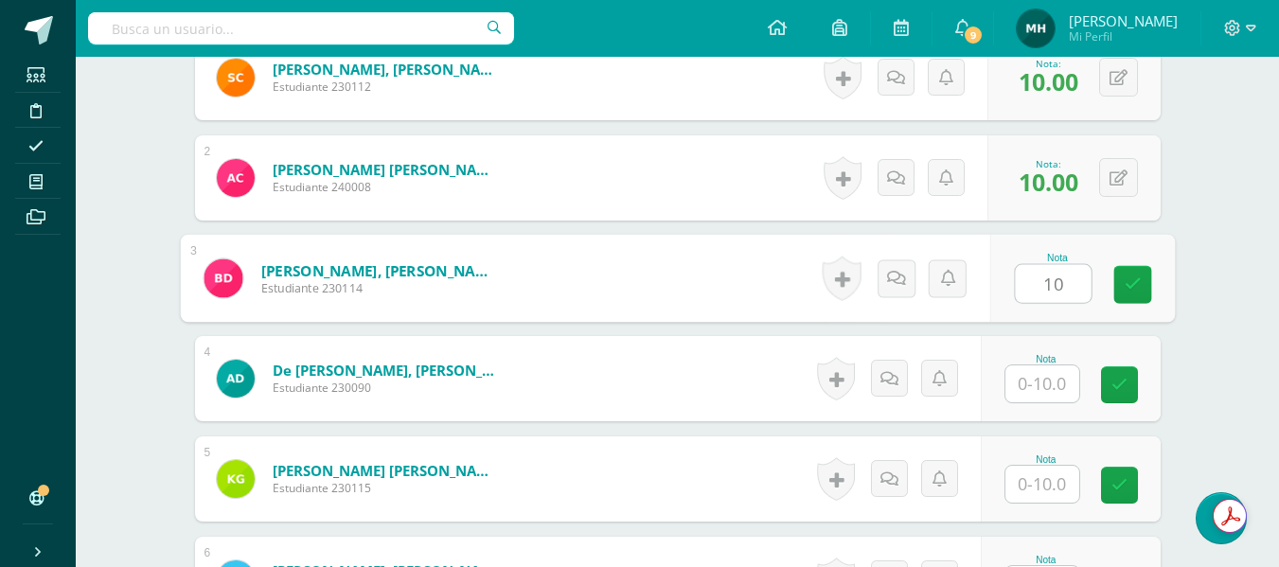
type input "10"
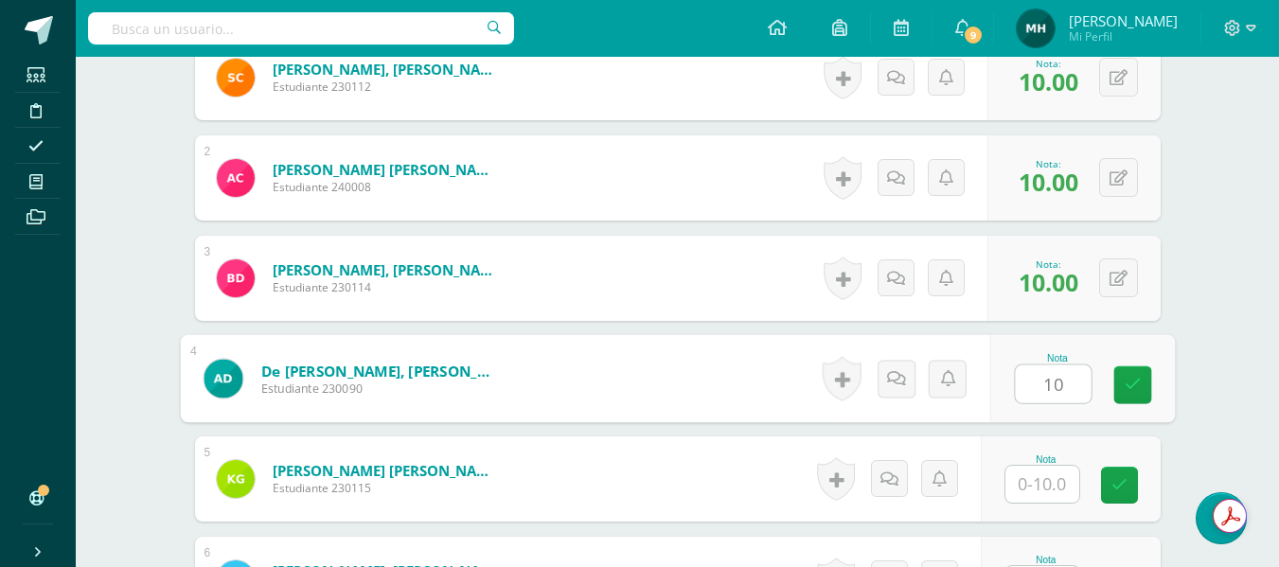
type input "10"
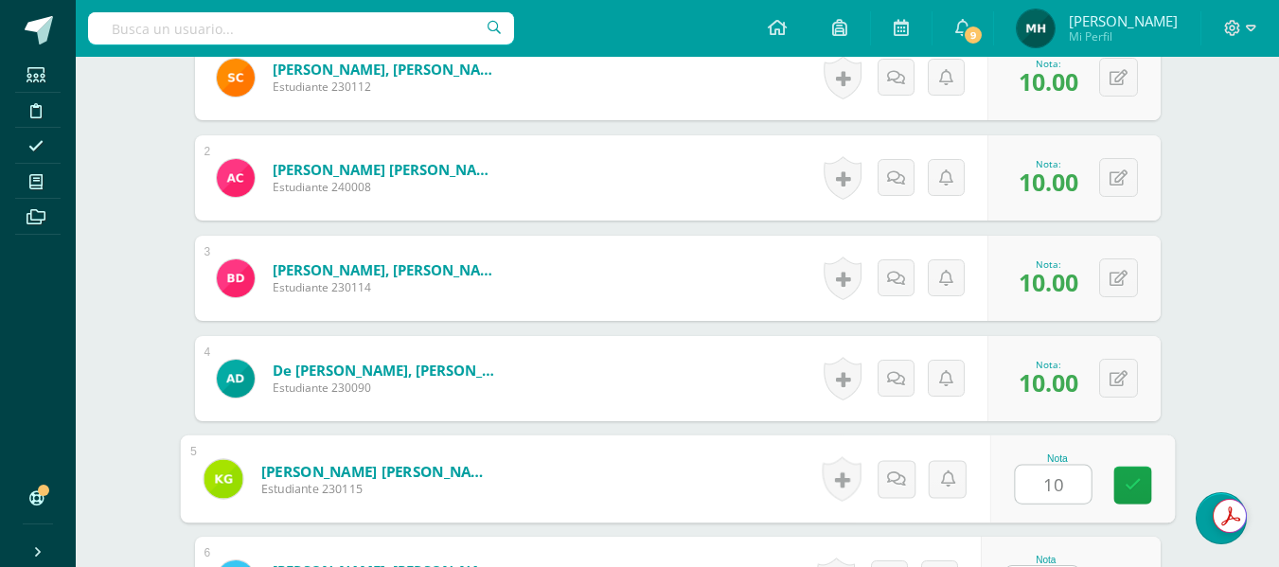
type input "10"
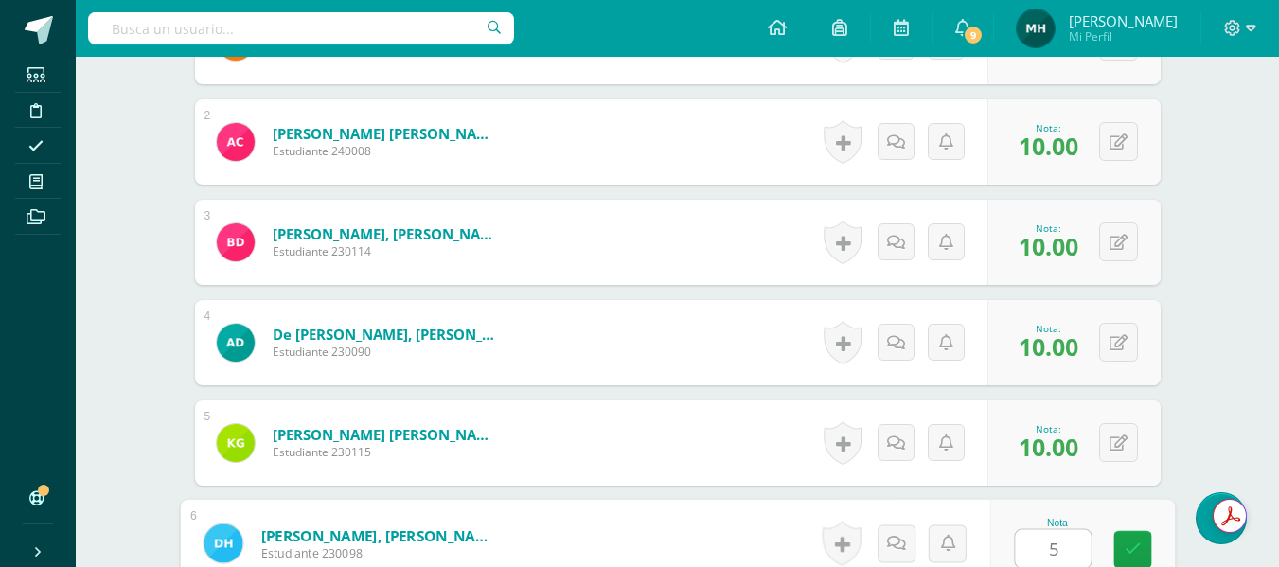
type input "5"
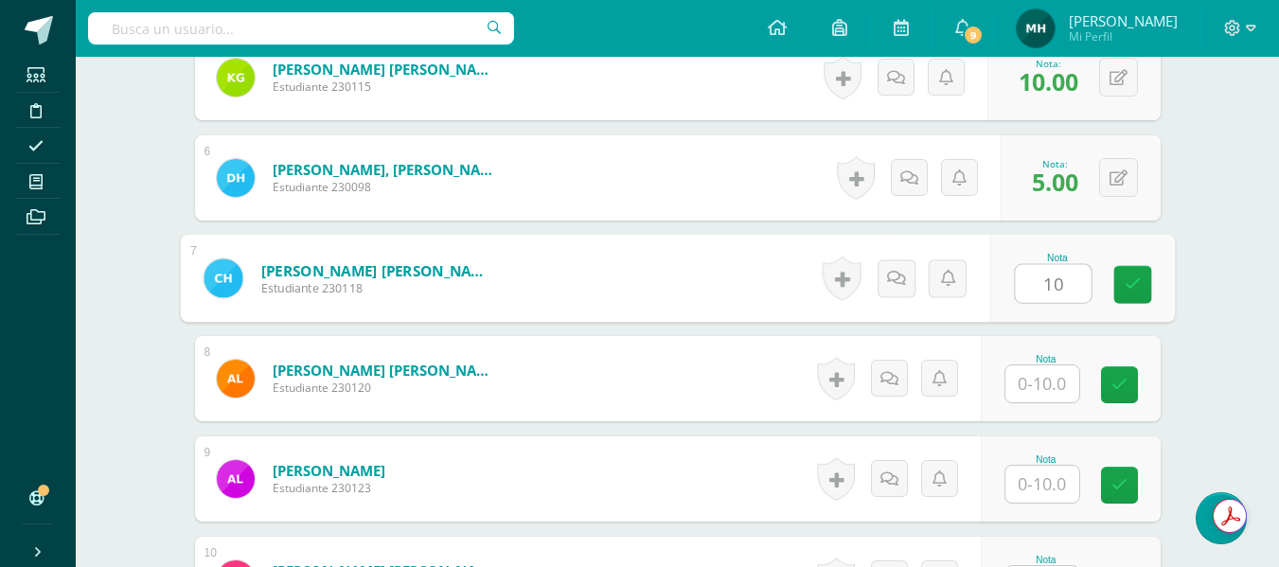
type input "10"
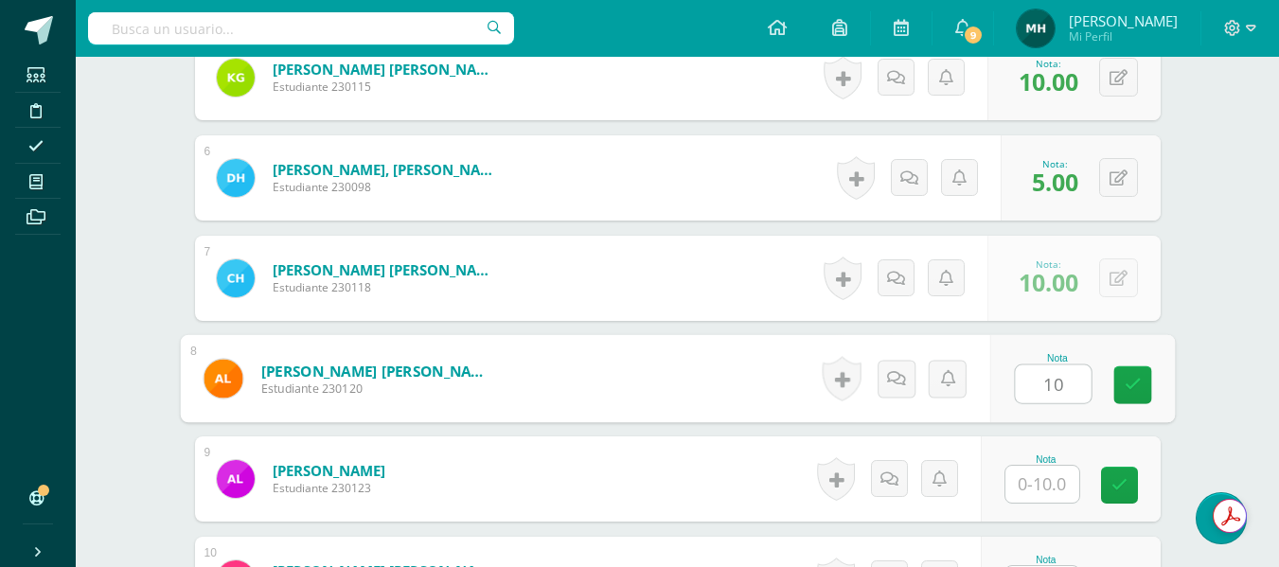
type input "10"
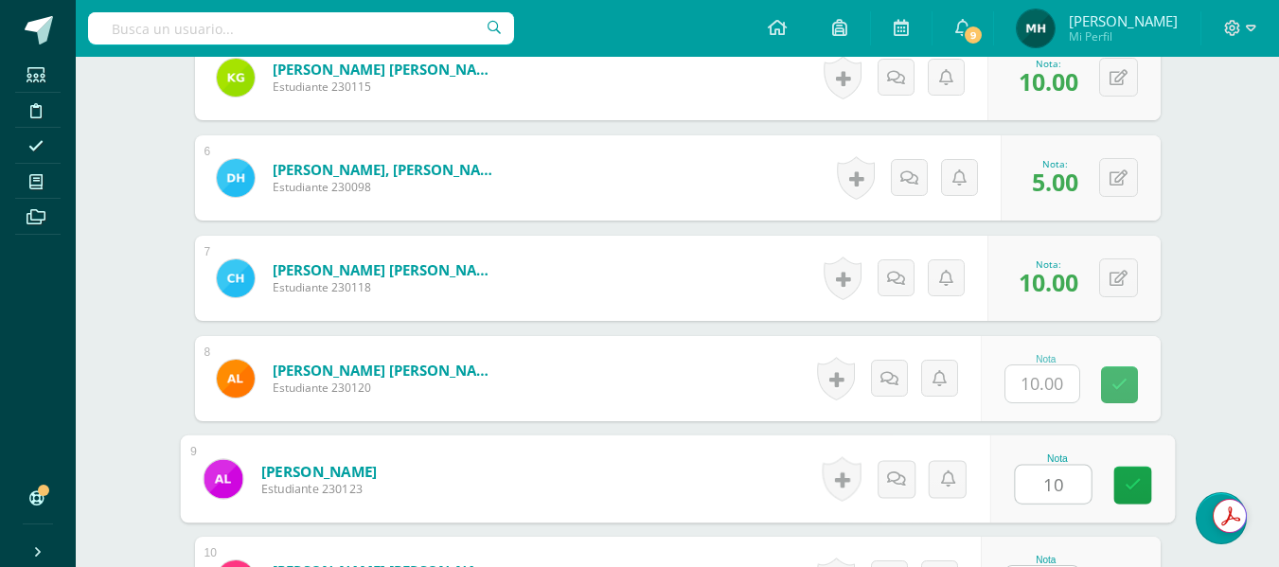
type input "10"
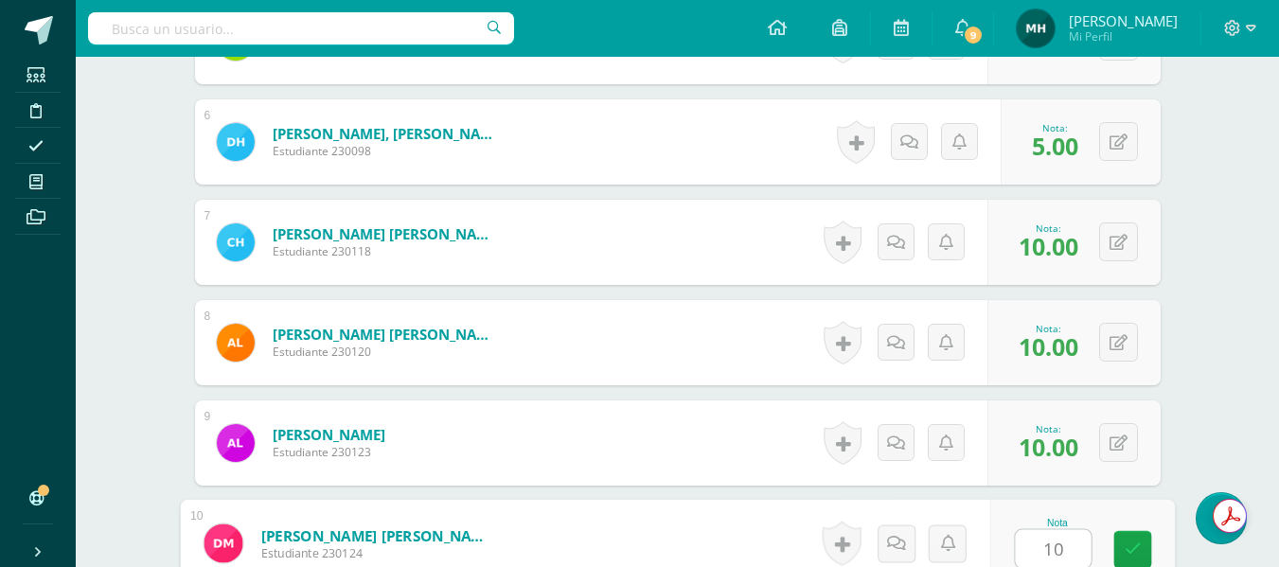
type input "10"
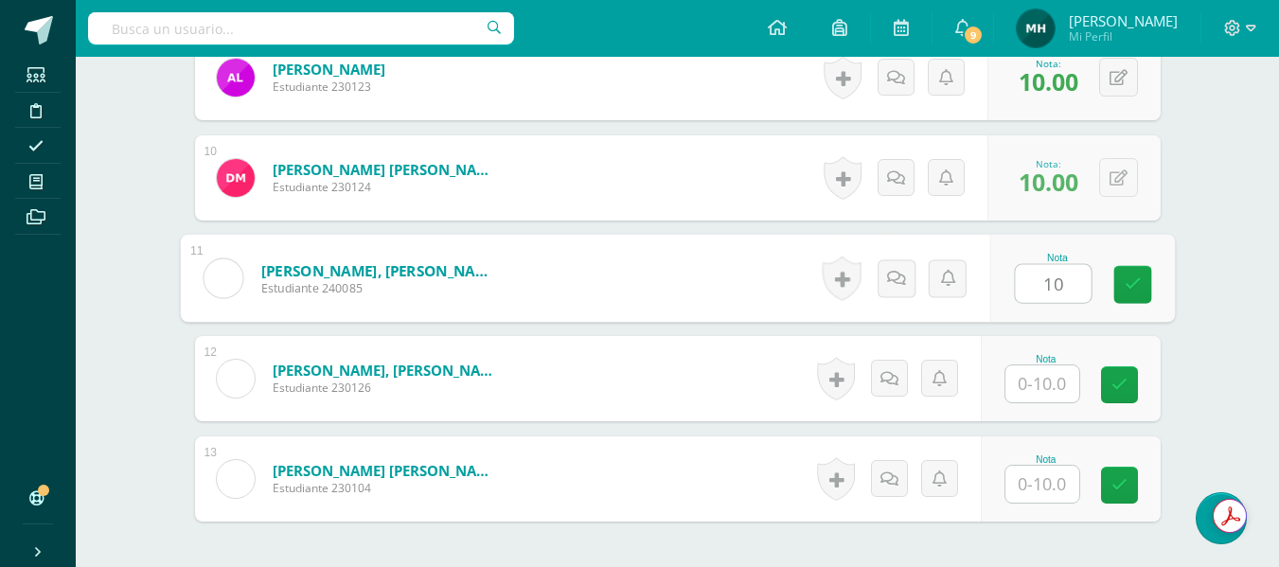
type input "10"
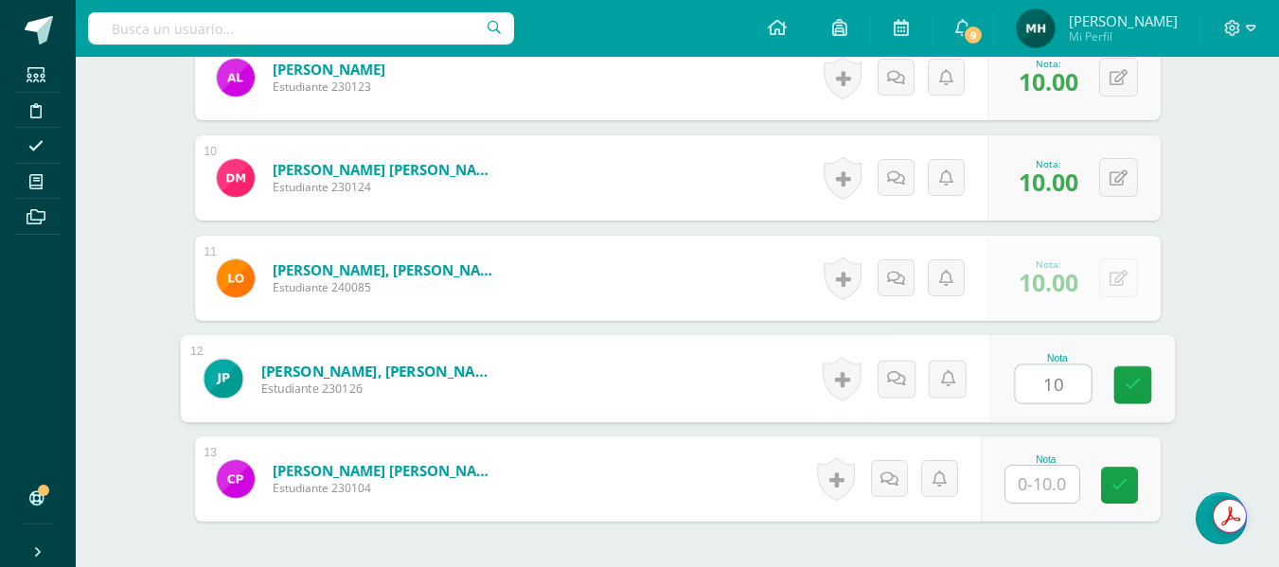
type input "10"
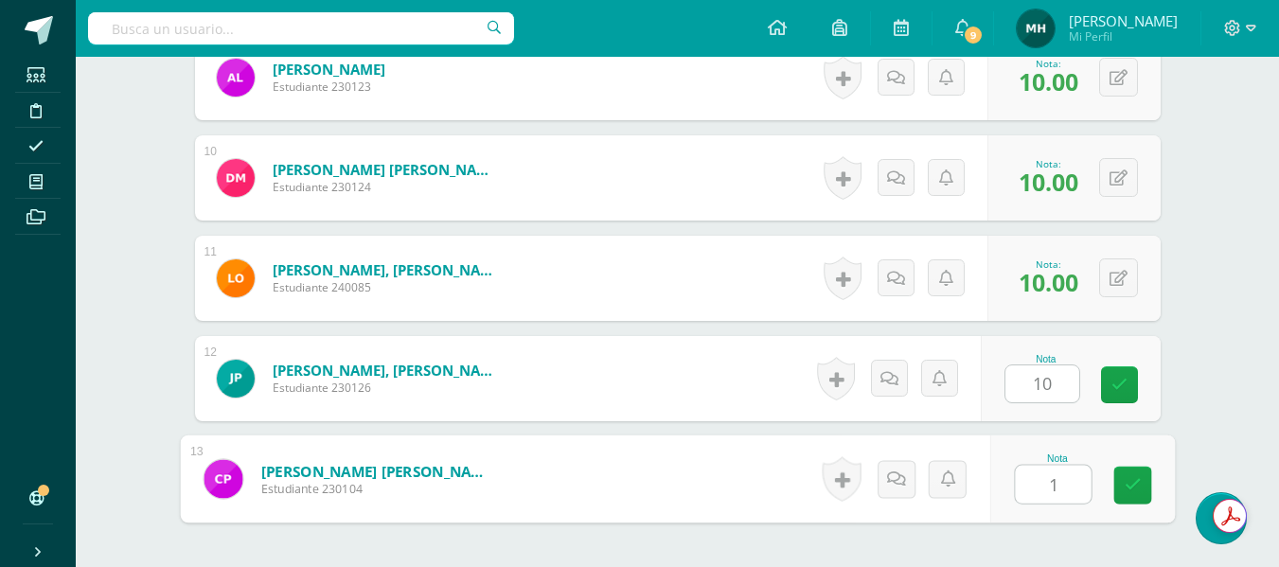
type input "10"
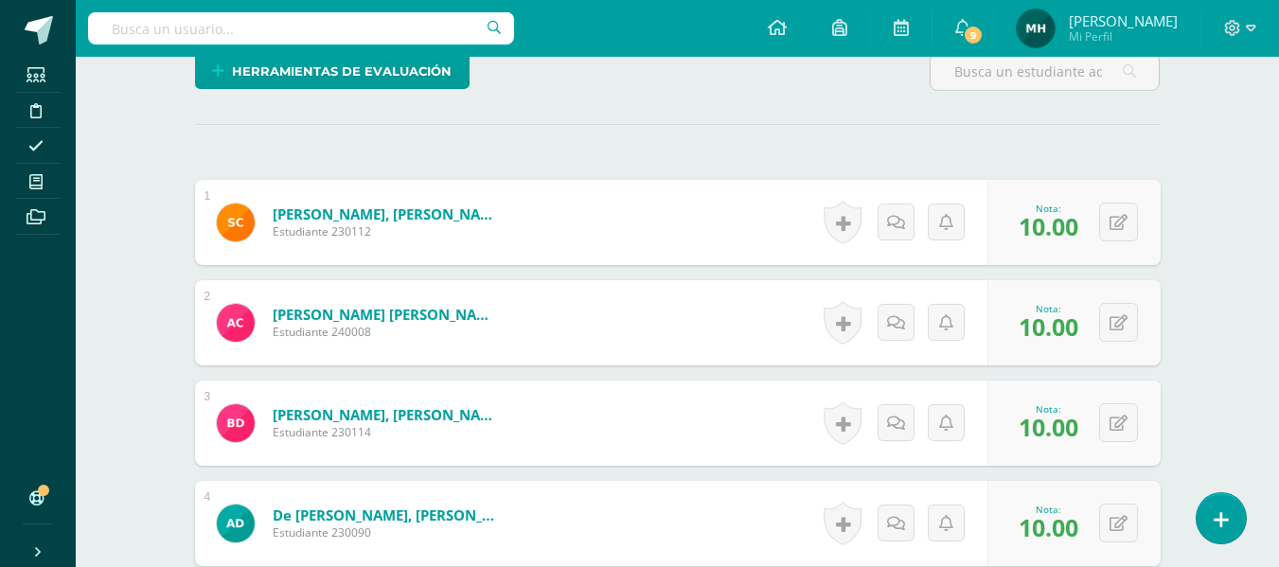
scroll to position [0, 0]
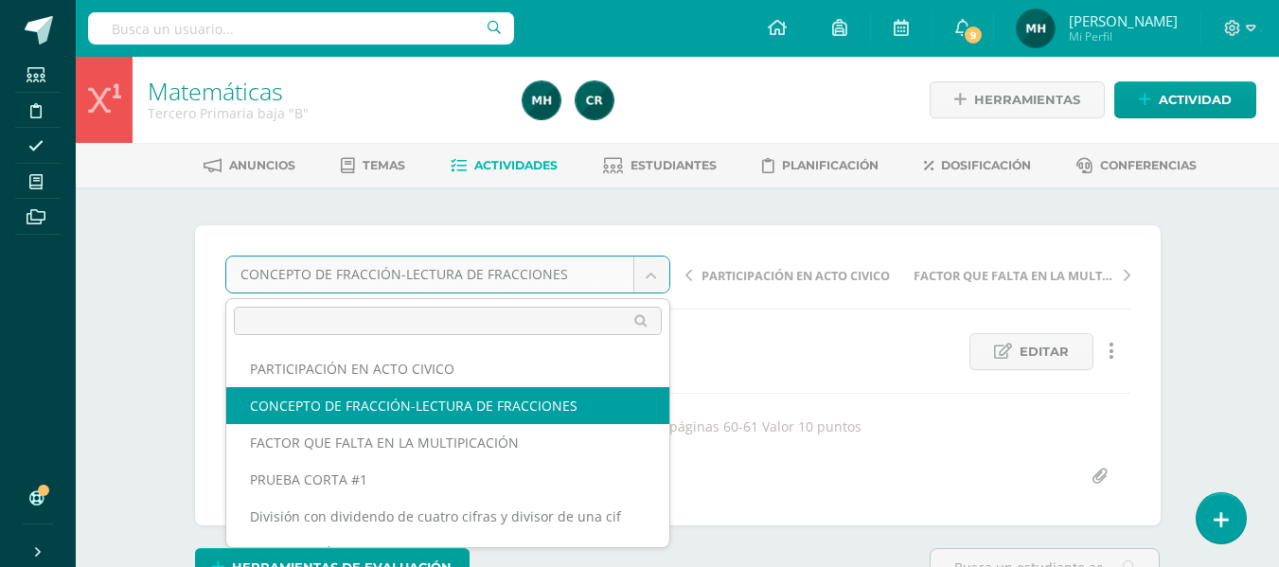
drag, startPoint x: 641, startPoint y: 279, endPoint x: 523, endPoint y: 364, distance: 145.3
select select "/dashboard/teacher/grade-activity/109207/"
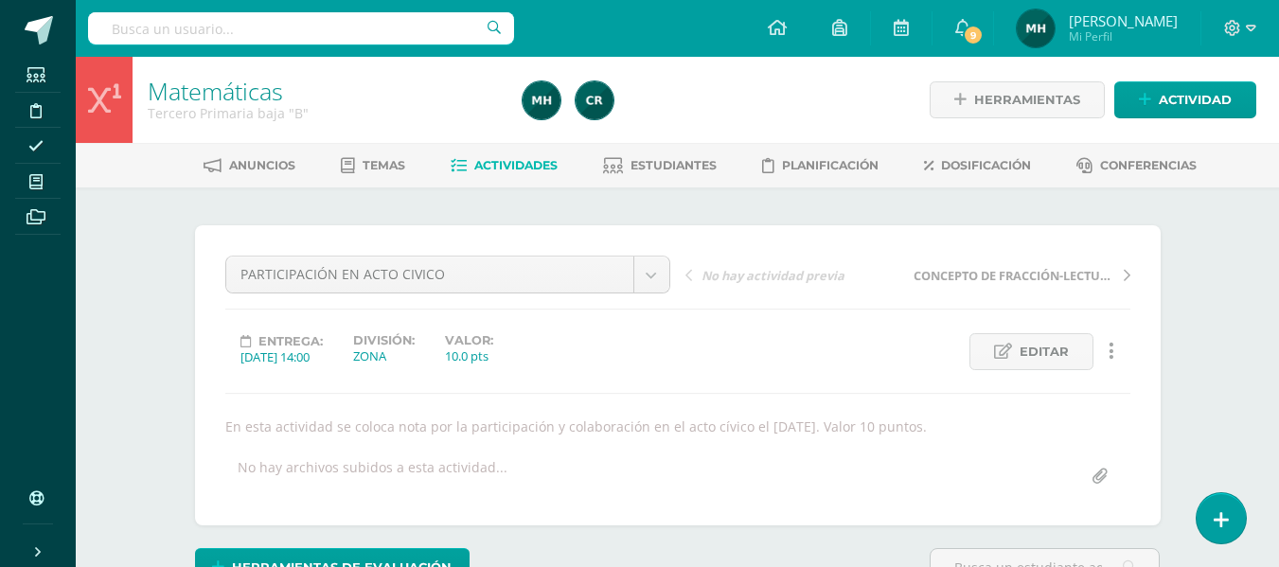
scroll to position [27, 0]
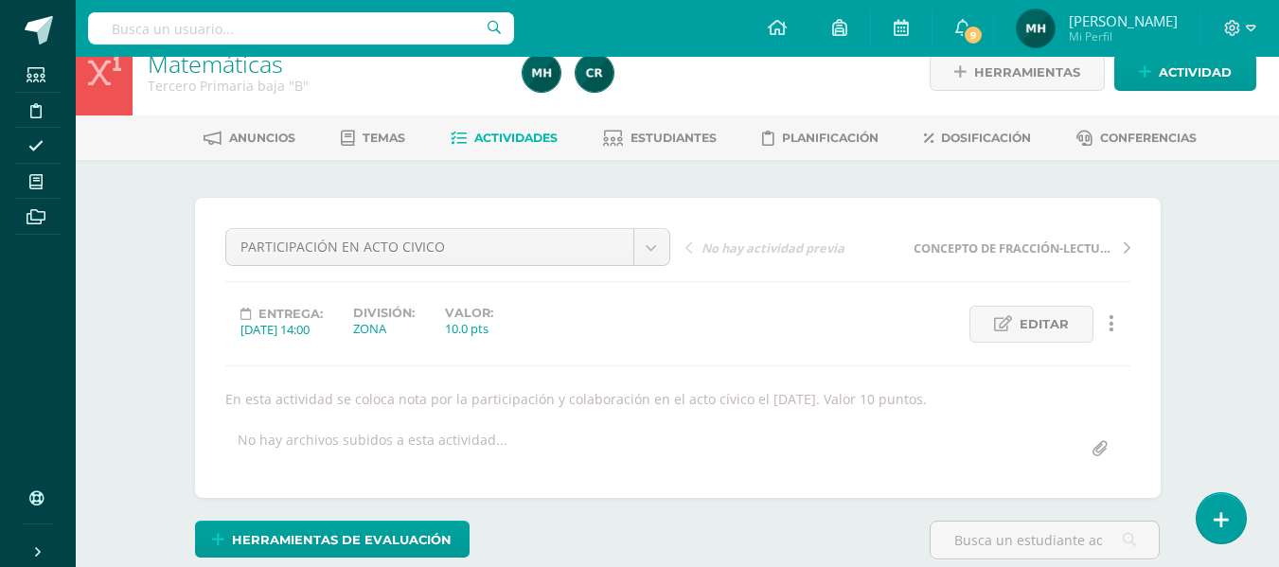
drag, startPoint x: 0, startPoint y: 0, endPoint x: 1183, endPoint y: 250, distance: 1209.4
drag, startPoint x: 1183, startPoint y: 250, endPoint x: 1213, endPoint y: 253, distance: 29.5
click at [1213, 253] on div "Matemáticas Tercero Primaria baja "B" Herramientas Detalle de asistencias Activ…" at bounding box center [677, 384] width 1203 height 711
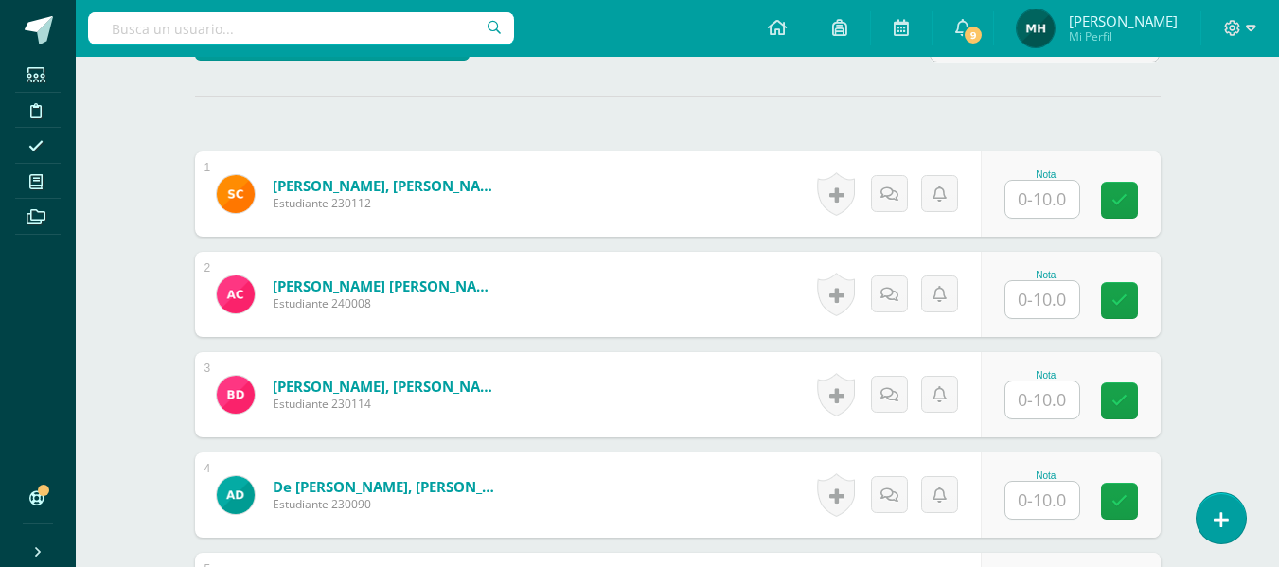
scroll to position [525, 0]
click at [1044, 208] on input "text" at bounding box center [1042, 198] width 74 height 37
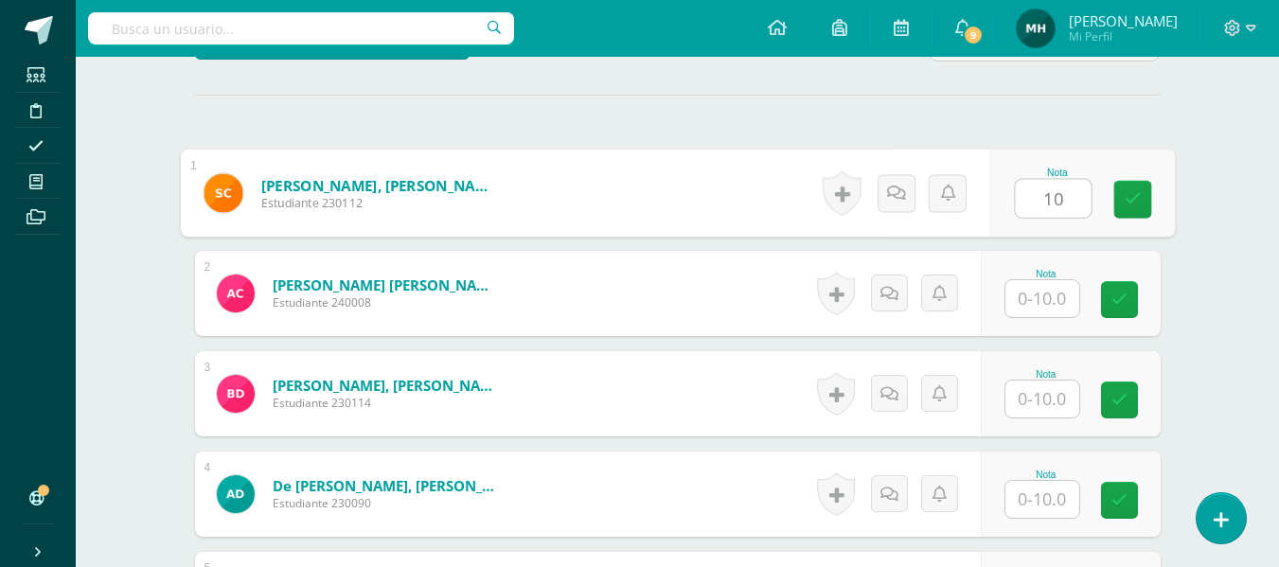
type input "10"
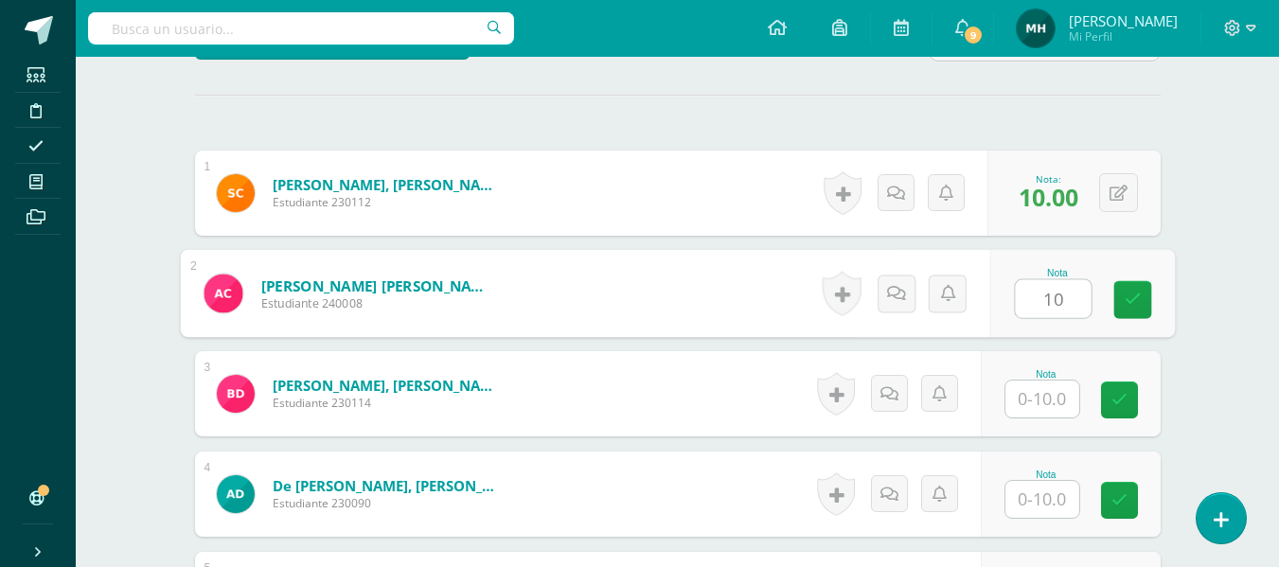
type input "10"
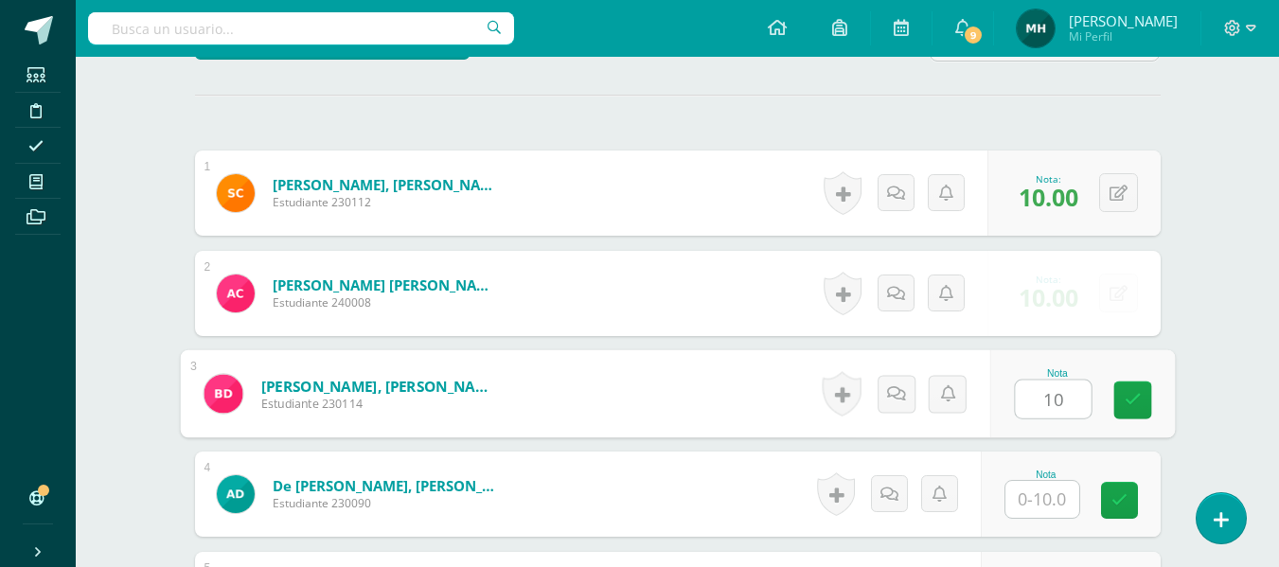
type input "10"
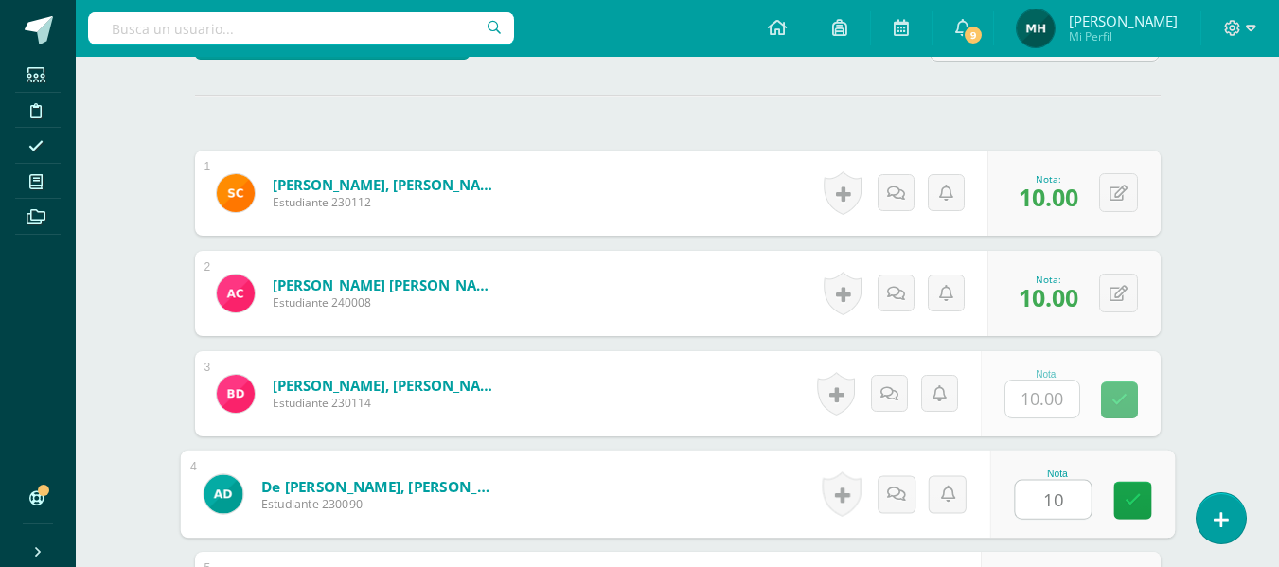
type input "10"
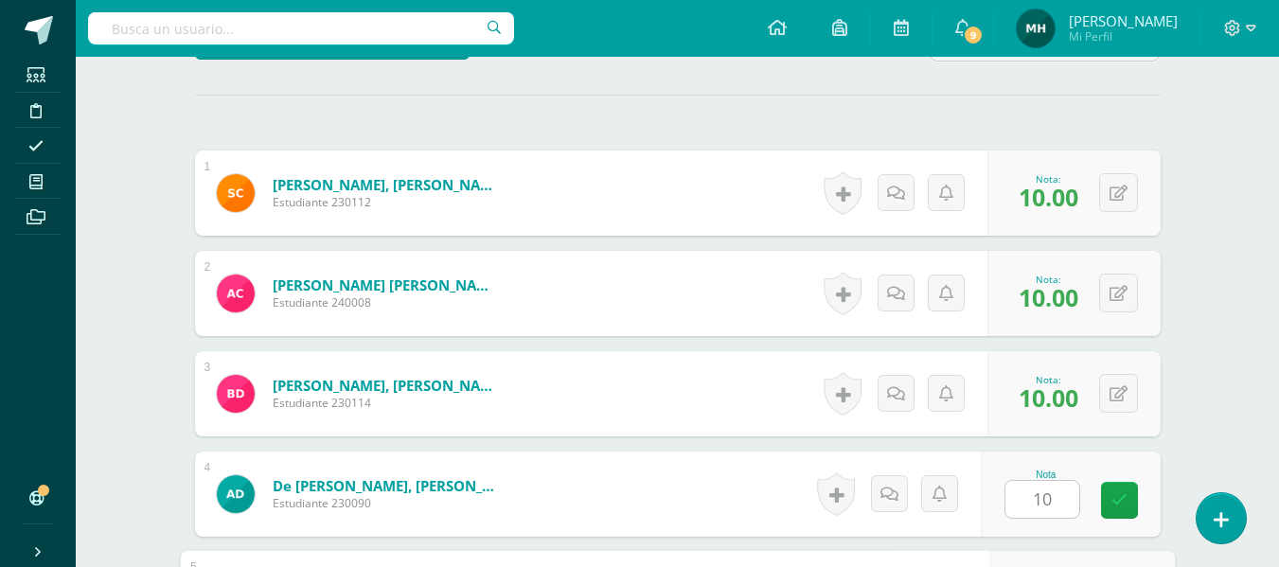
scroll to position [842, 0]
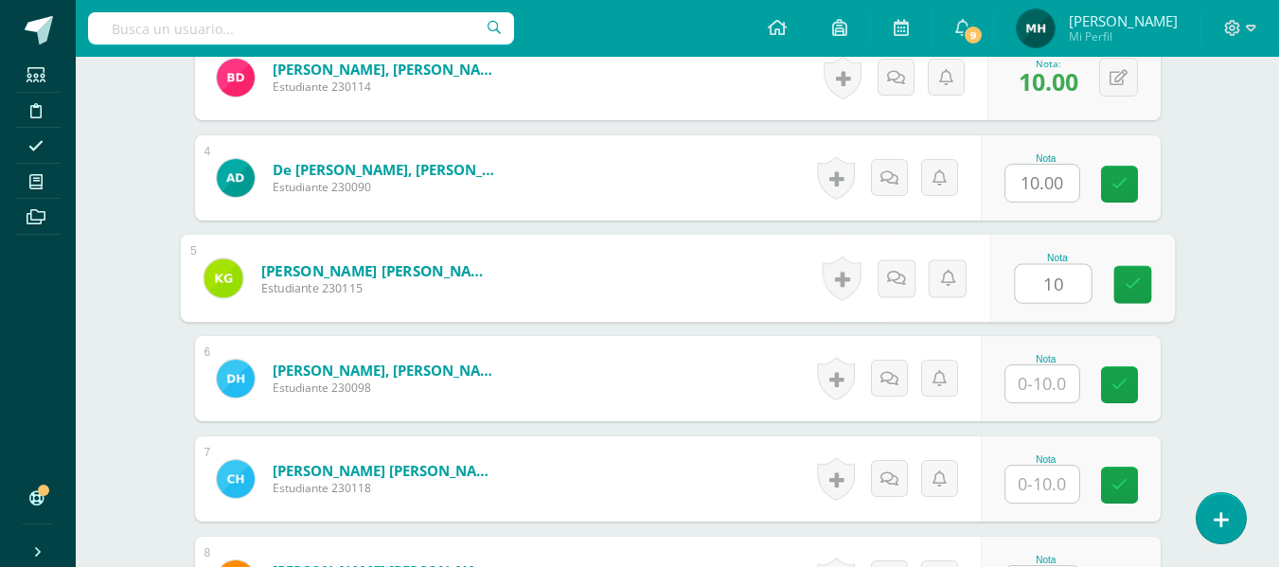
type input "10"
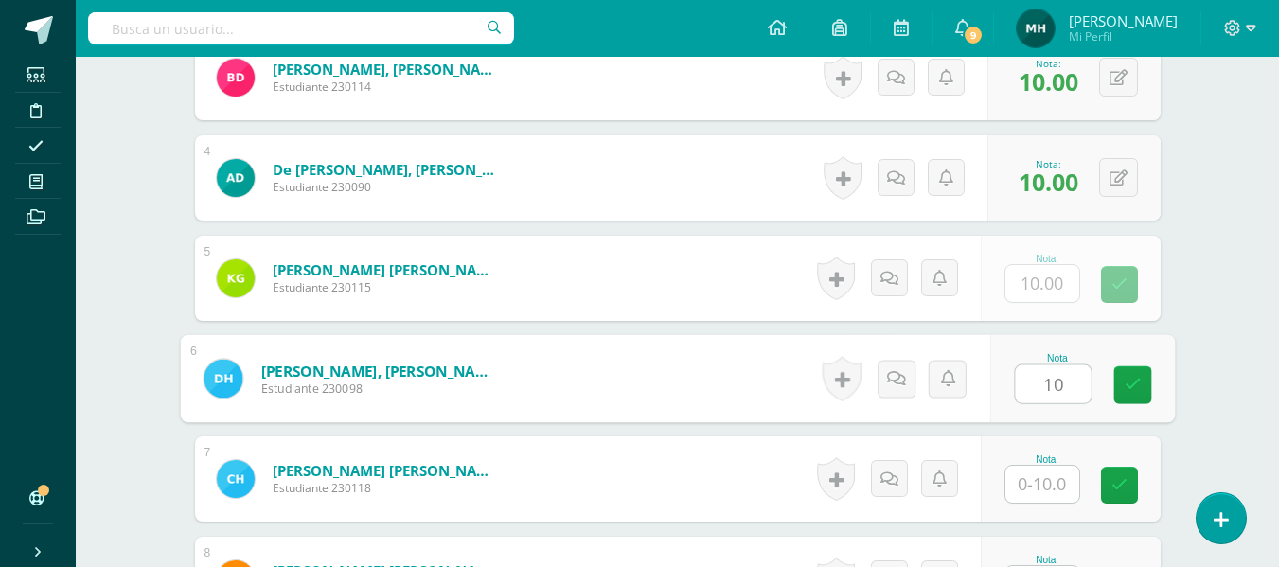
type input "10"
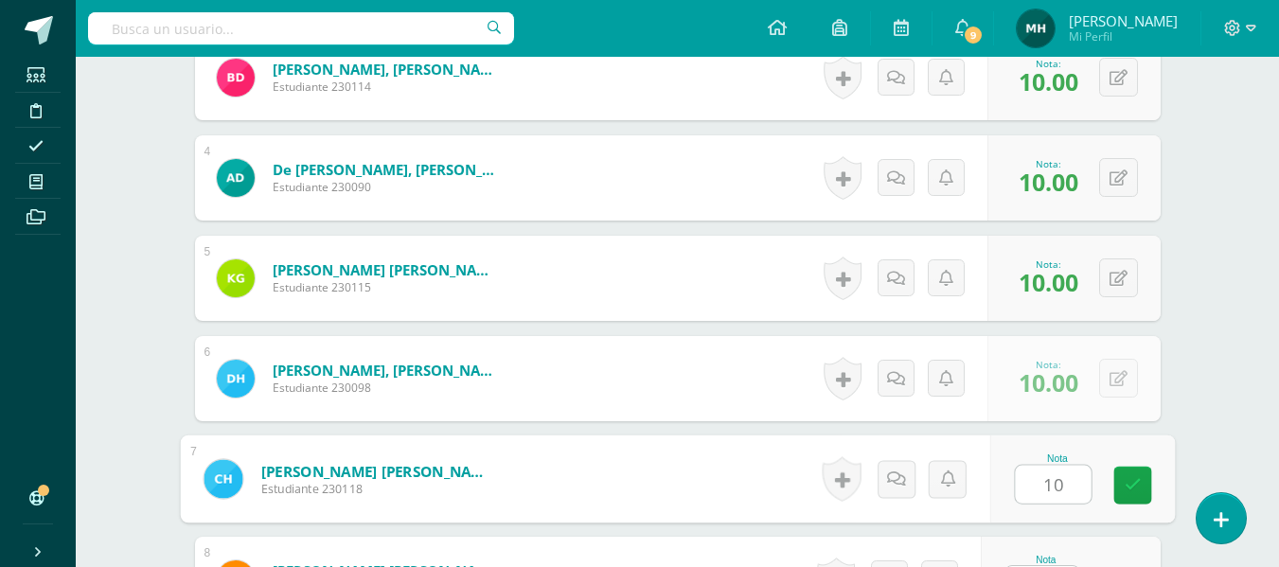
type input "10"
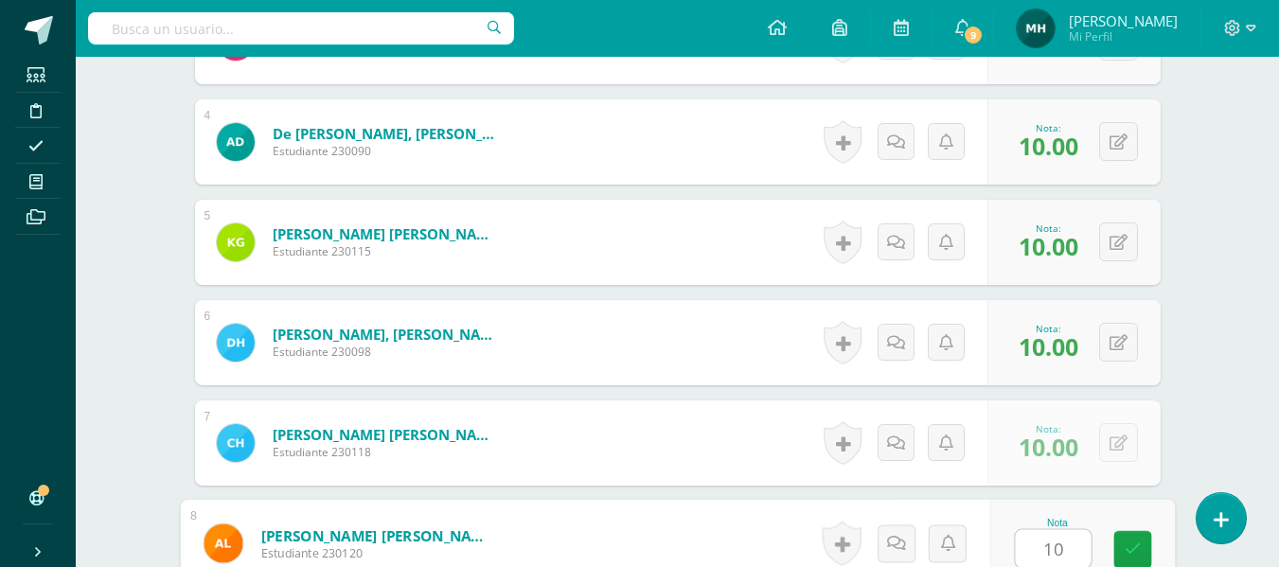
type input "10"
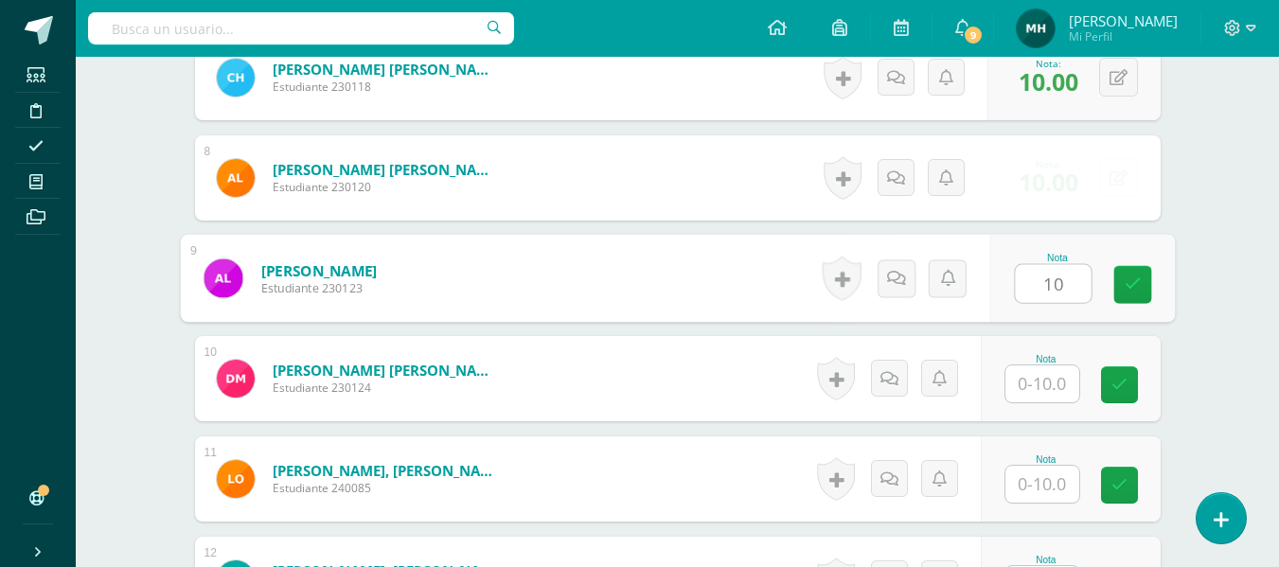
type input "10"
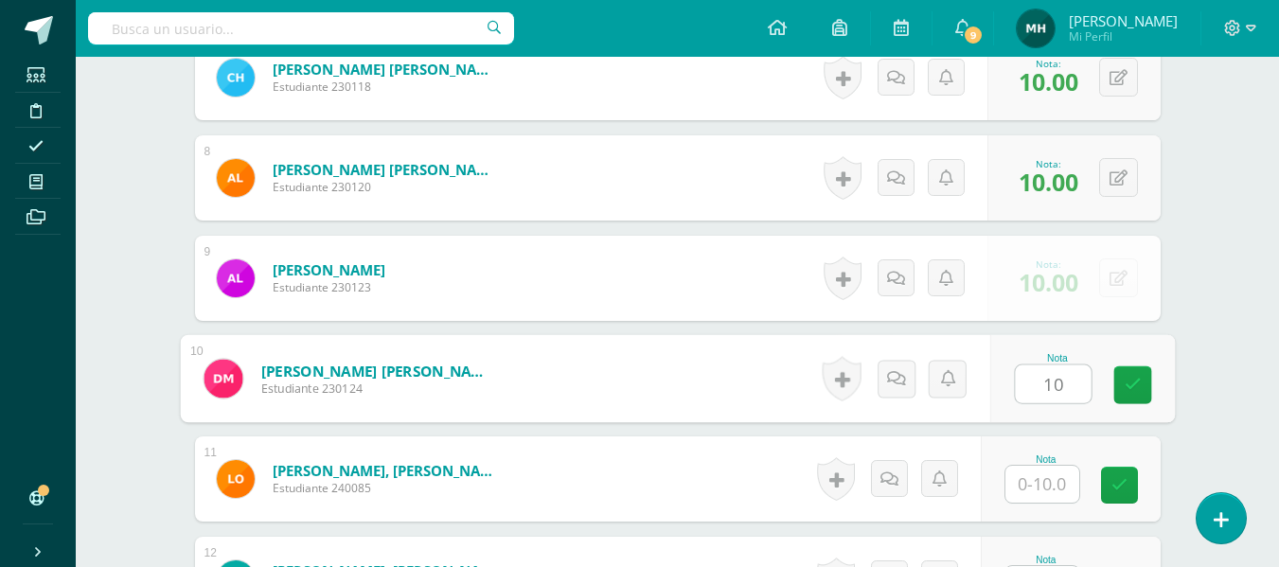
type input "10"
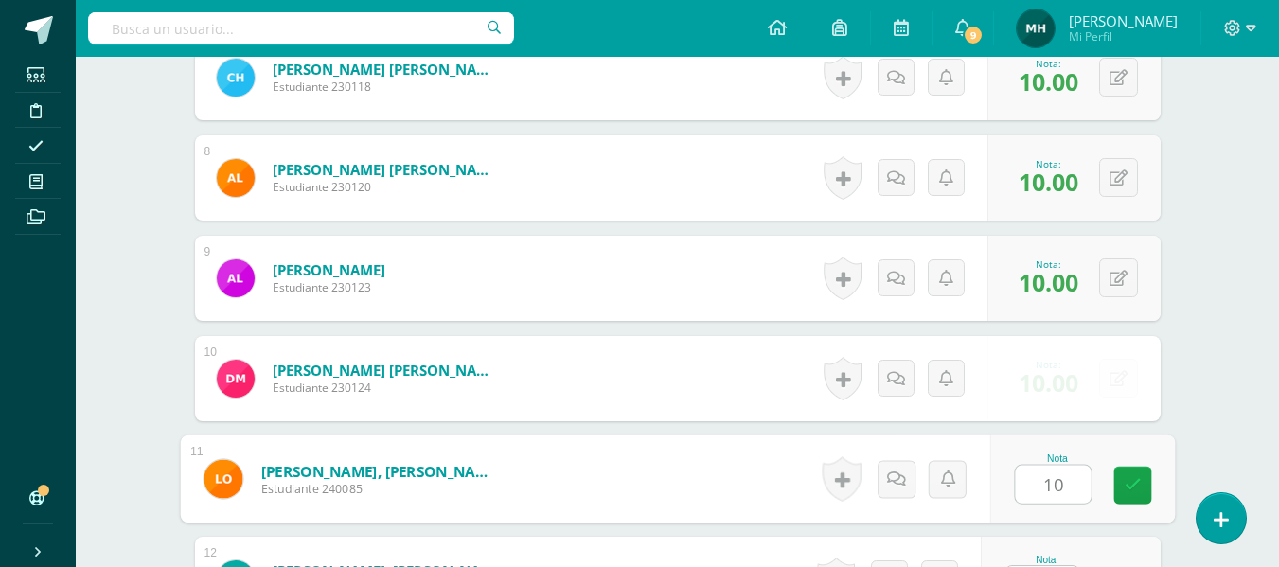
type input "10"
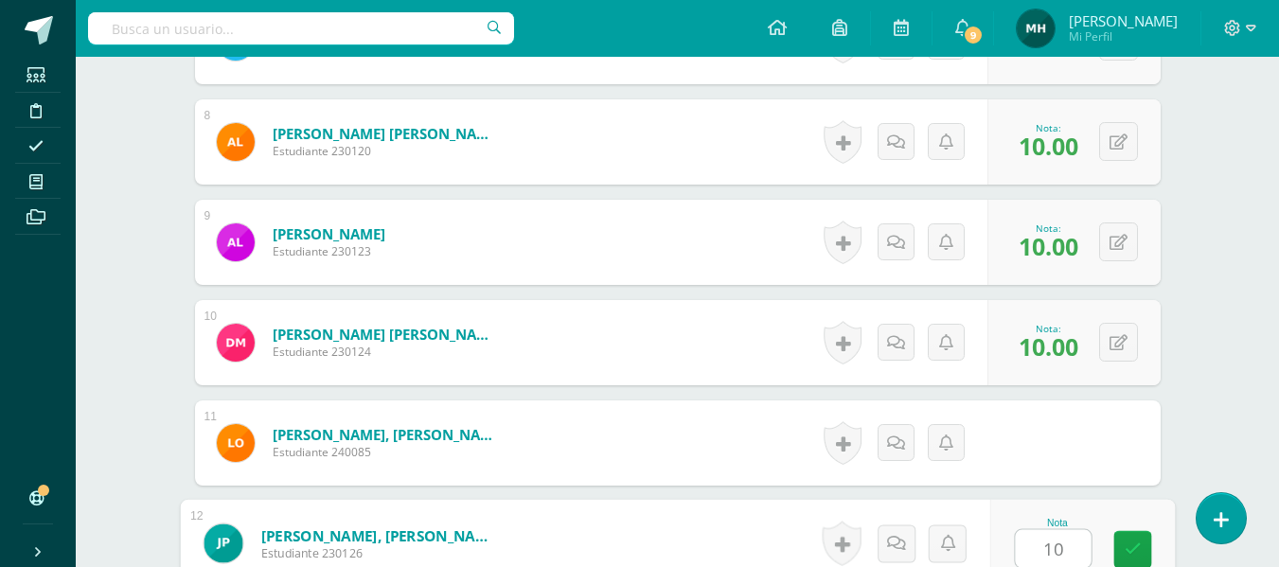
type input "10"
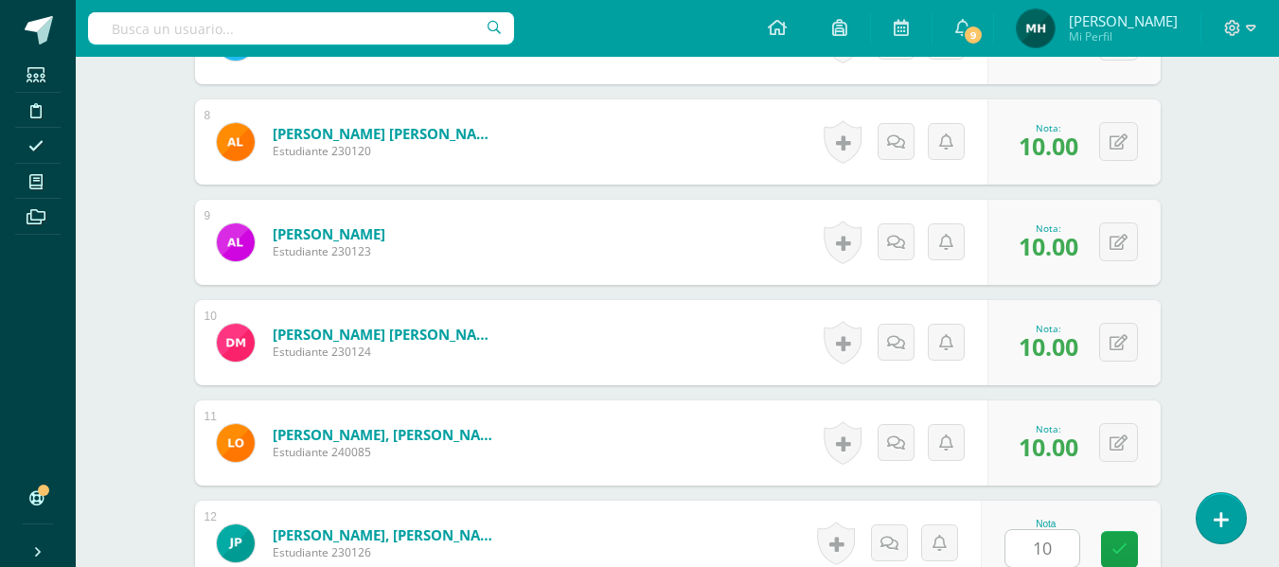
scroll to position [1615, 0]
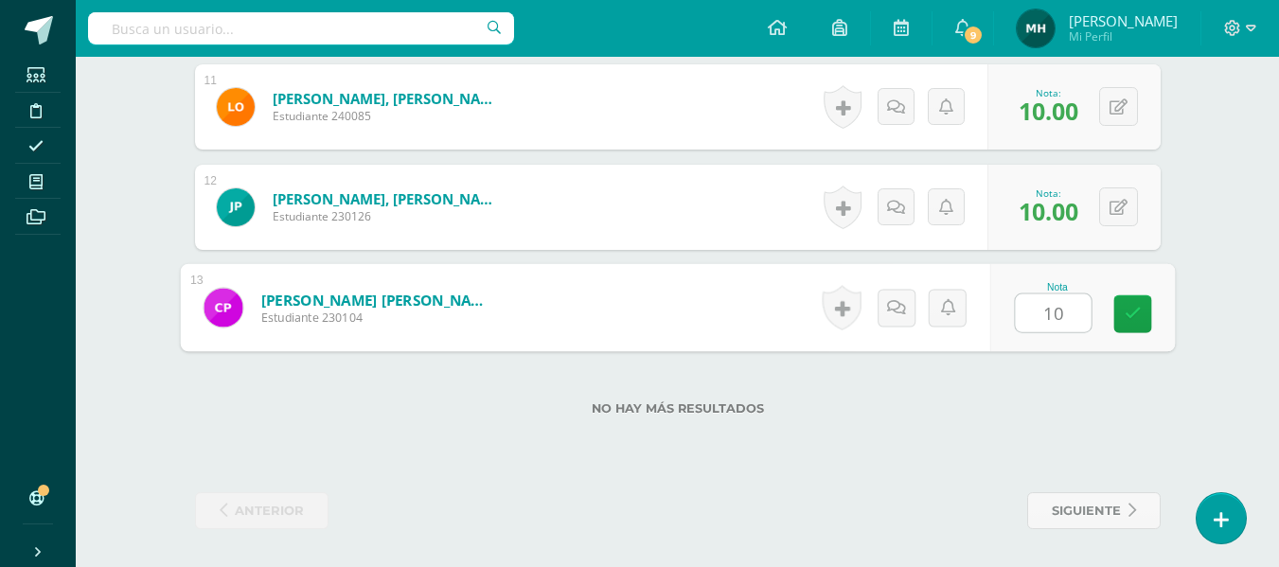
type input "101"
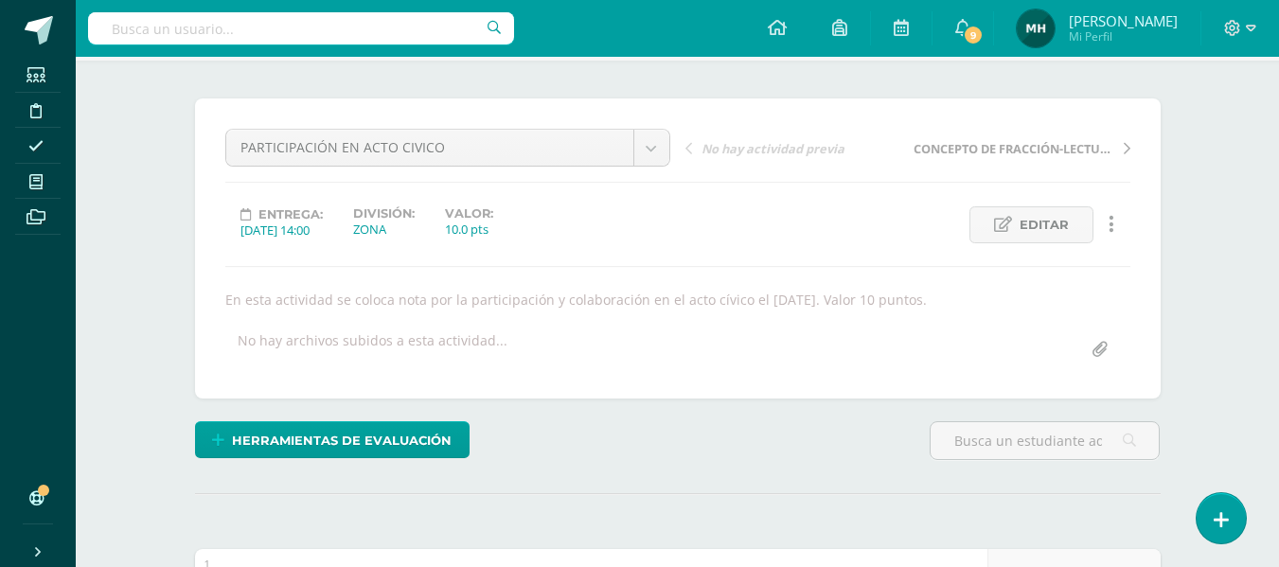
scroll to position [89, 0]
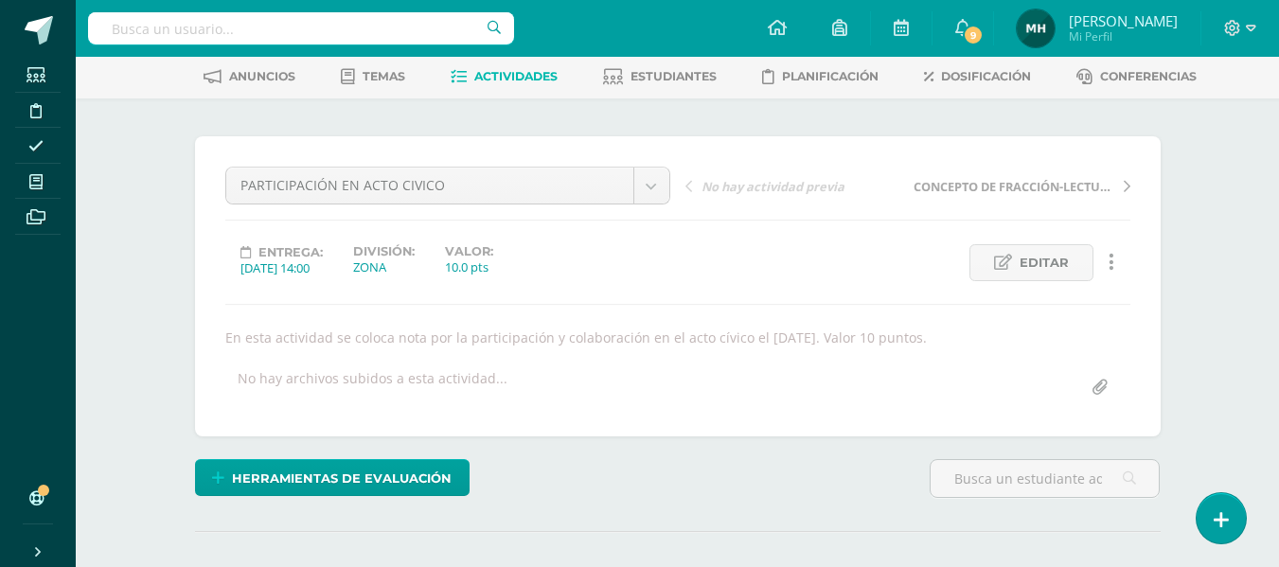
click at [493, 84] on link "Actividades" at bounding box center [504, 77] width 107 height 30
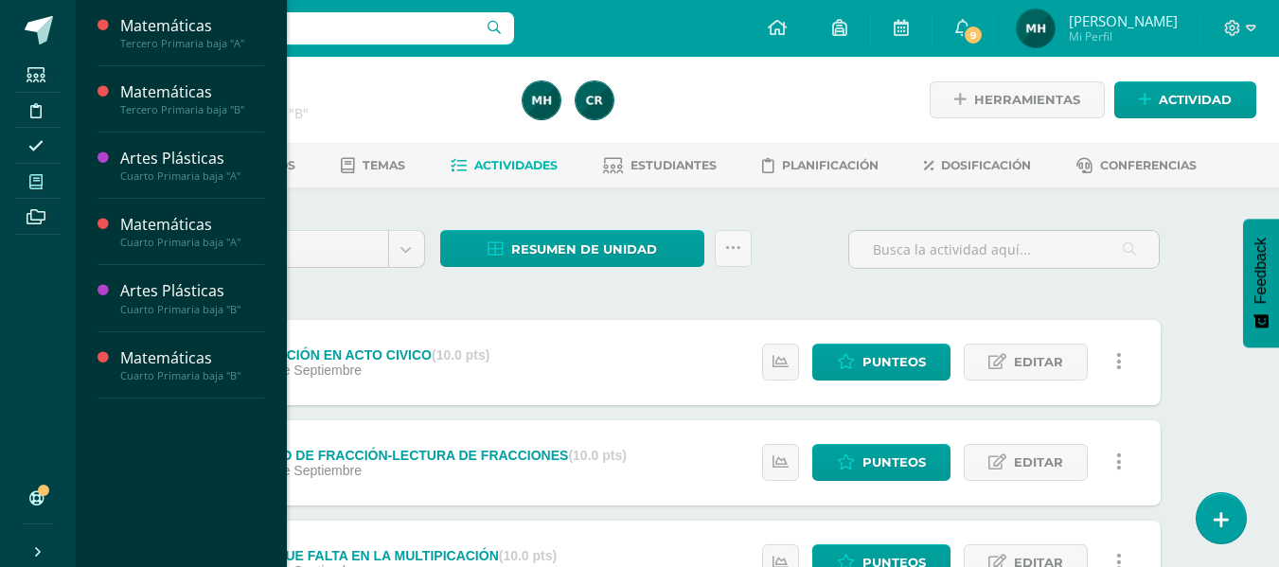
click at [33, 186] on icon at bounding box center [35, 181] width 13 height 15
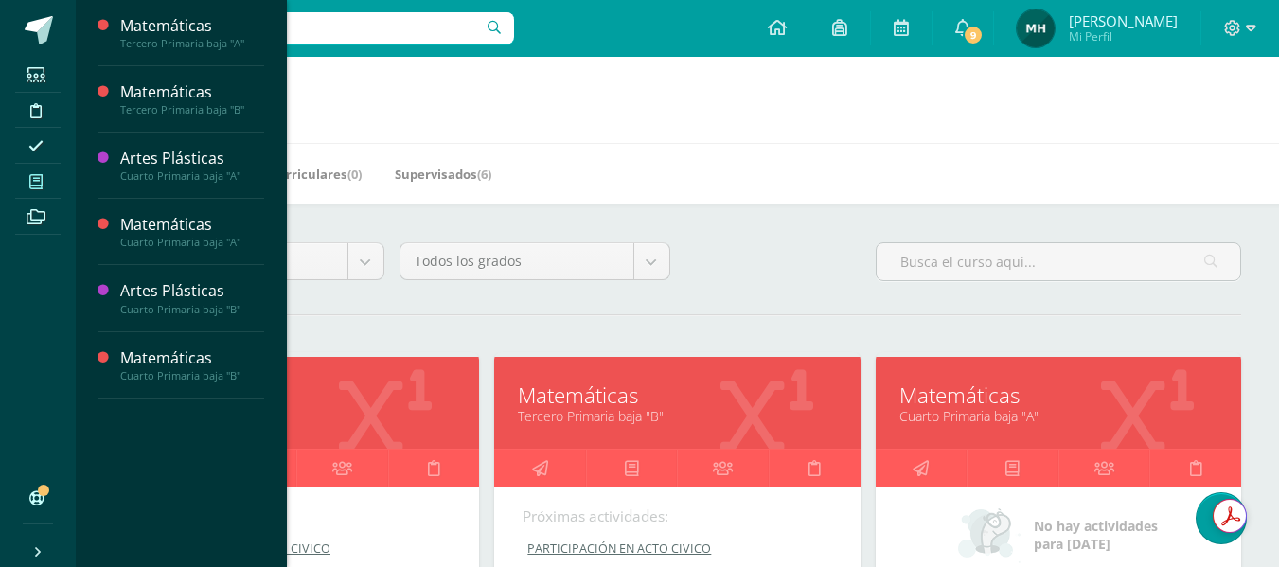
click at [981, 405] on link "Matemáticas" at bounding box center [1058, 395] width 318 height 29
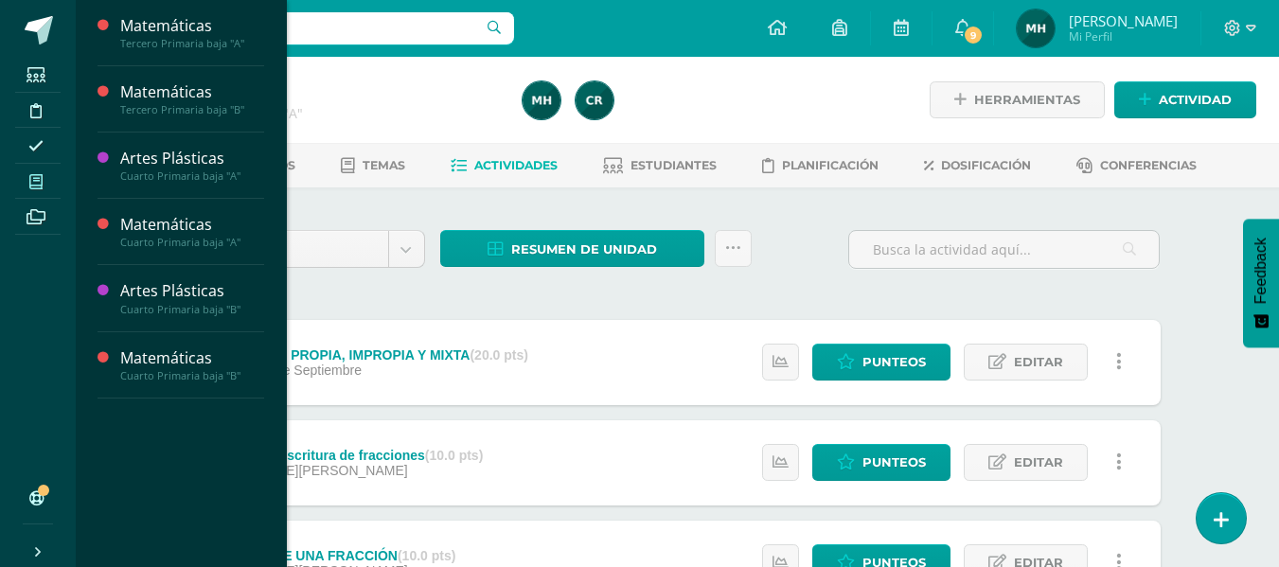
click at [50, 179] on span at bounding box center [36, 181] width 43 height 26
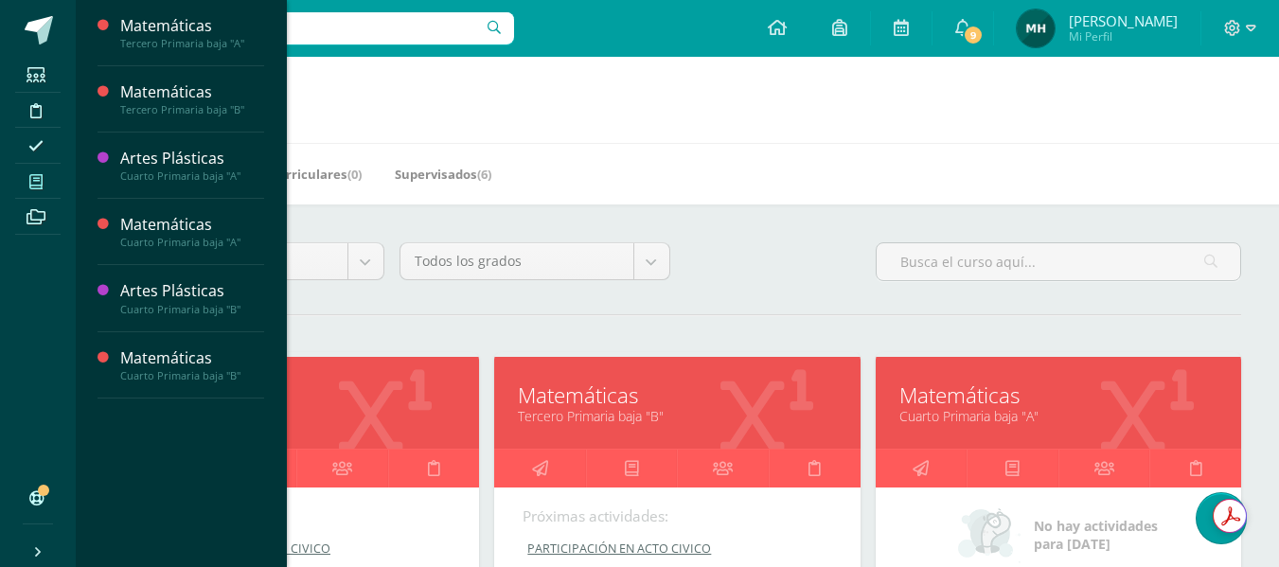
scroll to position [496, 0]
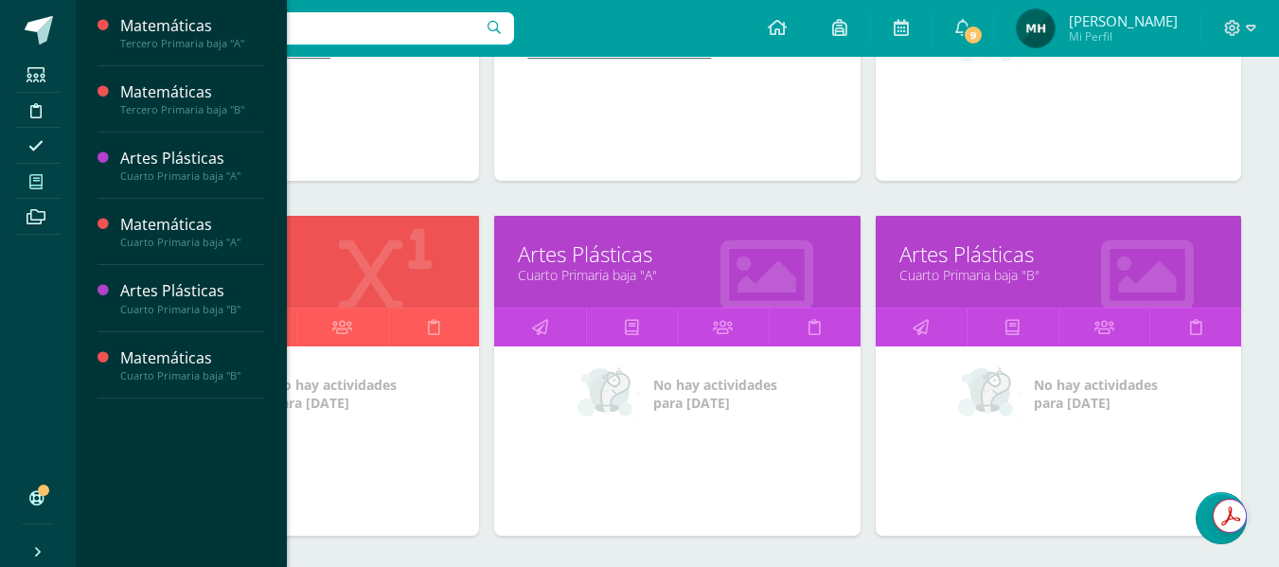
click at [588, 247] on link "Artes Plásticas" at bounding box center [677, 253] width 318 height 29
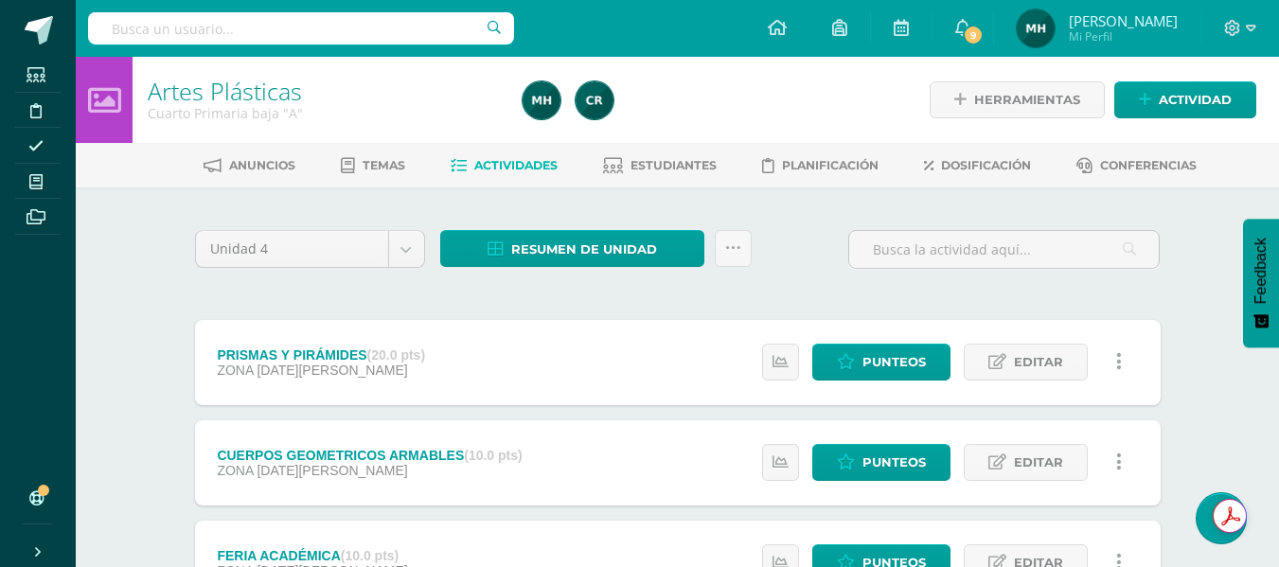
click at [1184, 261] on div "Unidad 4 Unidad 1 Unidad 2 Unidad 3 Unidad 4 Resumen de unidad Descargar como H…" at bounding box center [677, 459] width 1041 height 544
click at [1135, 98] on link "Actividad" at bounding box center [1185, 99] width 142 height 37
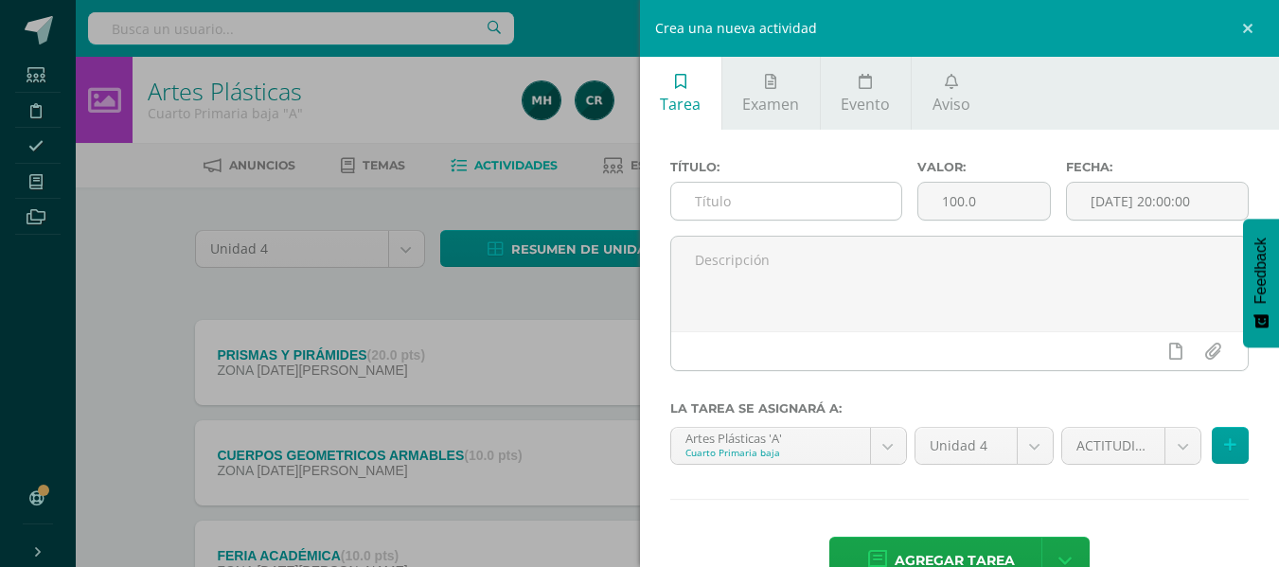
click at [834, 209] on input "text" at bounding box center [786, 201] width 230 height 37
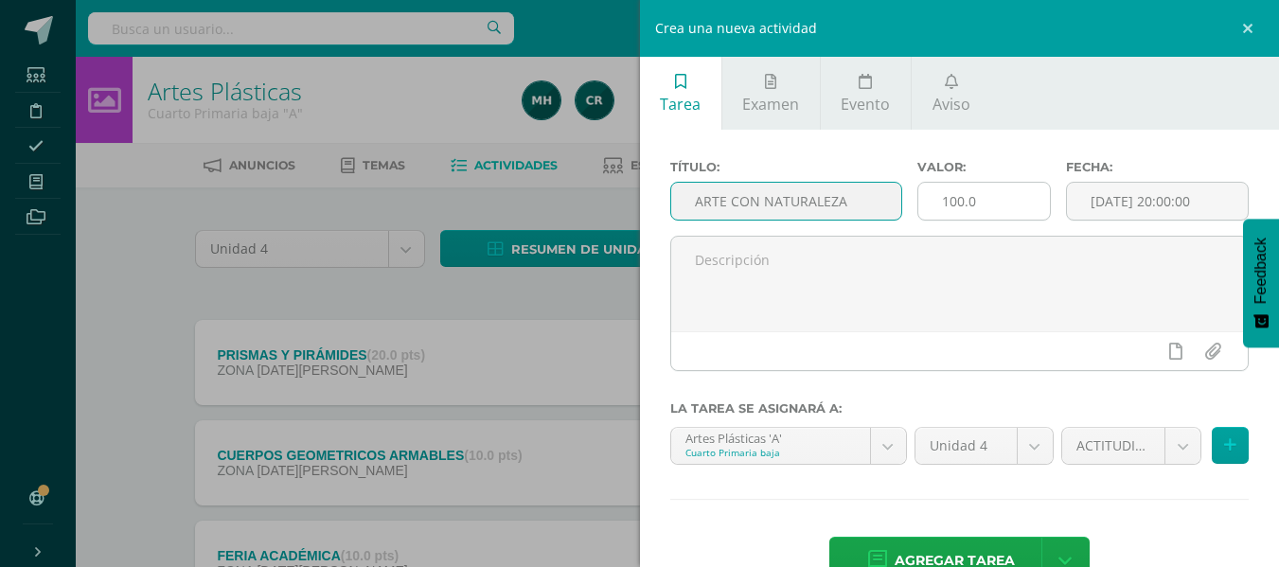
type input "ARTE CON NATURALEZA"
click at [1004, 195] on input "100.0" at bounding box center [984, 201] width 132 height 37
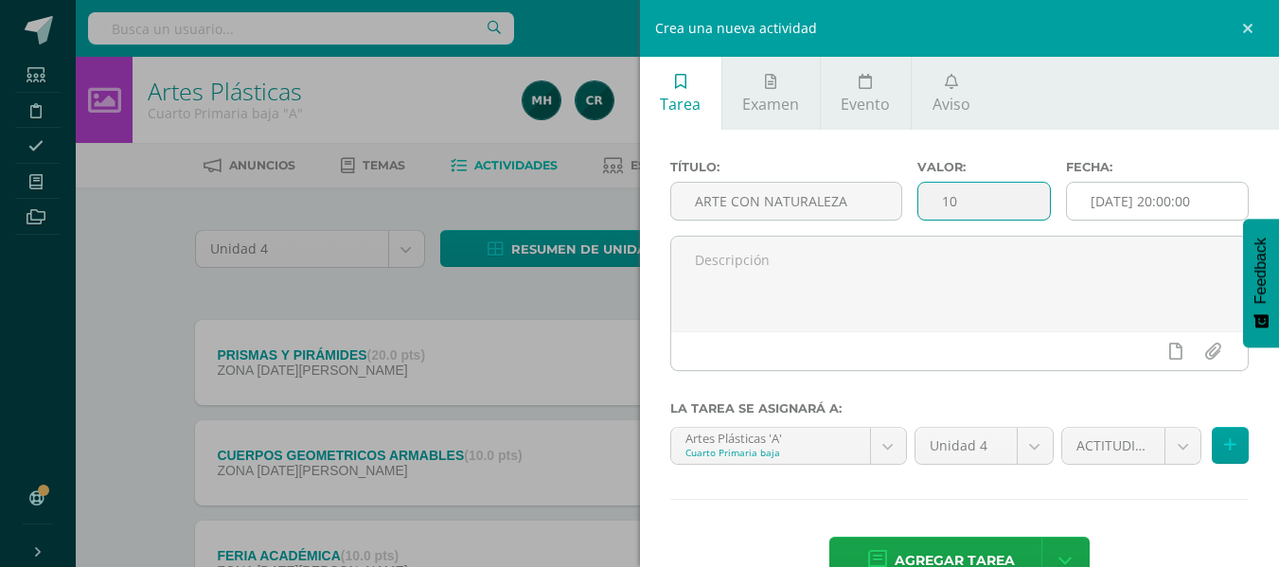
type input "10"
click at [1104, 203] on input "[DATE] 20:00:00" at bounding box center [1157, 201] width 181 height 37
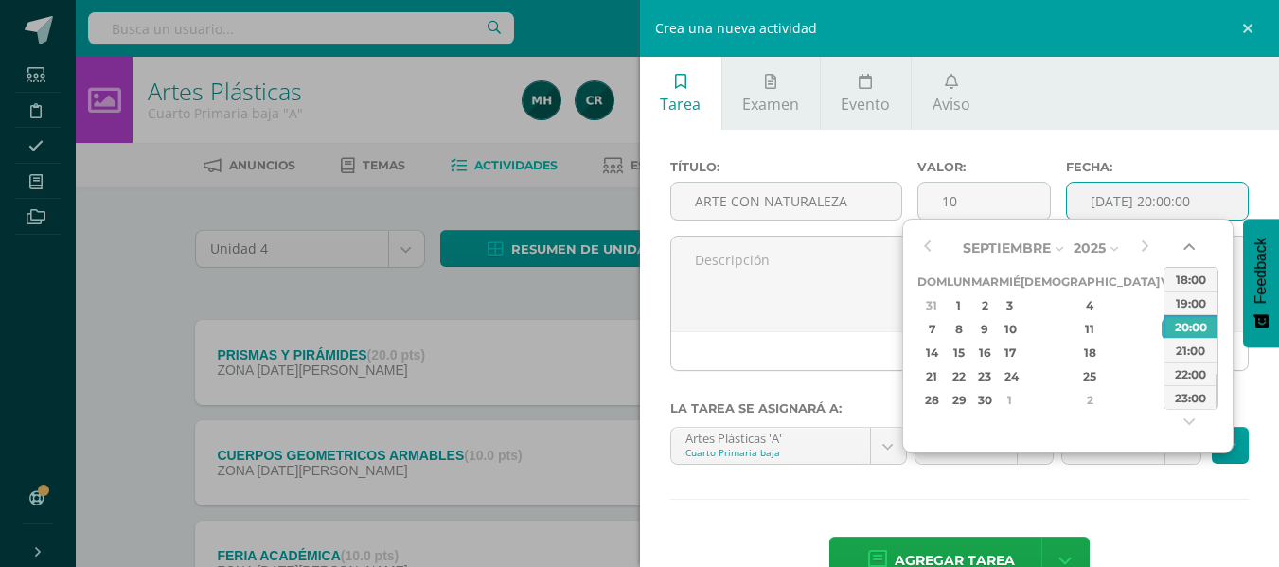
click at [1182, 259] on button "button" at bounding box center [1190, 251] width 19 height 28
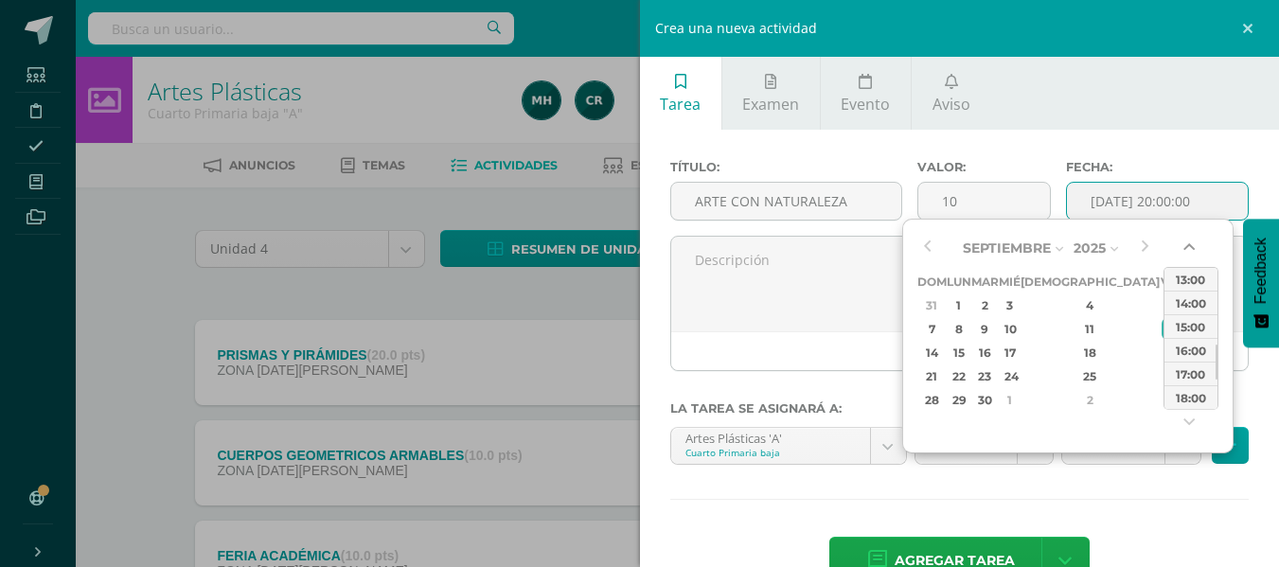
click at [1182, 259] on button "button" at bounding box center [1190, 251] width 19 height 28
click at [1180, 303] on div "13:00" at bounding box center [1190, 303] width 53 height 24
type input "2025-09-12 13:00"
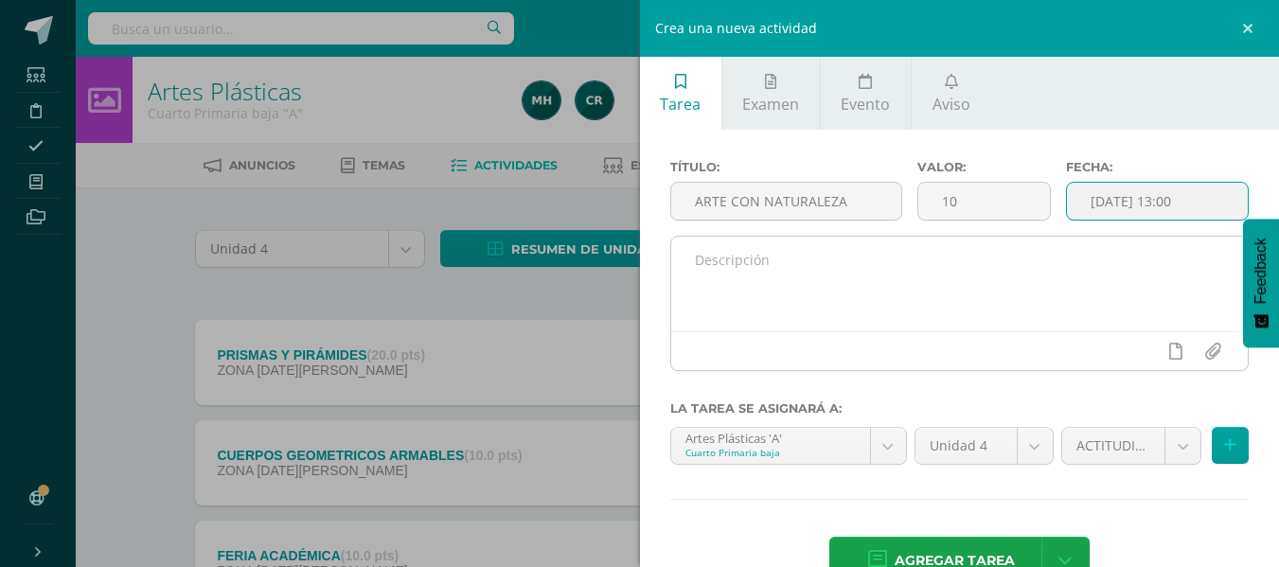
click at [806, 275] on textarea at bounding box center [959, 284] width 577 height 95
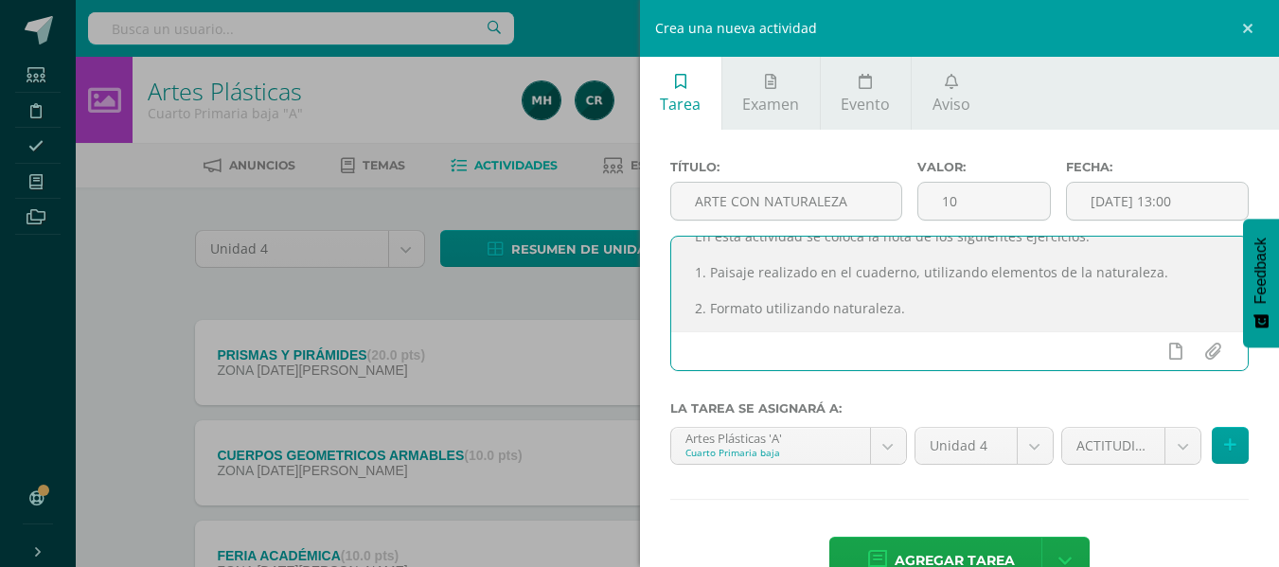
scroll to position [46, 0]
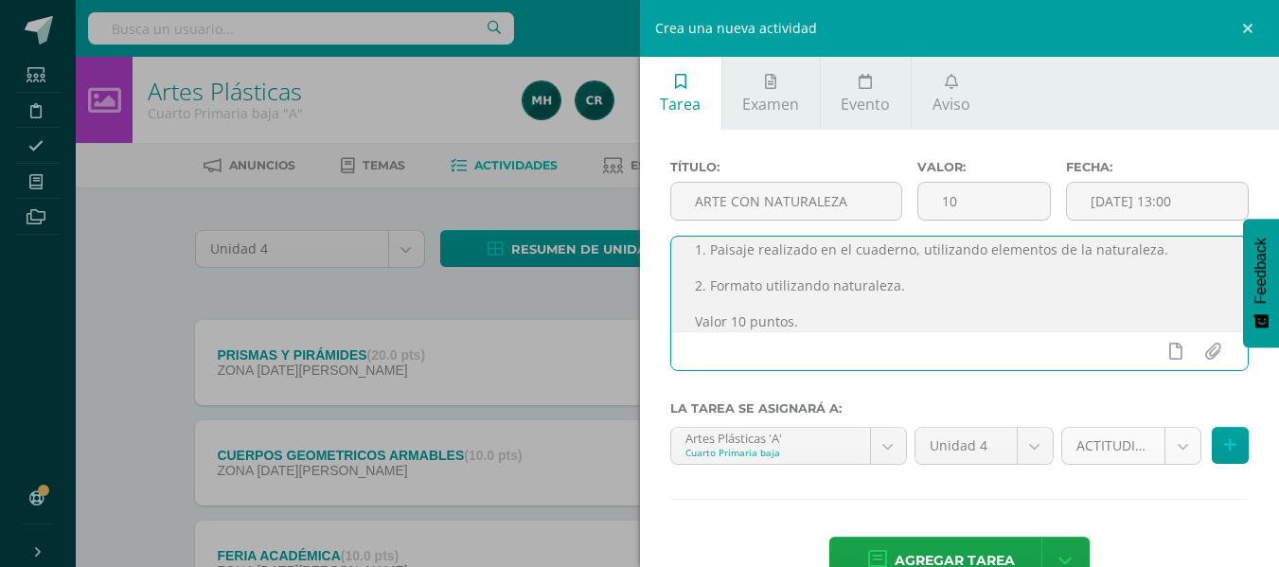
type textarea "En esta actividad se coloca la nota de los siguientes ejercicios: 1. Paisaje re…"
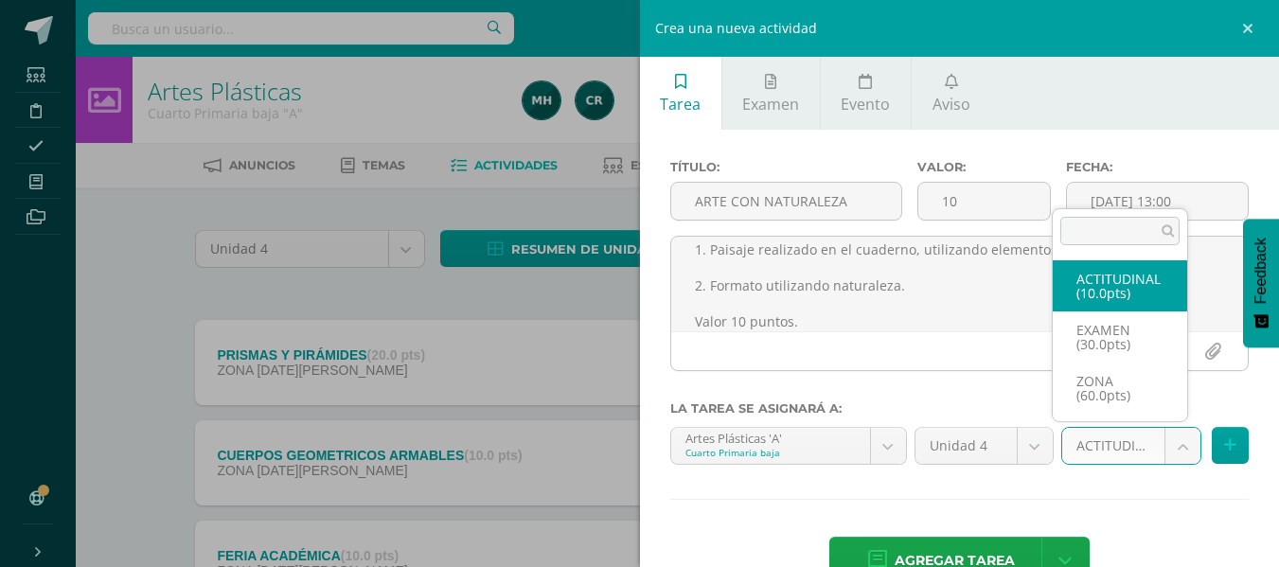
click at [1172, 447] on body "Estudiantes Disciplina Asistencia Mis cursos Archivos Soporte Centro de ayuda Ú…" at bounding box center [639, 366] width 1279 height 732
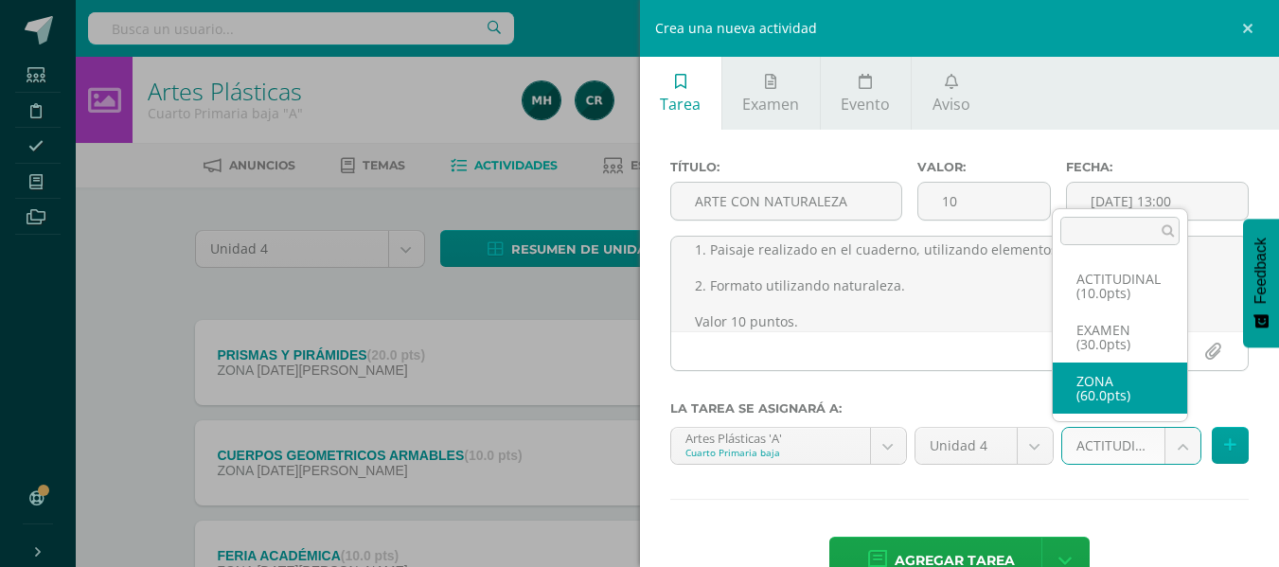
select select "107145"
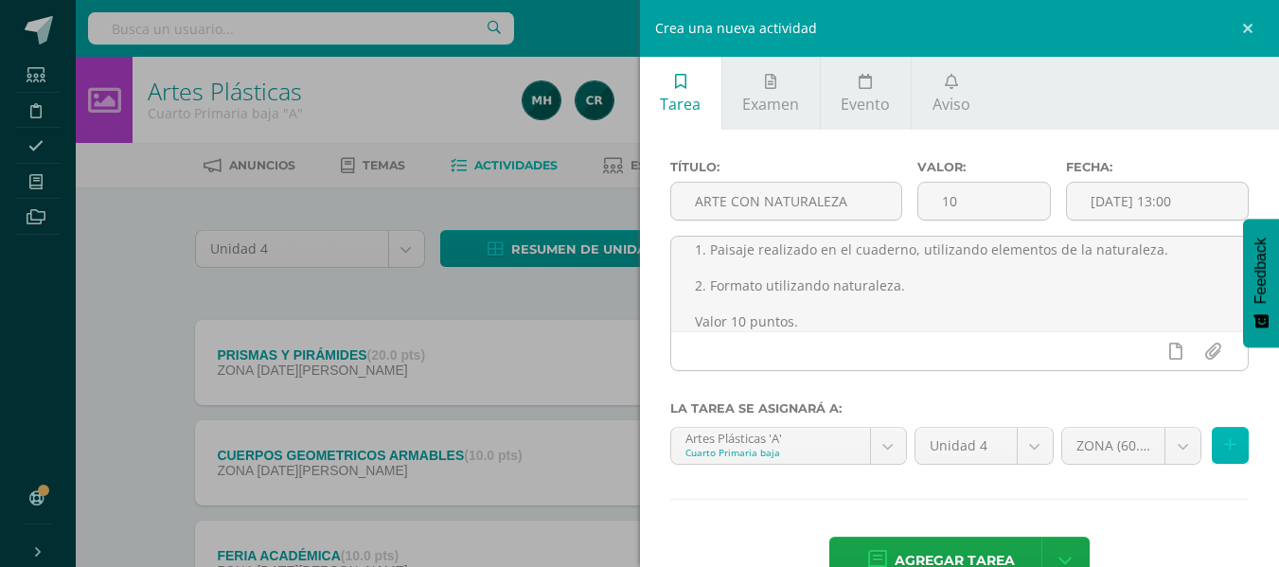
click at [1220, 430] on button at bounding box center [1230, 445] width 37 height 37
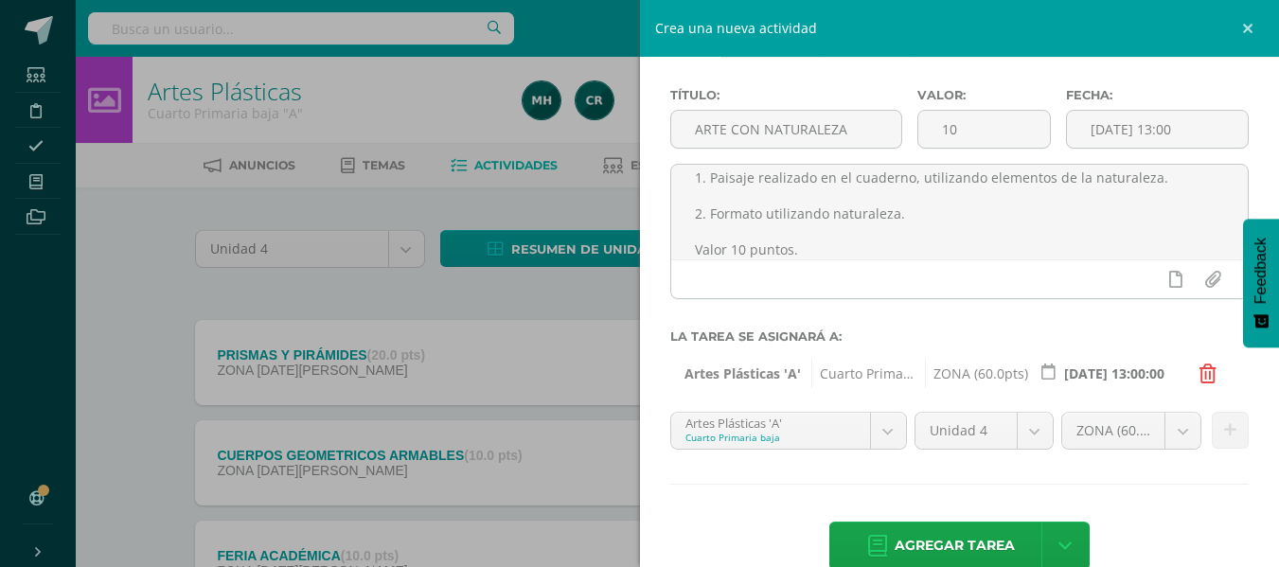
scroll to position [109, 0]
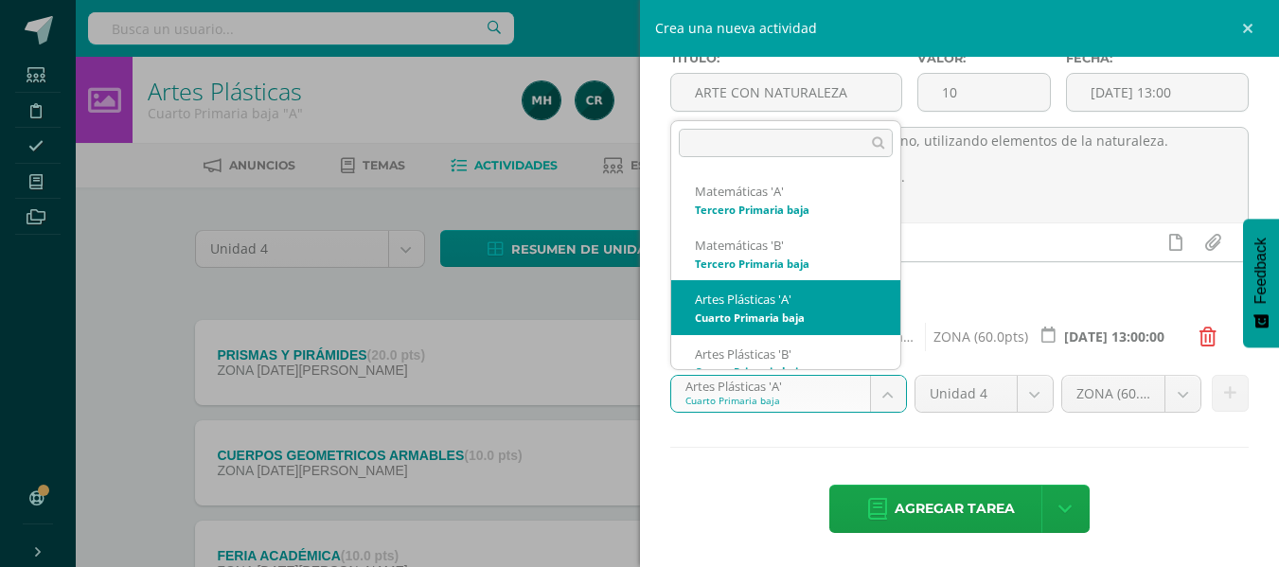
click at [869, 397] on body "Estudiantes Disciplina Asistencia Mis cursos Archivos Soporte Centro de ayuda Ú…" at bounding box center [639, 366] width 1279 height 732
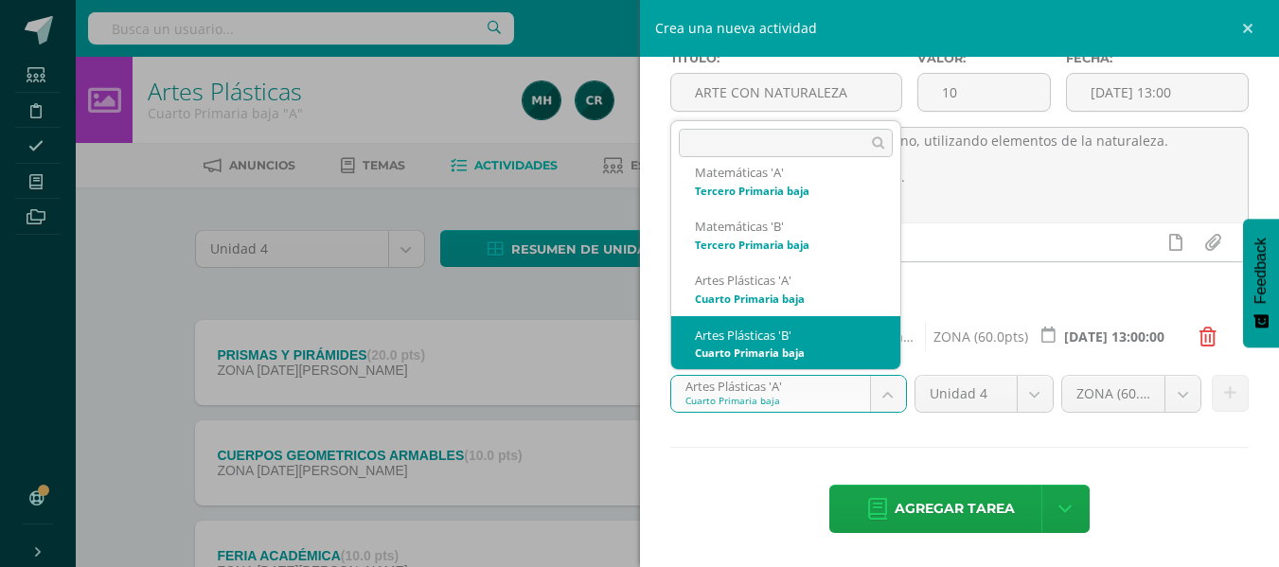
select select "92834"
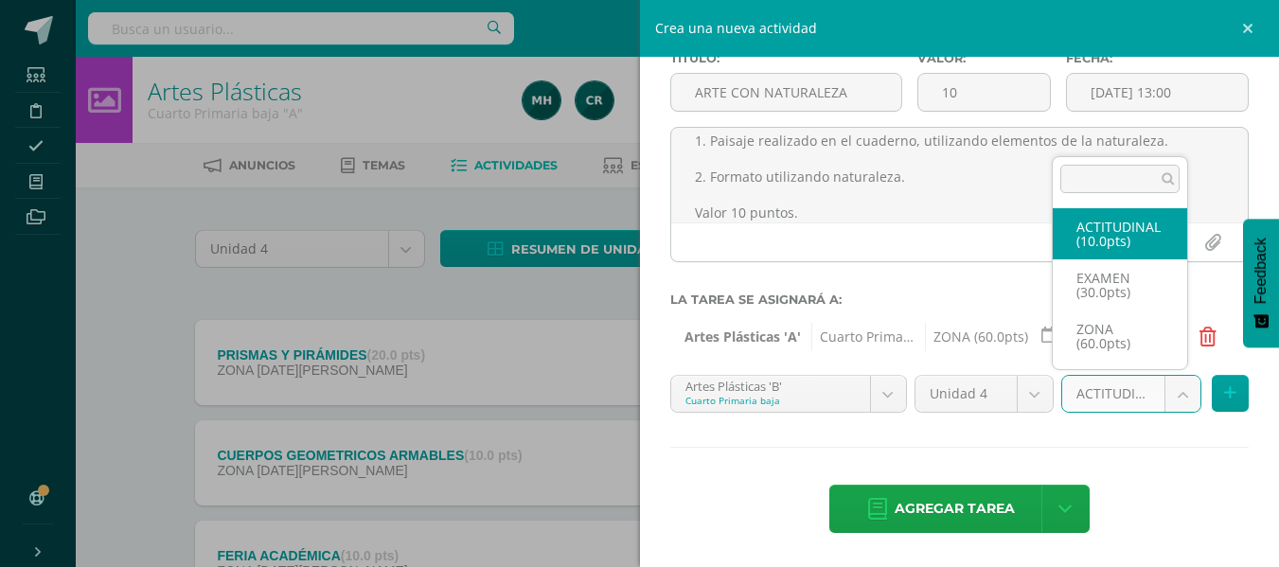
click at [1154, 388] on body "Estudiantes Disciplina Asistencia Mis cursos Archivos Soporte Centro de ayuda Ú…" at bounding box center [639, 366] width 1279 height 732
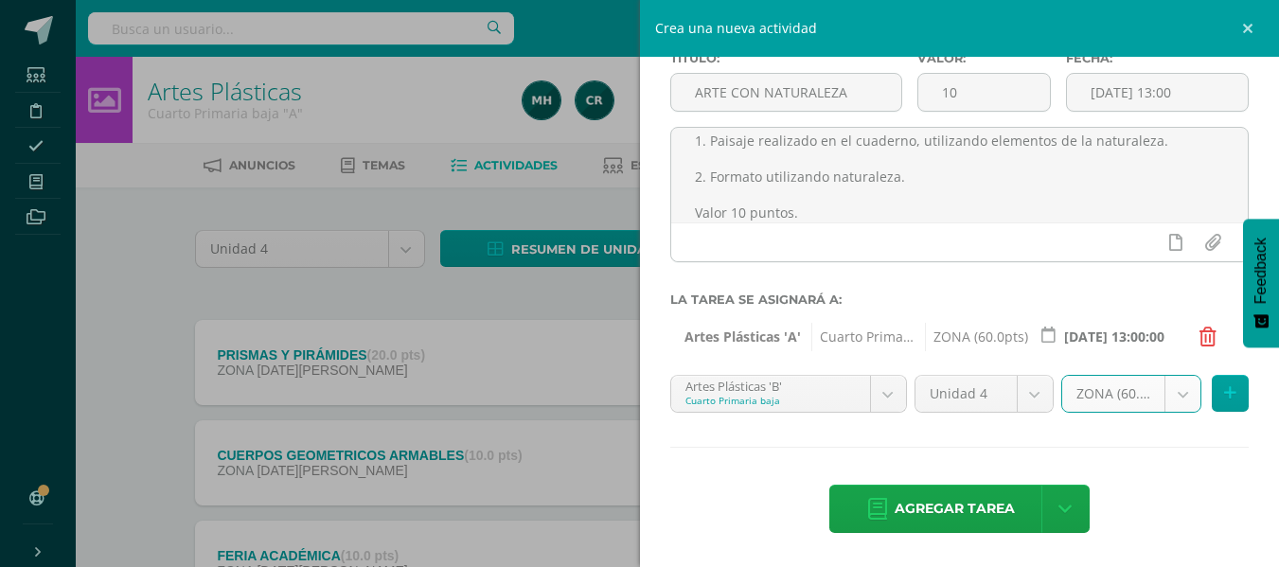
select select "107149"
click at [1220, 404] on button at bounding box center [1230, 393] width 37 height 37
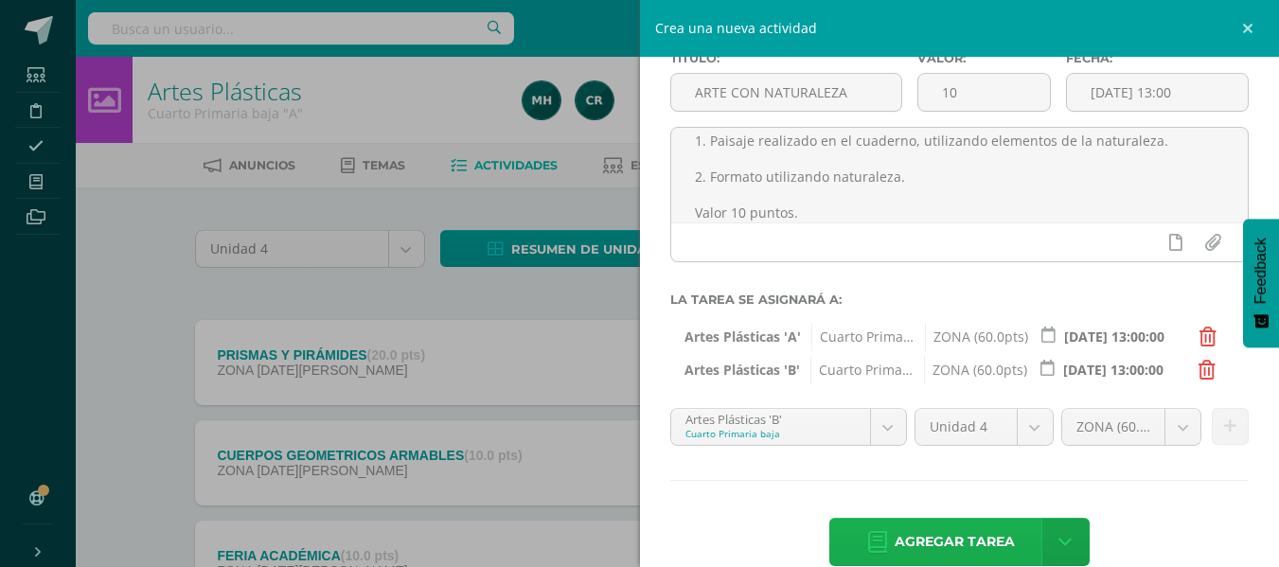
click at [952, 527] on span "Agregar tarea" at bounding box center [955, 542] width 120 height 46
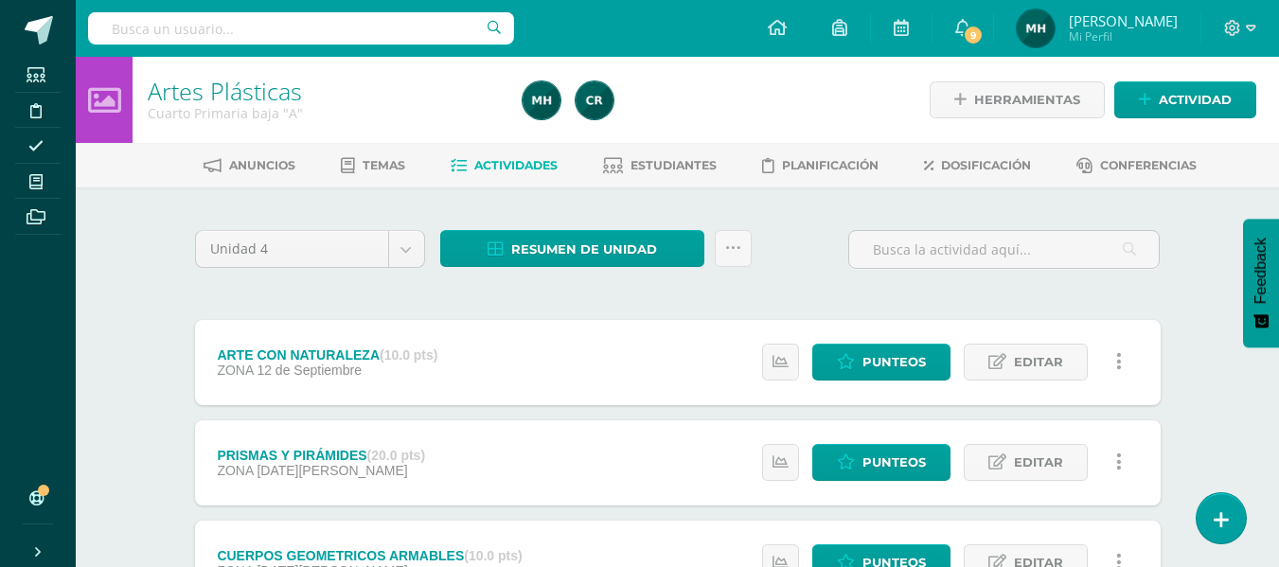
click at [906, 299] on div "Unidad 4 Unidad 1 Unidad 2 Unidad 3 Unidad 4 Resumen de unidad Descargar como H…" at bounding box center [677, 509] width 981 height 569
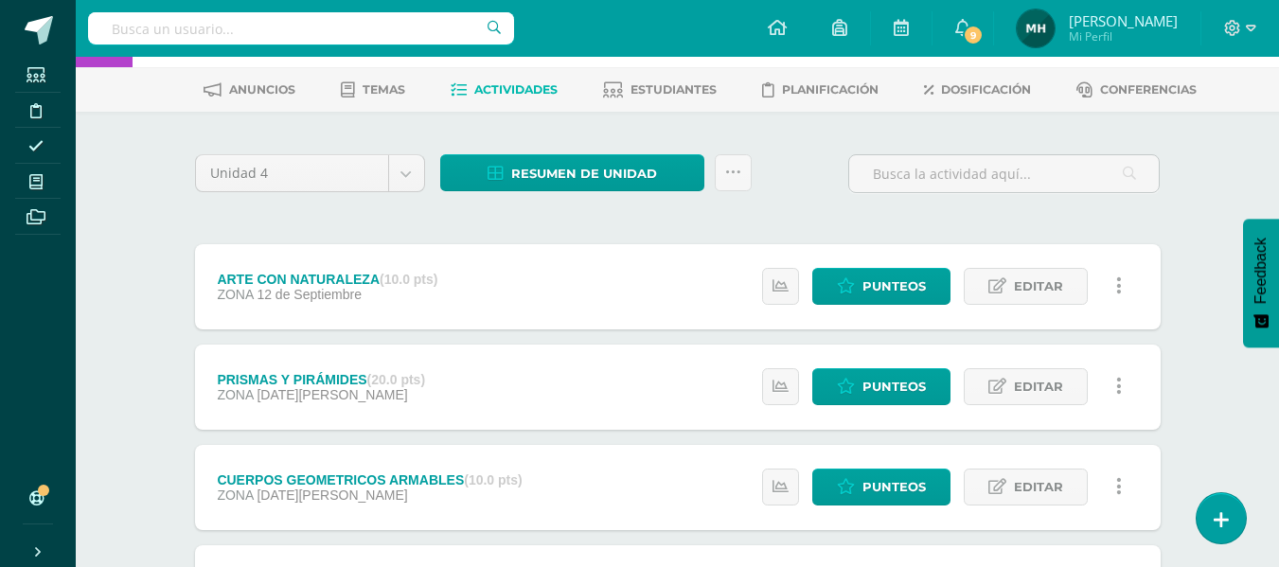
scroll to position [114, 0]
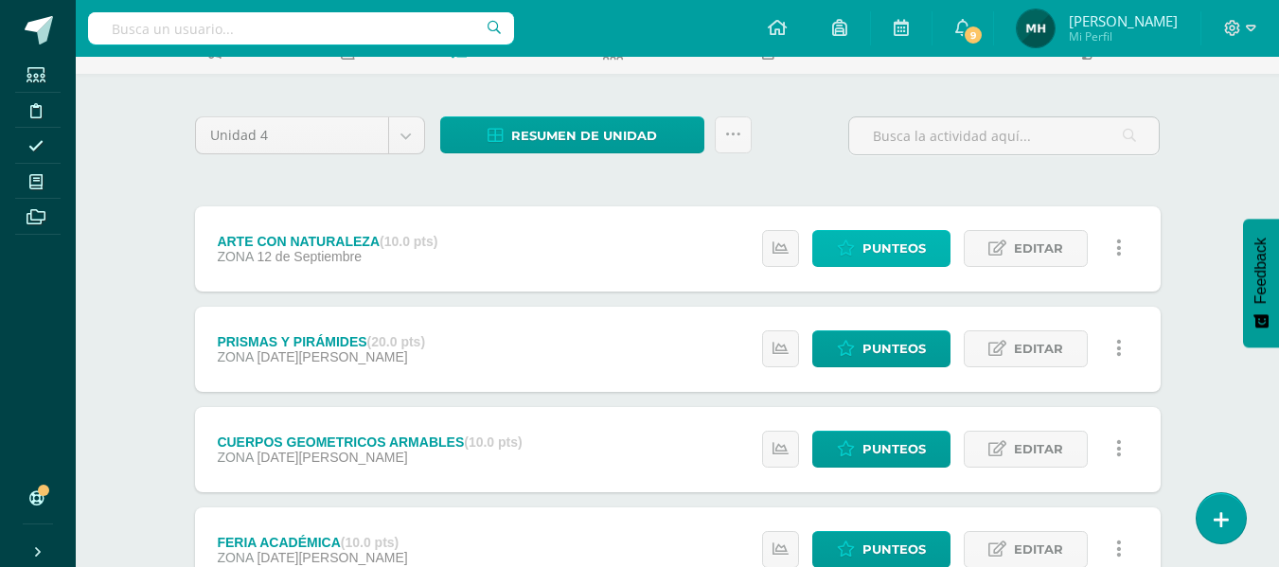
click at [909, 239] on span "Punteos" at bounding box center [893, 248] width 63 height 35
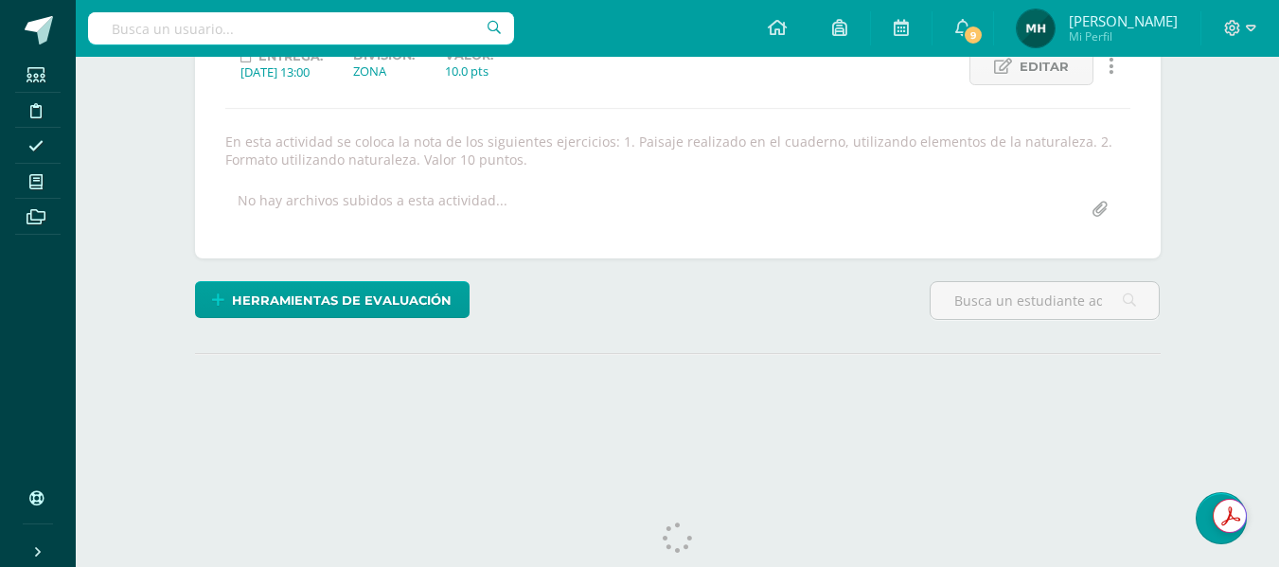
click at [1202, 228] on div "Artes Plásticas Cuarto Primaria baja "A" Herramientas Detalle de asistencias Ac…" at bounding box center [677, 136] width 1203 height 729
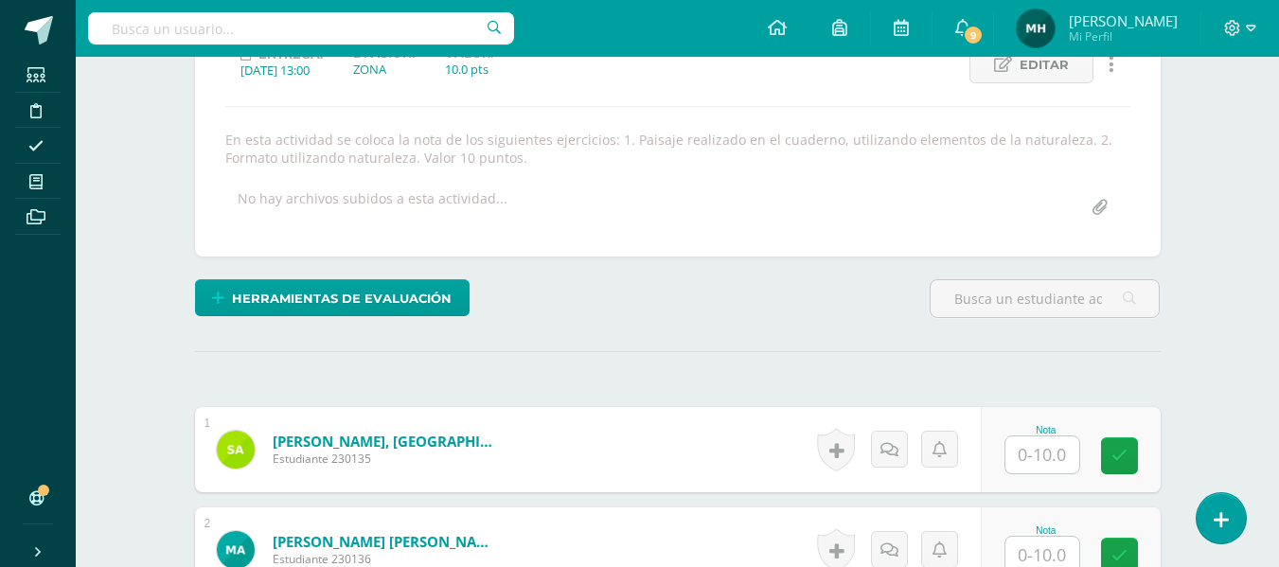
scroll to position [288, 0]
click at [1121, 253] on div "ARTE CON NATURALEZA ARTE CON NATURALEZA PRISMAS Y PIRÁMIDES CUERPOS GEOMETRICOS…" at bounding box center [678, 97] width 966 height 318
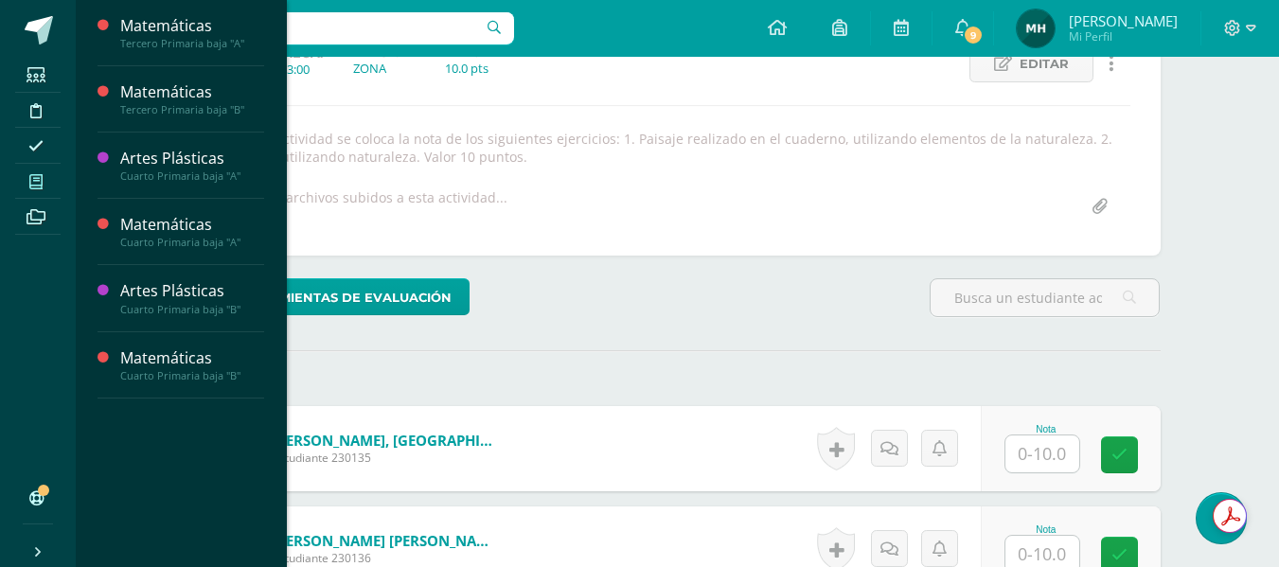
click at [35, 186] on icon at bounding box center [35, 181] width 13 height 15
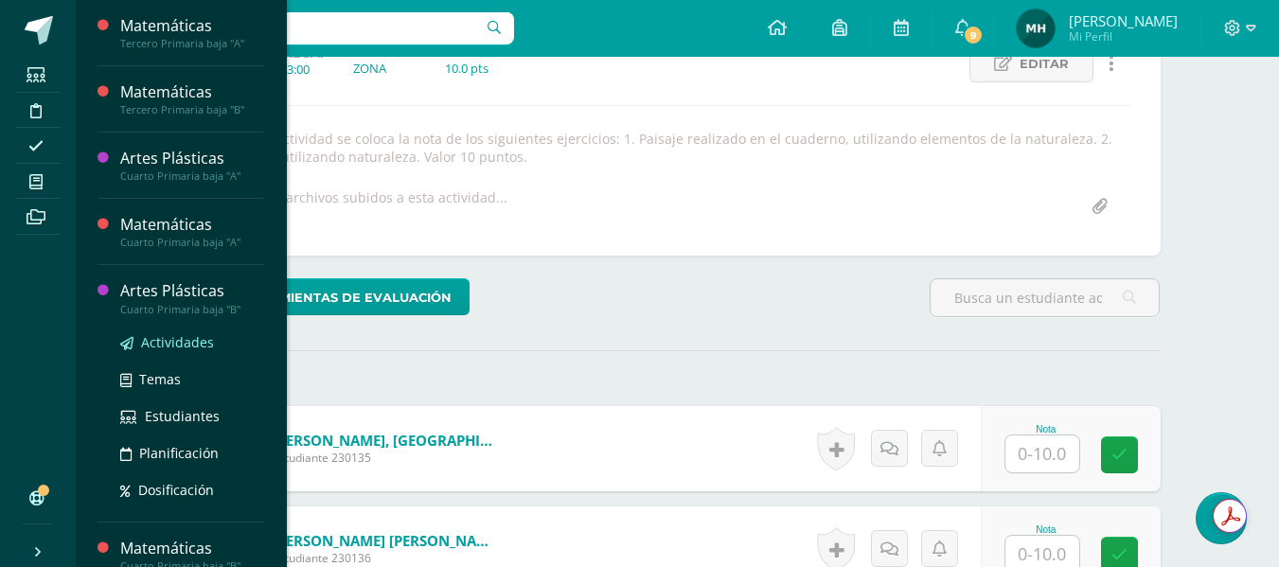
click at [160, 342] on span "Actividades" at bounding box center [177, 342] width 73 height 18
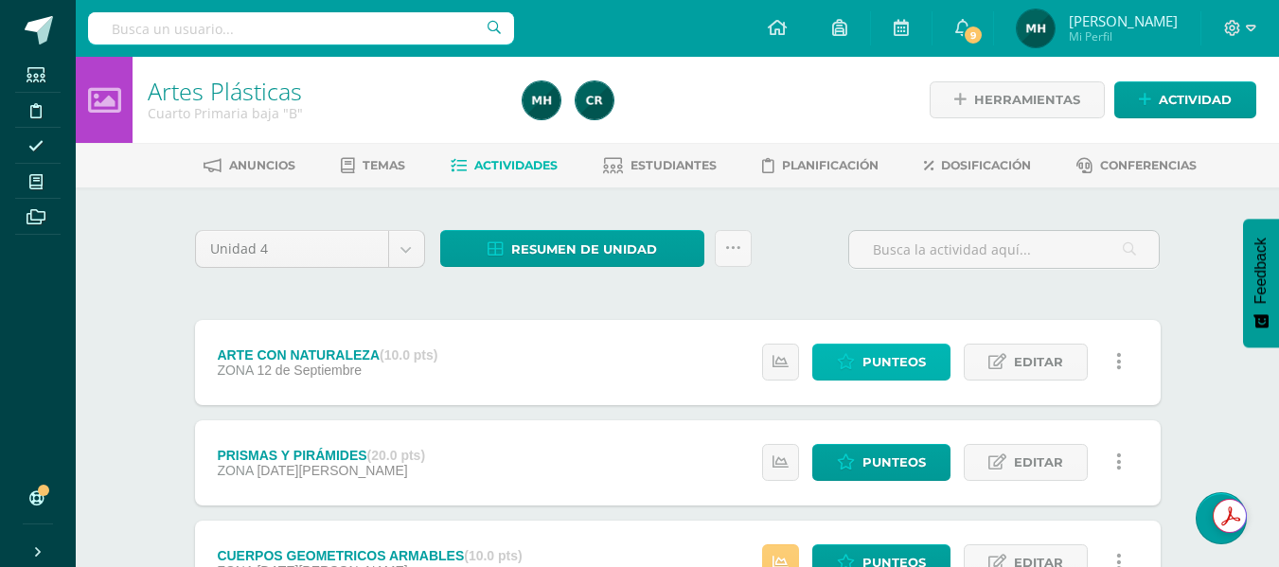
click at [867, 348] on span "Punteos" at bounding box center [893, 362] width 63 height 35
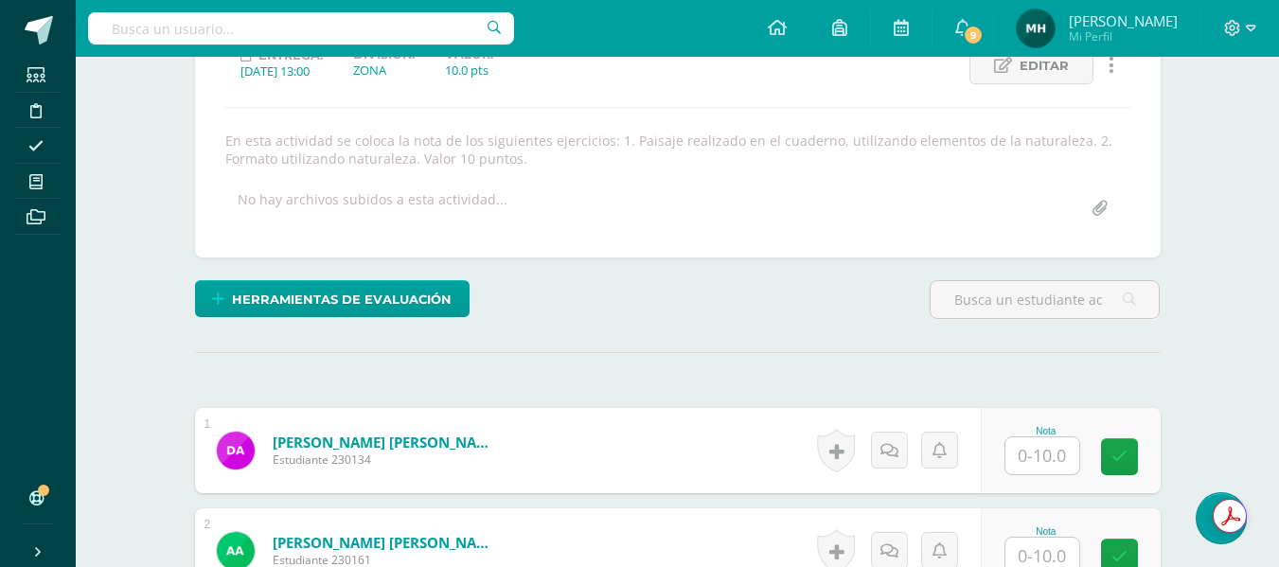
scroll to position [287, 0]
click at [1051, 452] on input "text" at bounding box center [1042, 454] width 74 height 37
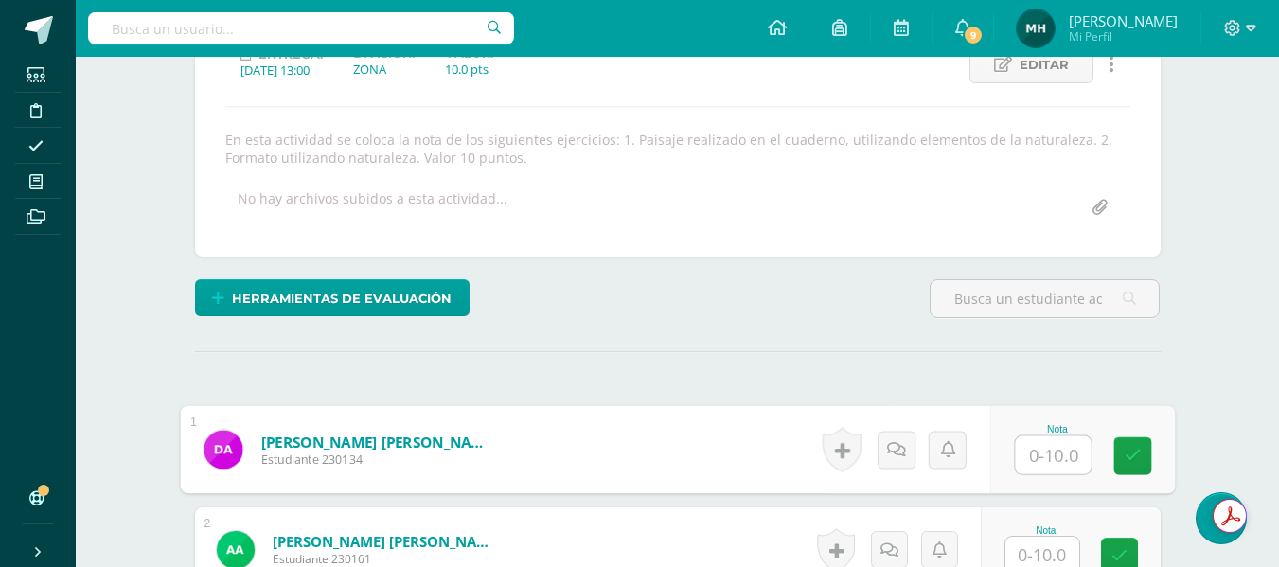
scroll to position [288, 0]
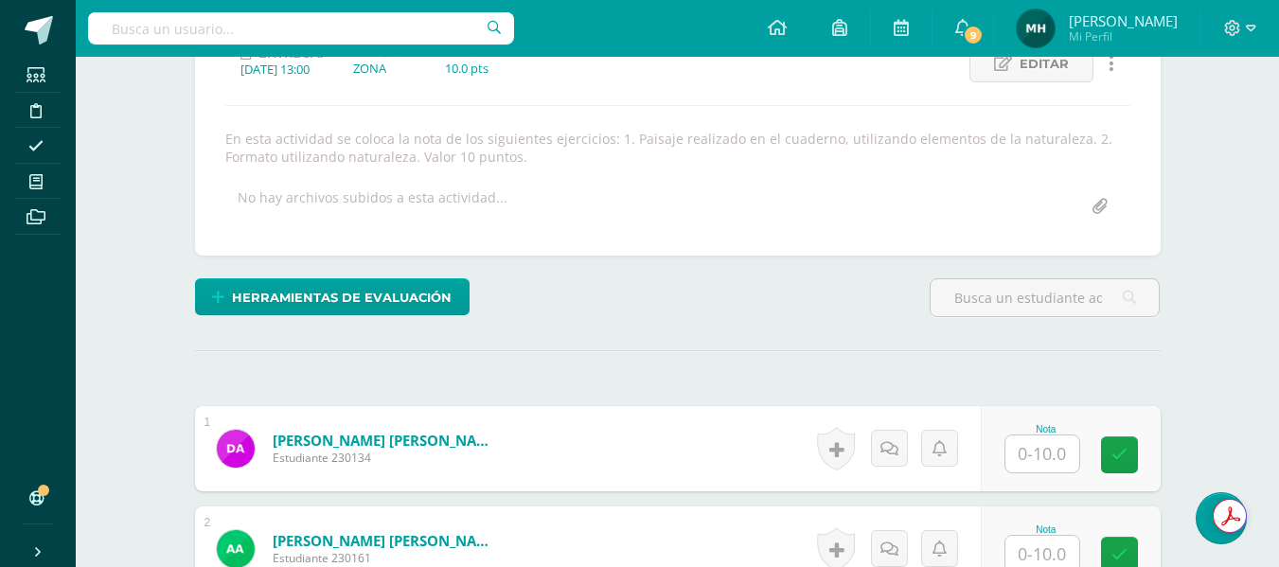
click at [1017, 449] on input "text" at bounding box center [1042, 453] width 74 height 37
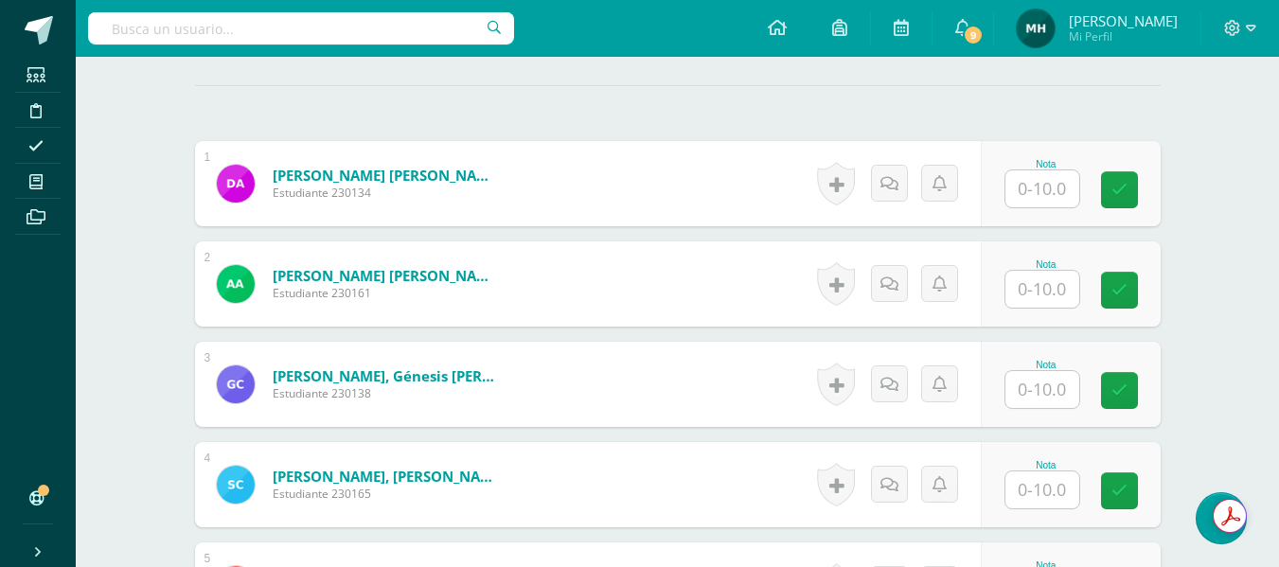
scroll to position [591, 0]
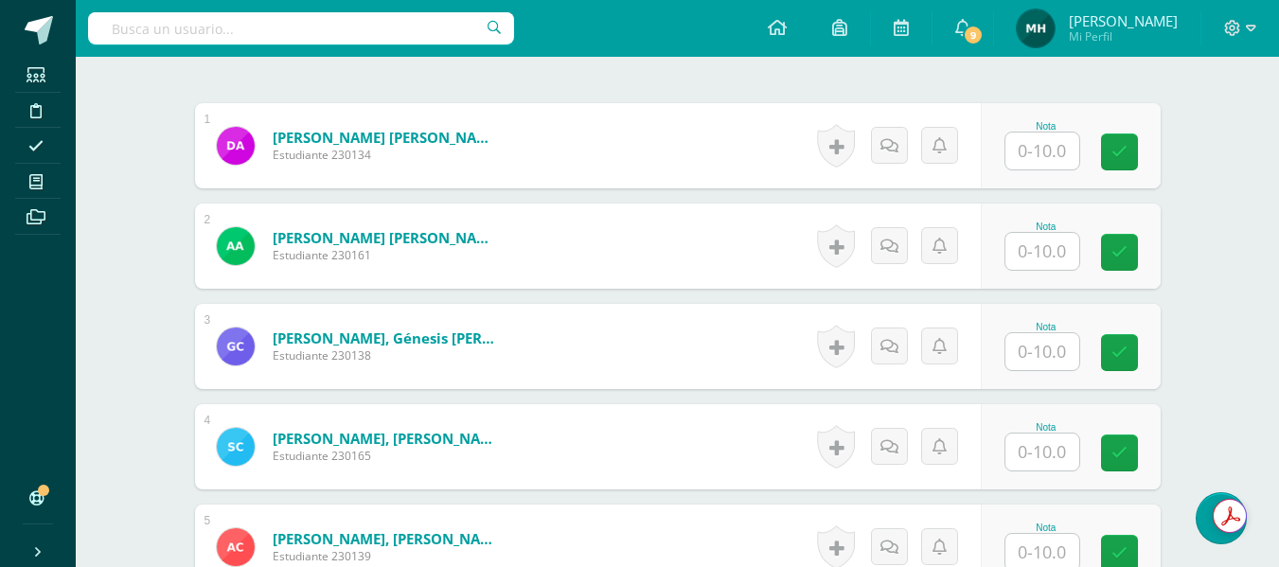
click at [1036, 349] on input "text" at bounding box center [1042, 351] width 74 height 37
